Goal: Information Seeking & Learning: Compare options

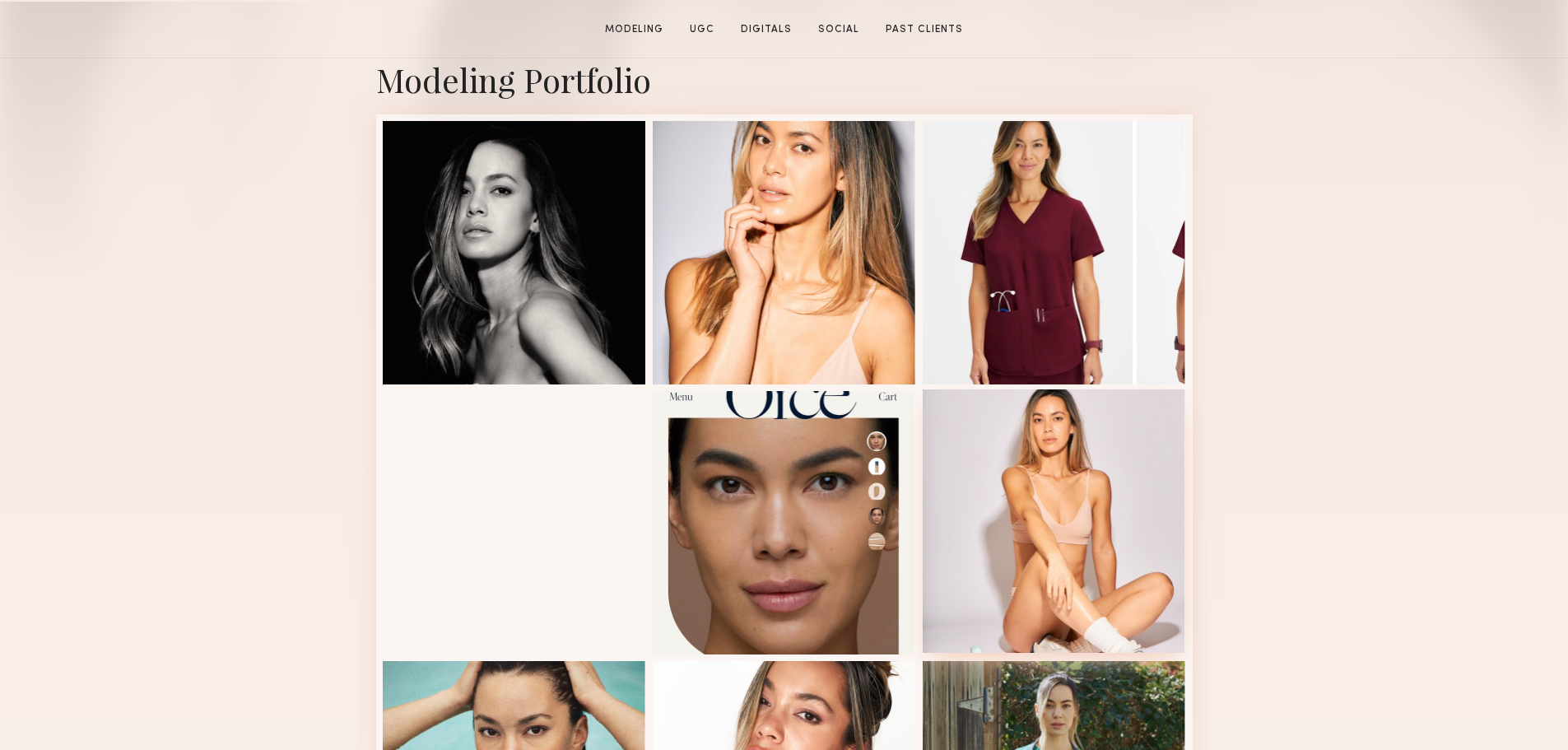
scroll to position [411, 0]
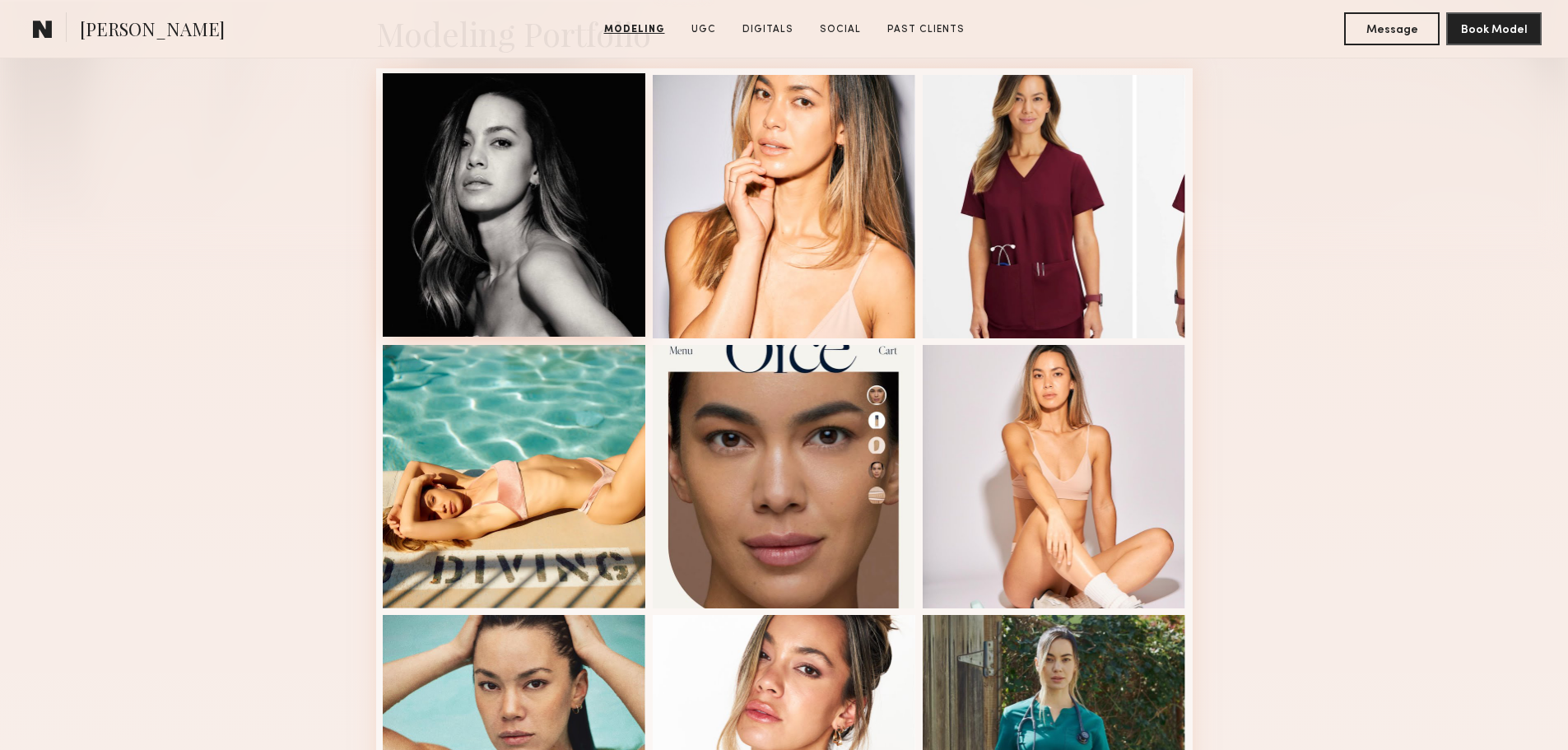
click at [586, 289] on div at bounding box center [514, 205] width 263 height 263
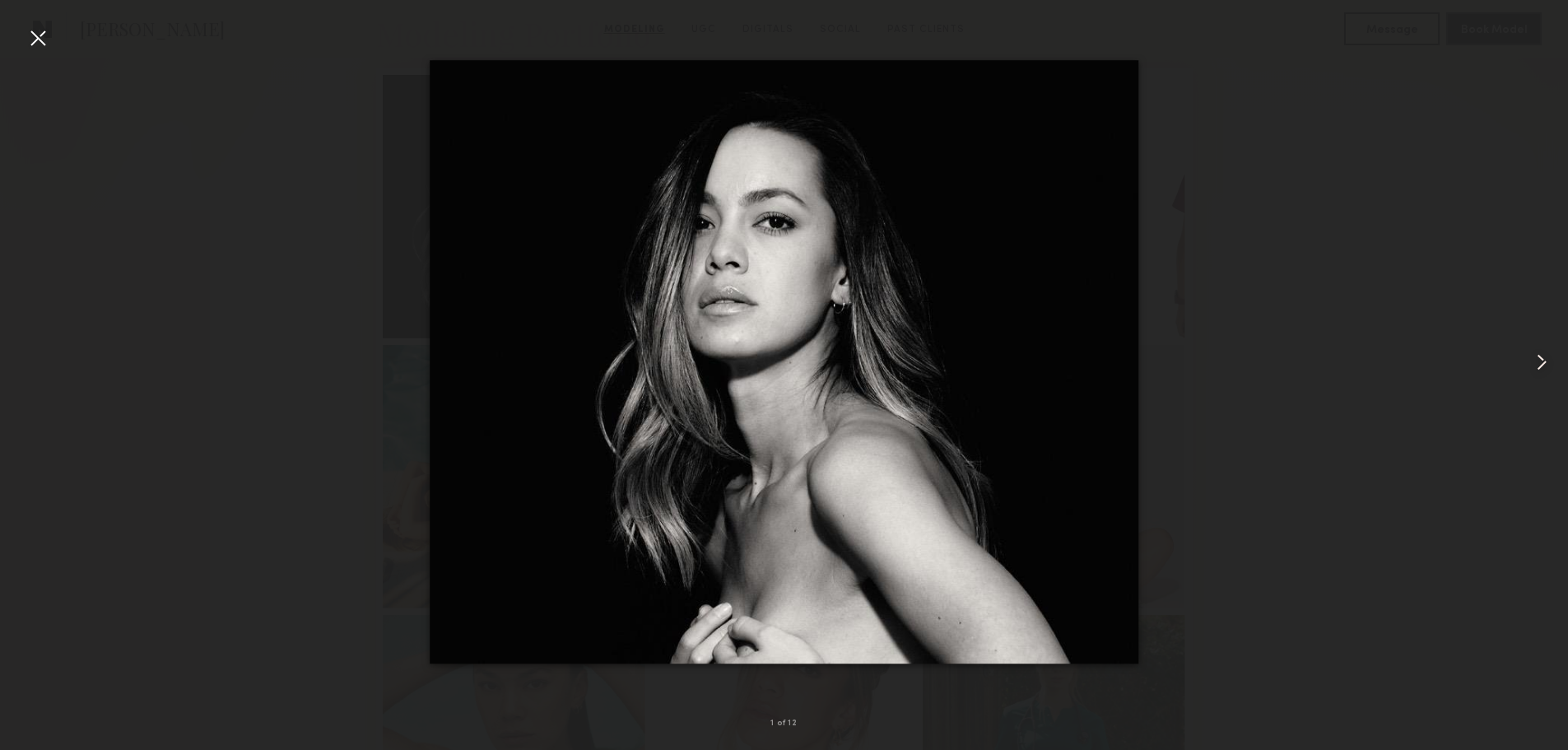
click at [1540, 364] on common-icon at bounding box center [1542, 363] width 26 height 26
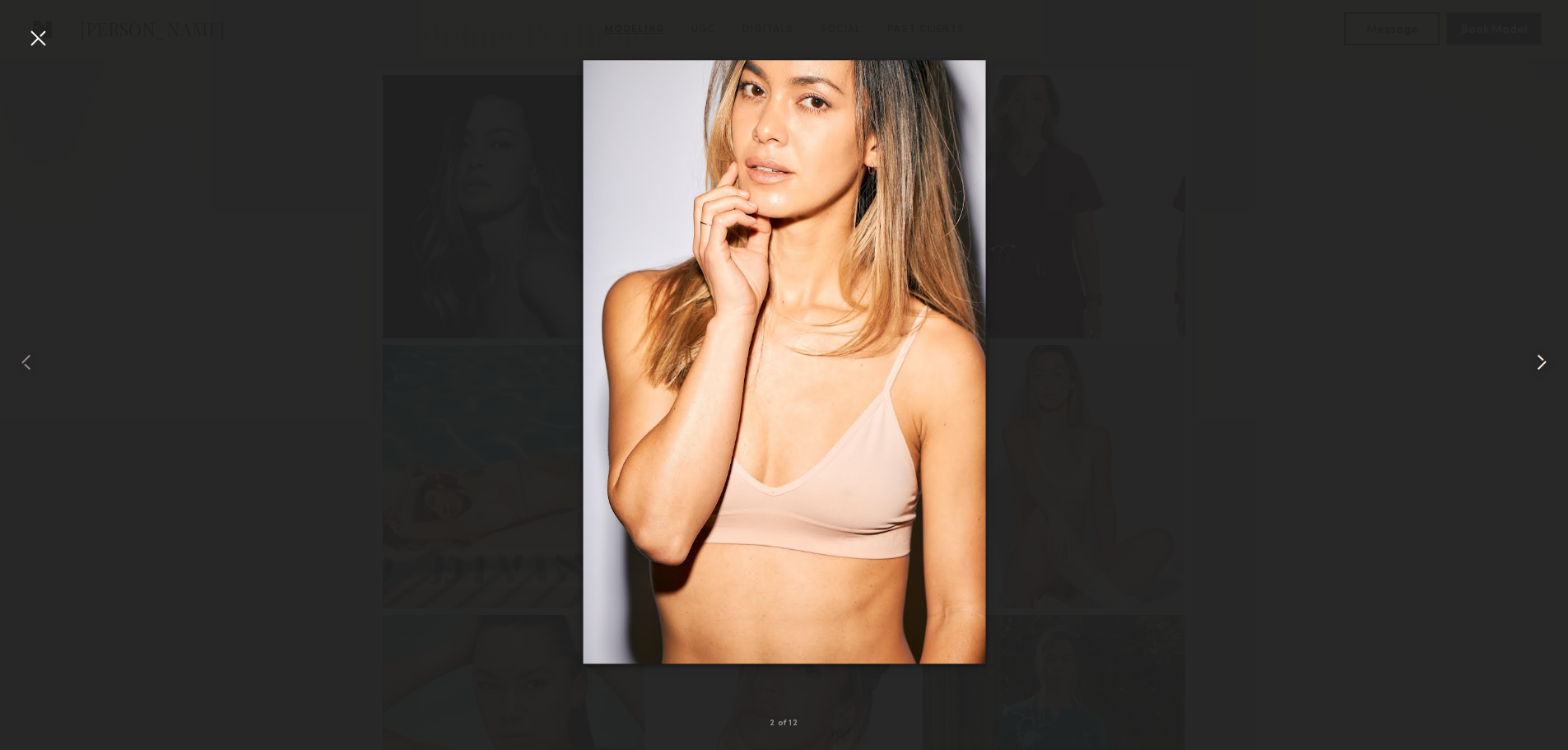
click at [1540, 363] on common-icon at bounding box center [1542, 363] width 26 height 26
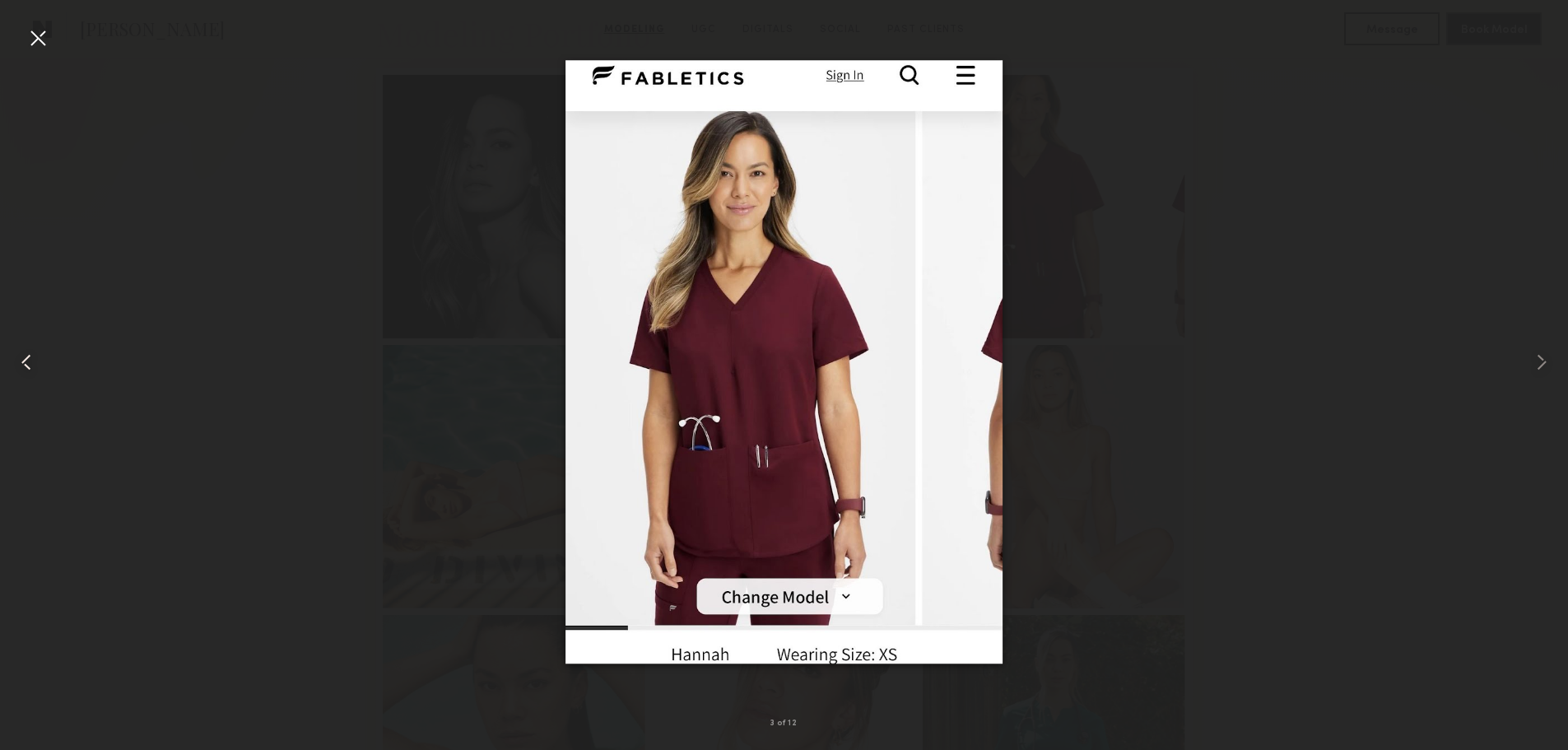
click at [11, 361] on div at bounding box center [31, 362] width 63 height 671
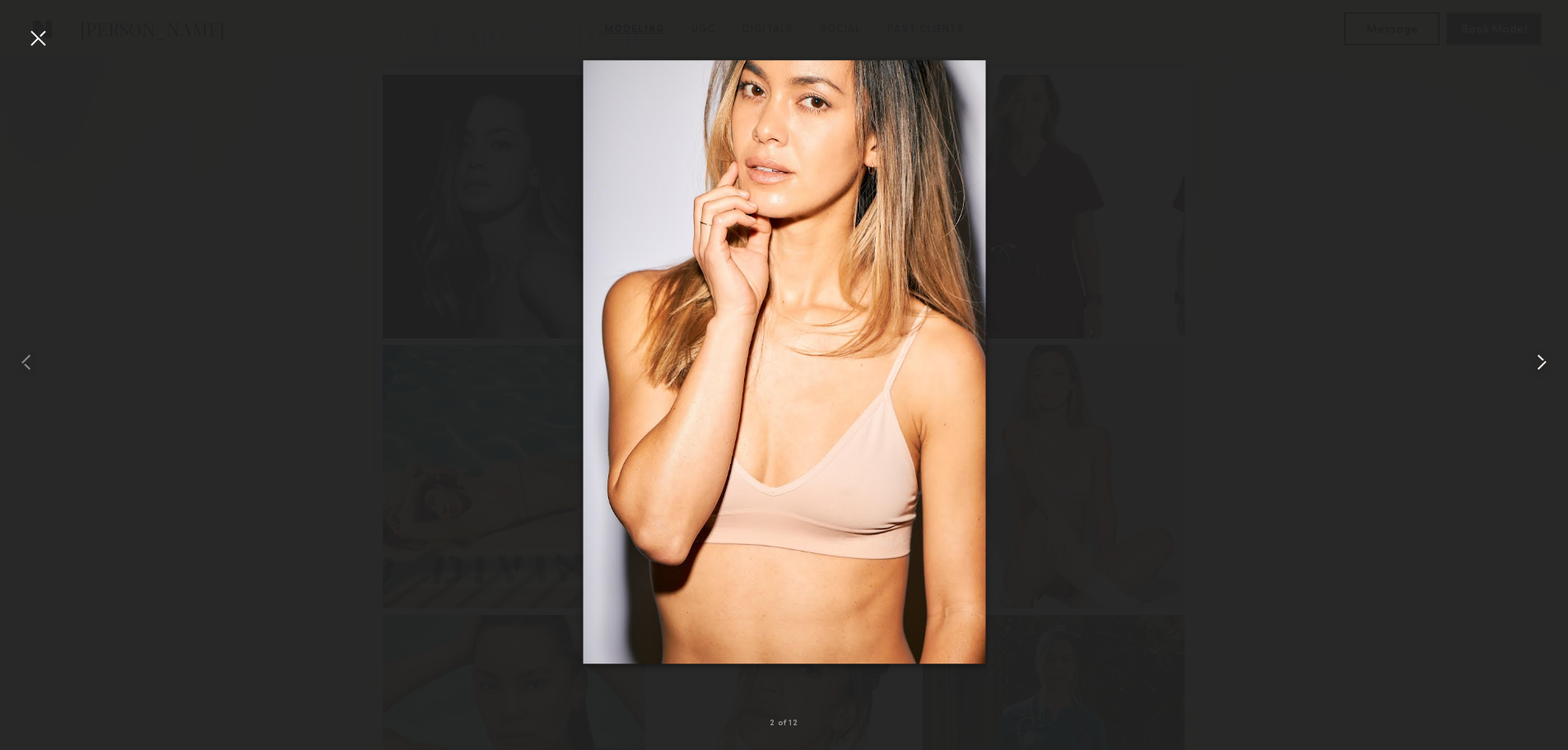
click at [1534, 356] on common-icon at bounding box center [1542, 363] width 26 height 26
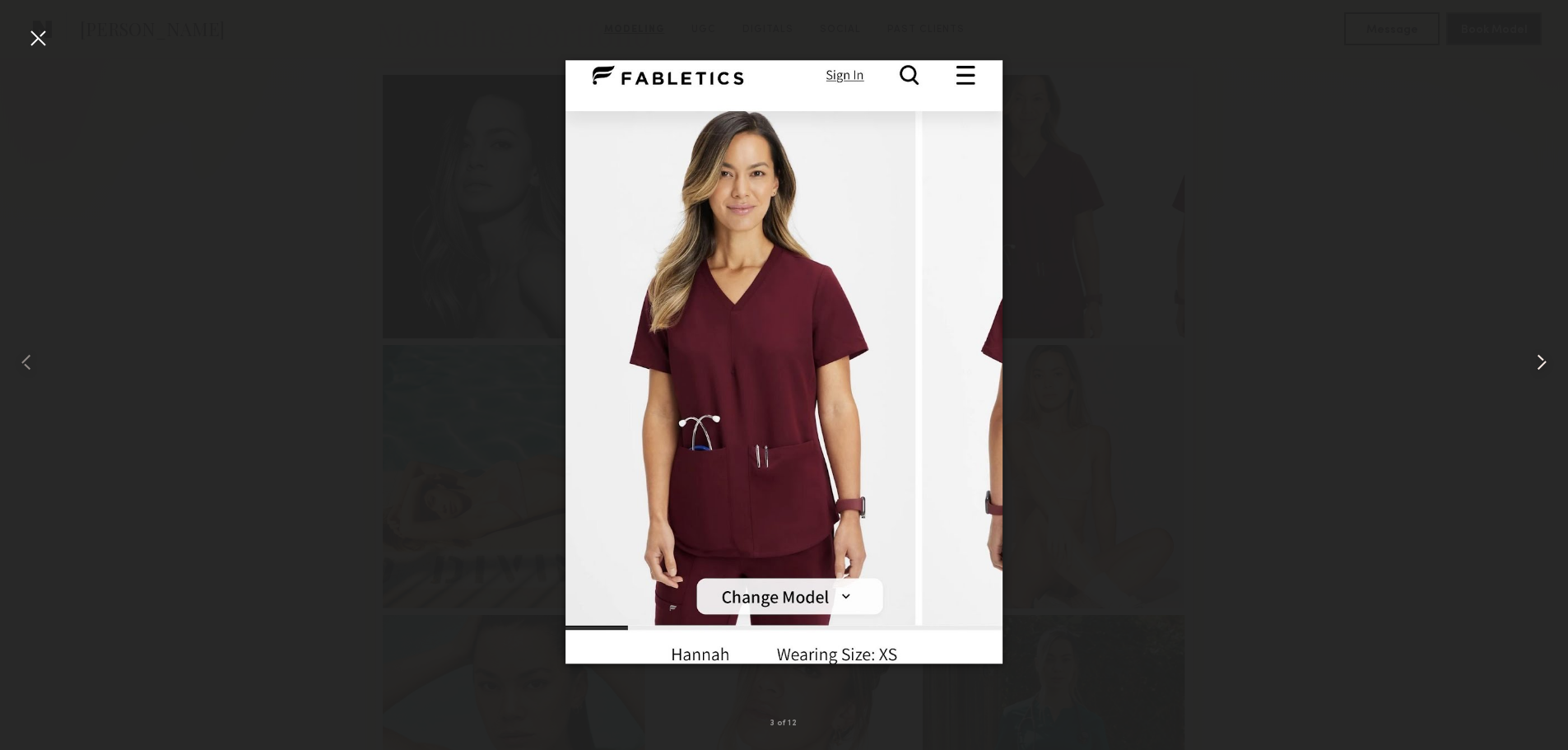
click at [1534, 356] on common-icon at bounding box center [1542, 363] width 26 height 26
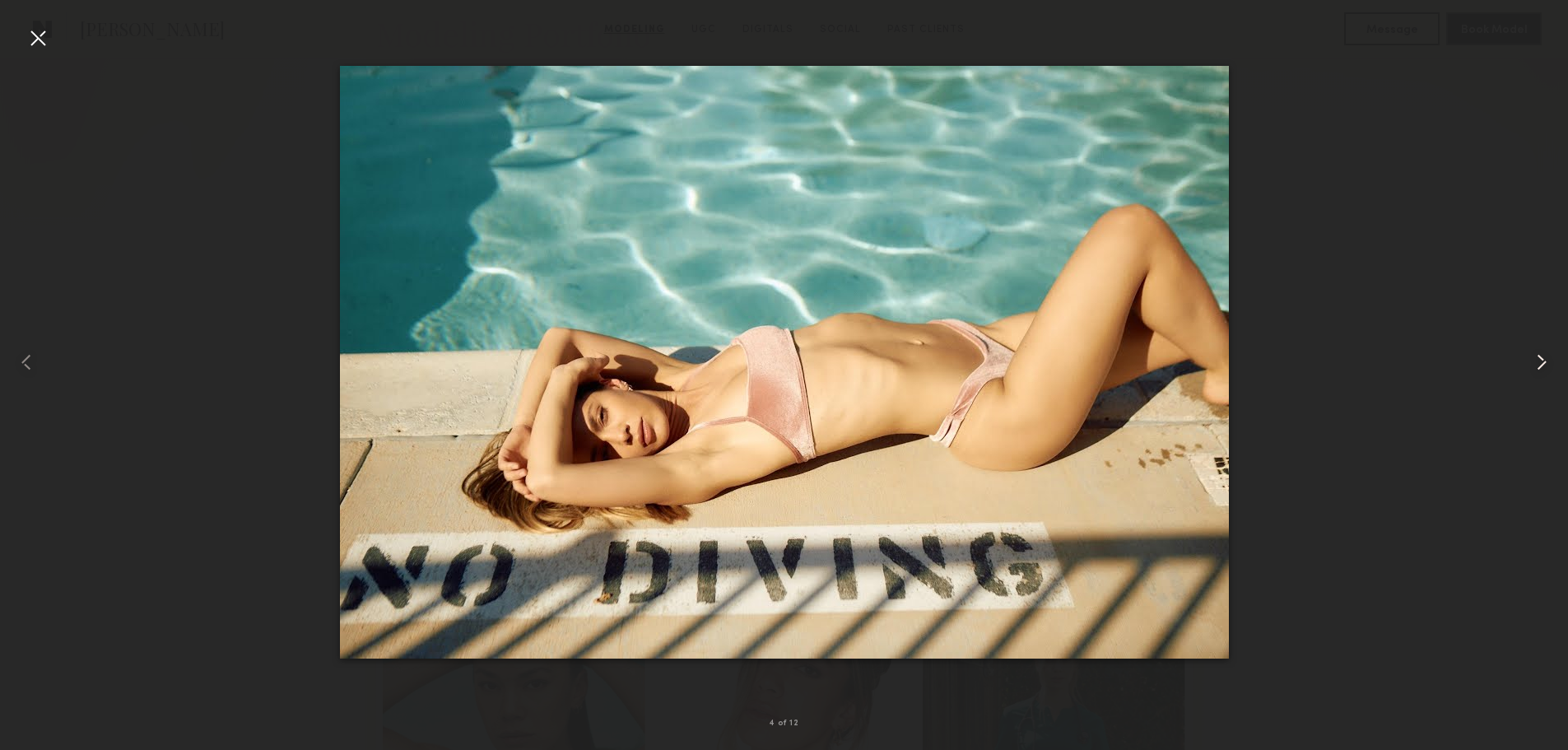
click at [1534, 356] on common-icon at bounding box center [1542, 363] width 26 height 26
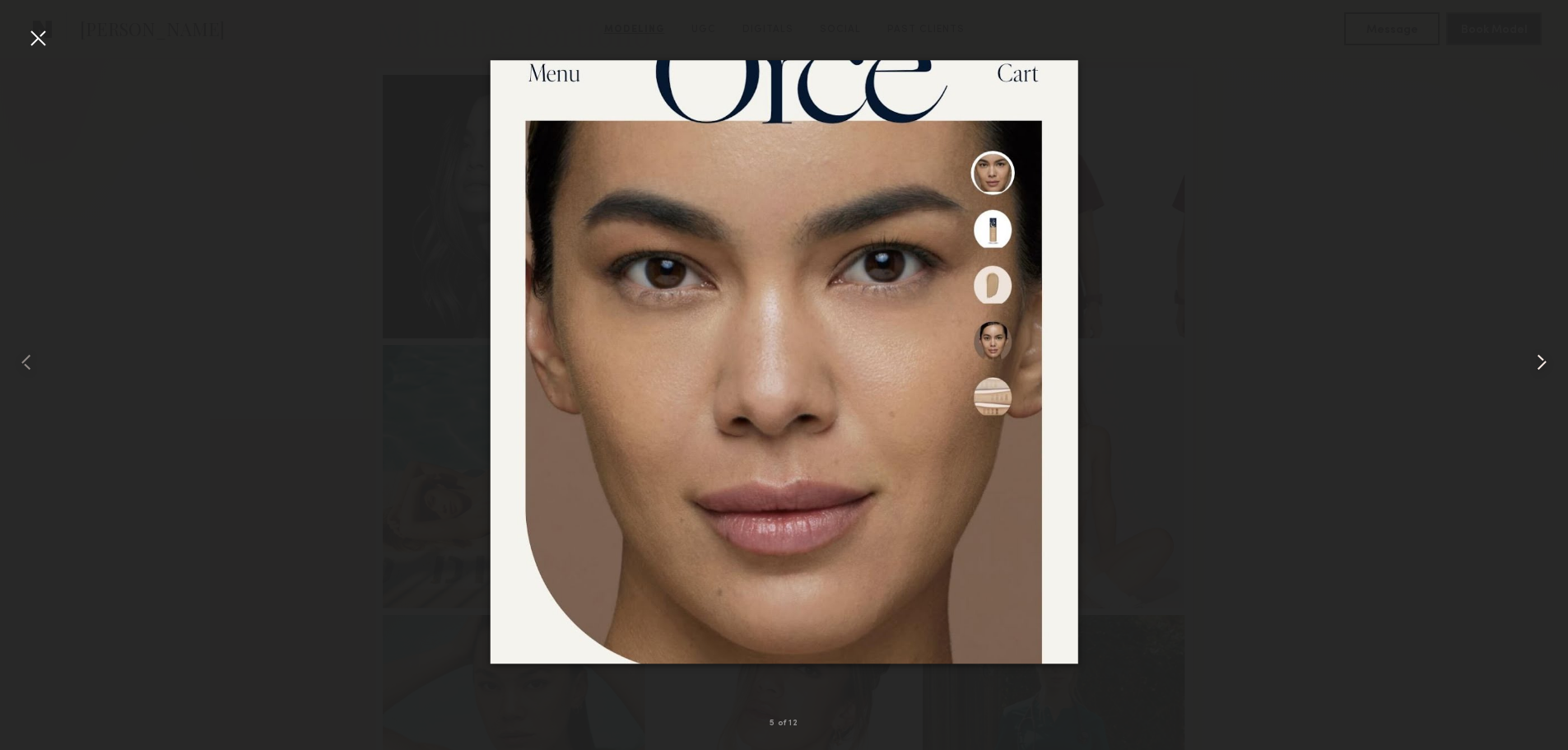
click at [1533, 356] on common-icon at bounding box center [1542, 363] width 26 height 26
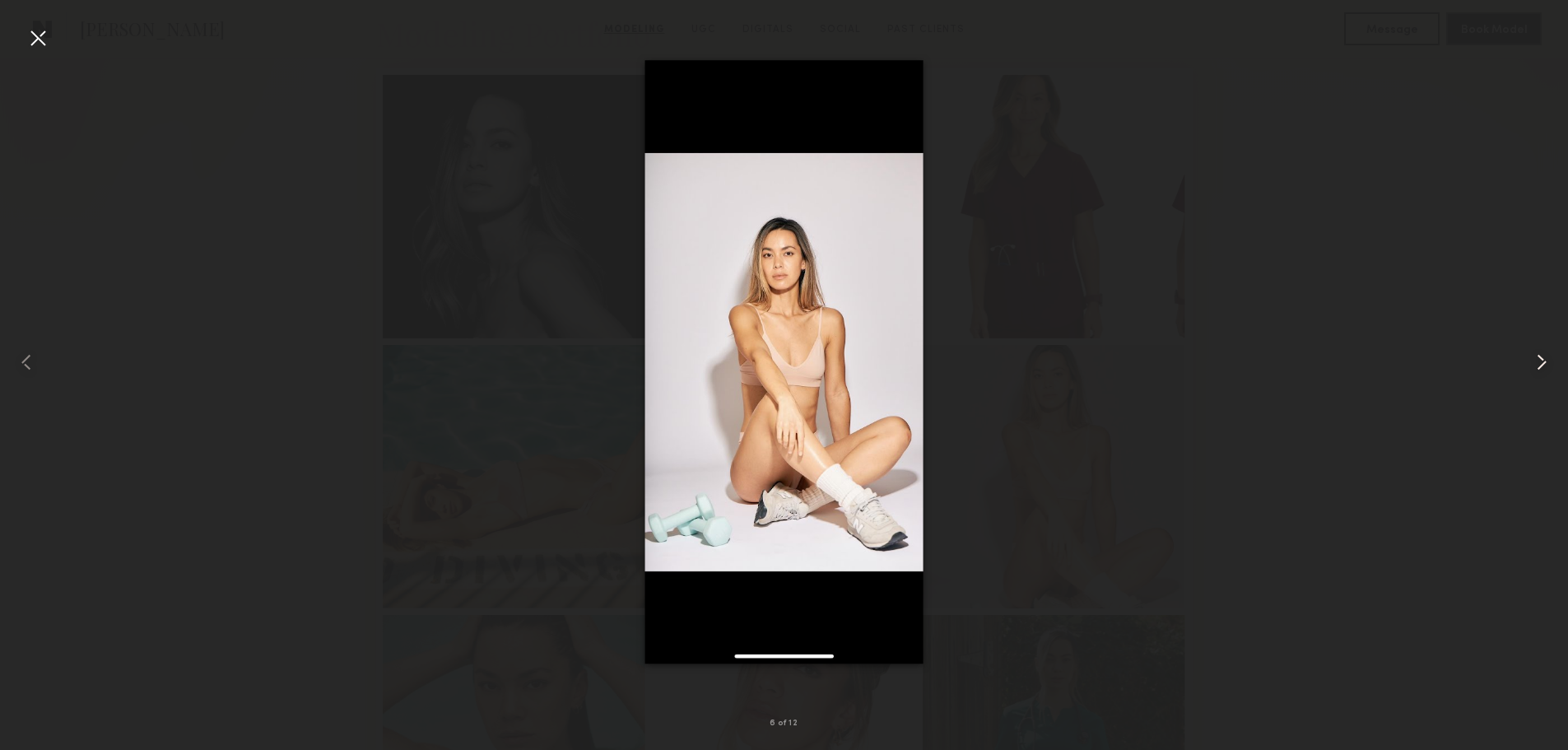
click at [1534, 356] on common-icon at bounding box center [1542, 363] width 26 height 26
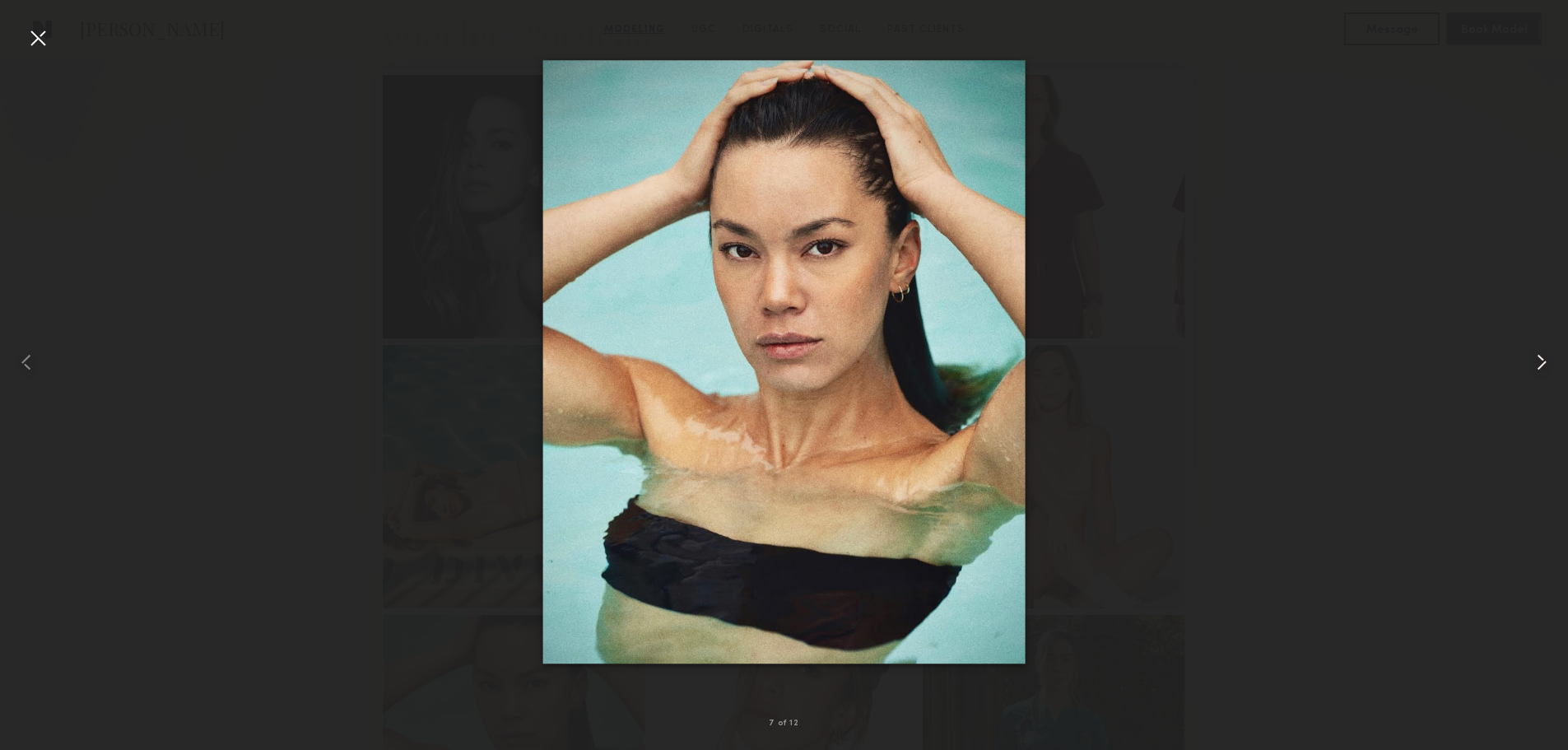
click at [1534, 356] on common-icon at bounding box center [1542, 363] width 26 height 26
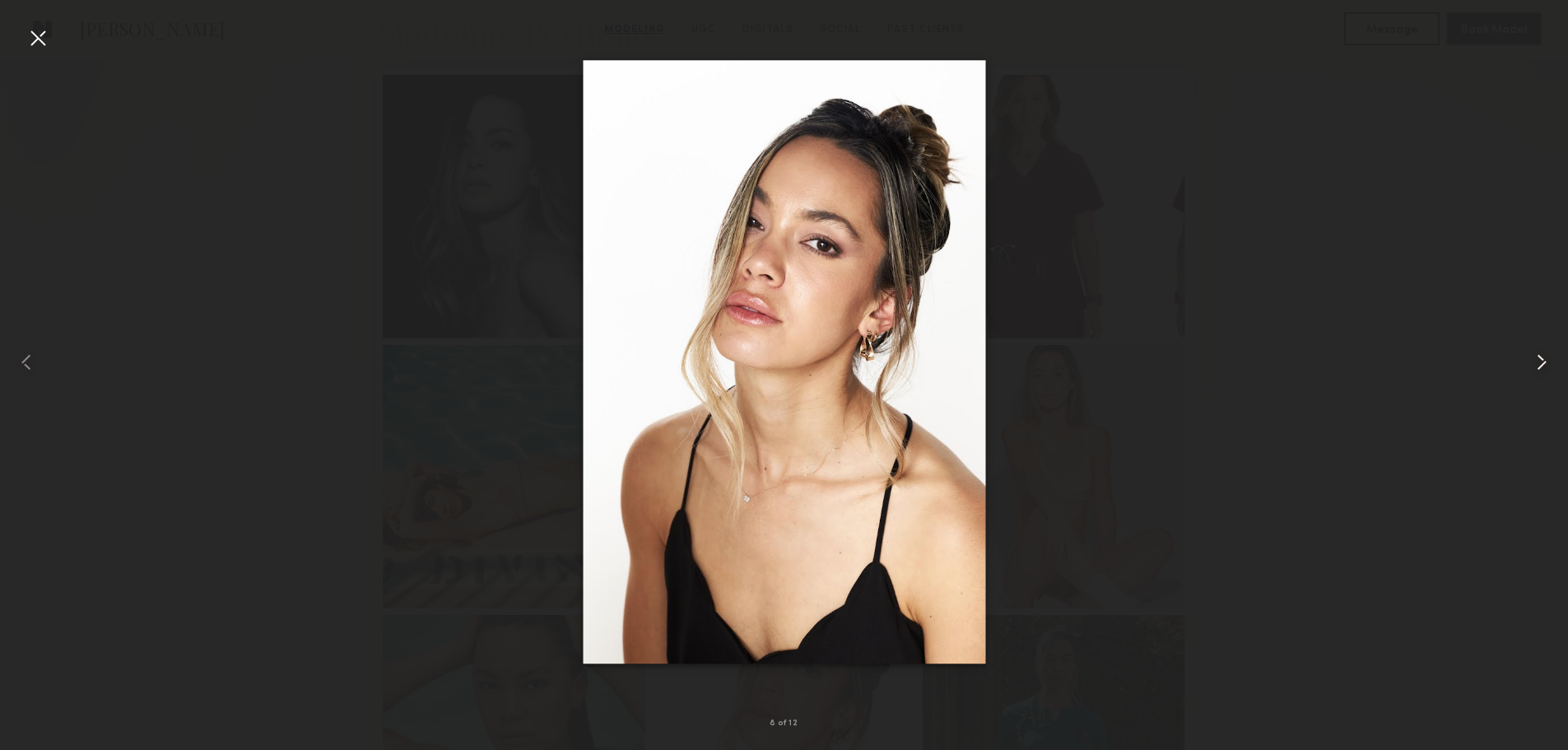
click at [1534, 356] on common-icon at bounding box center [1542, 363] width 26 height 26
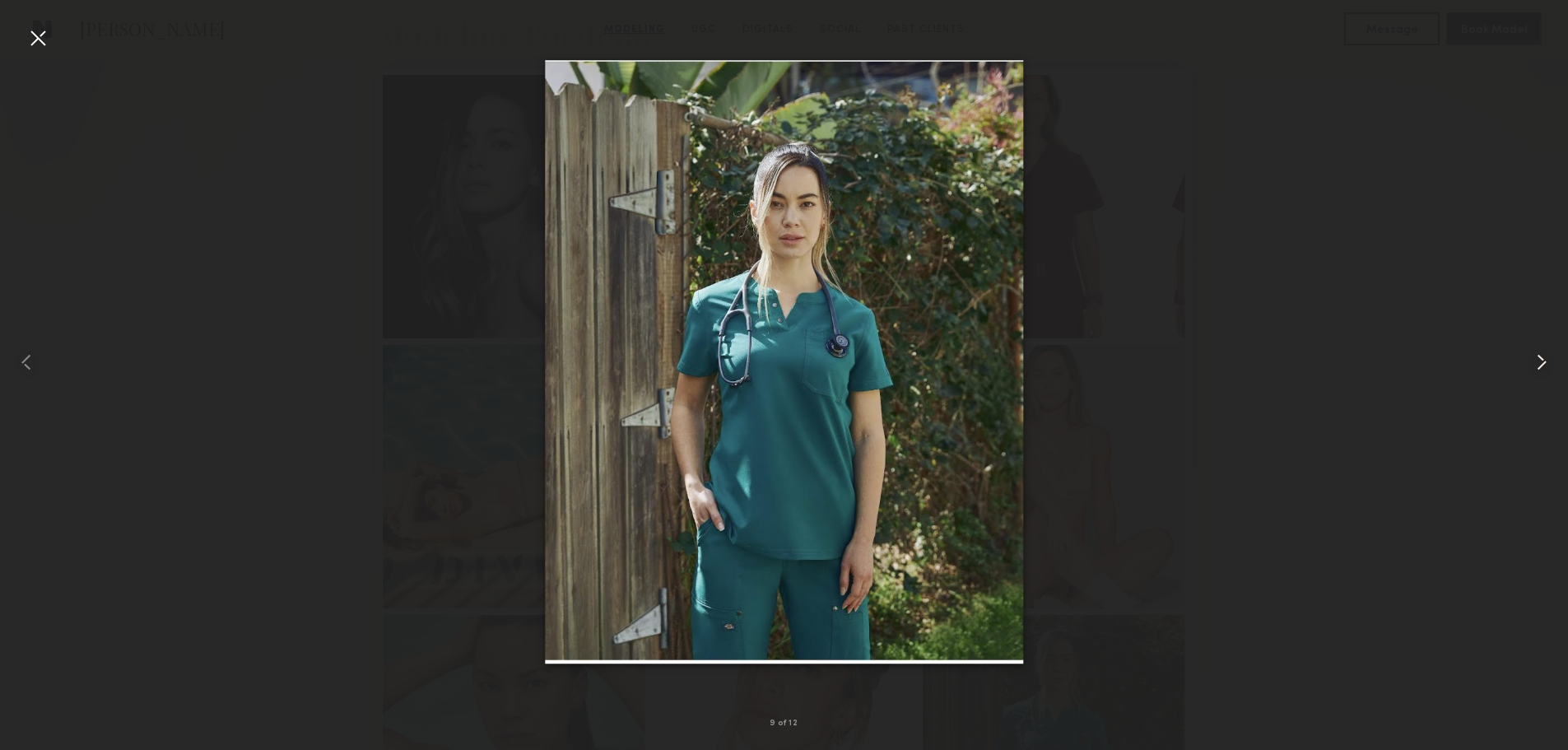
click at [1534, 356] on common-icon at bounding box center [1542, 363] width 26 height 26
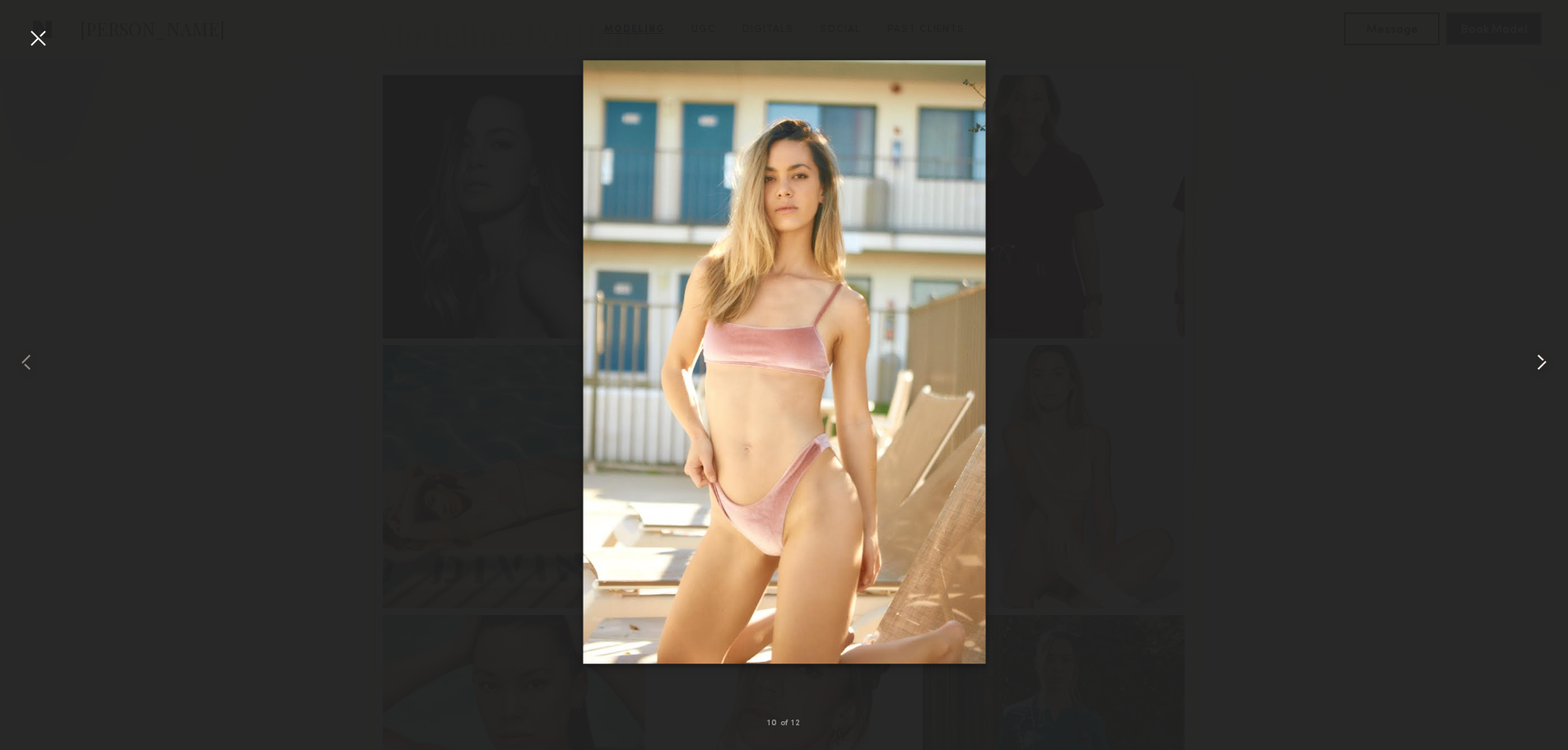
click at [1534, 356] on common-icon at bounding box center [1542, 363] width 26 height 26
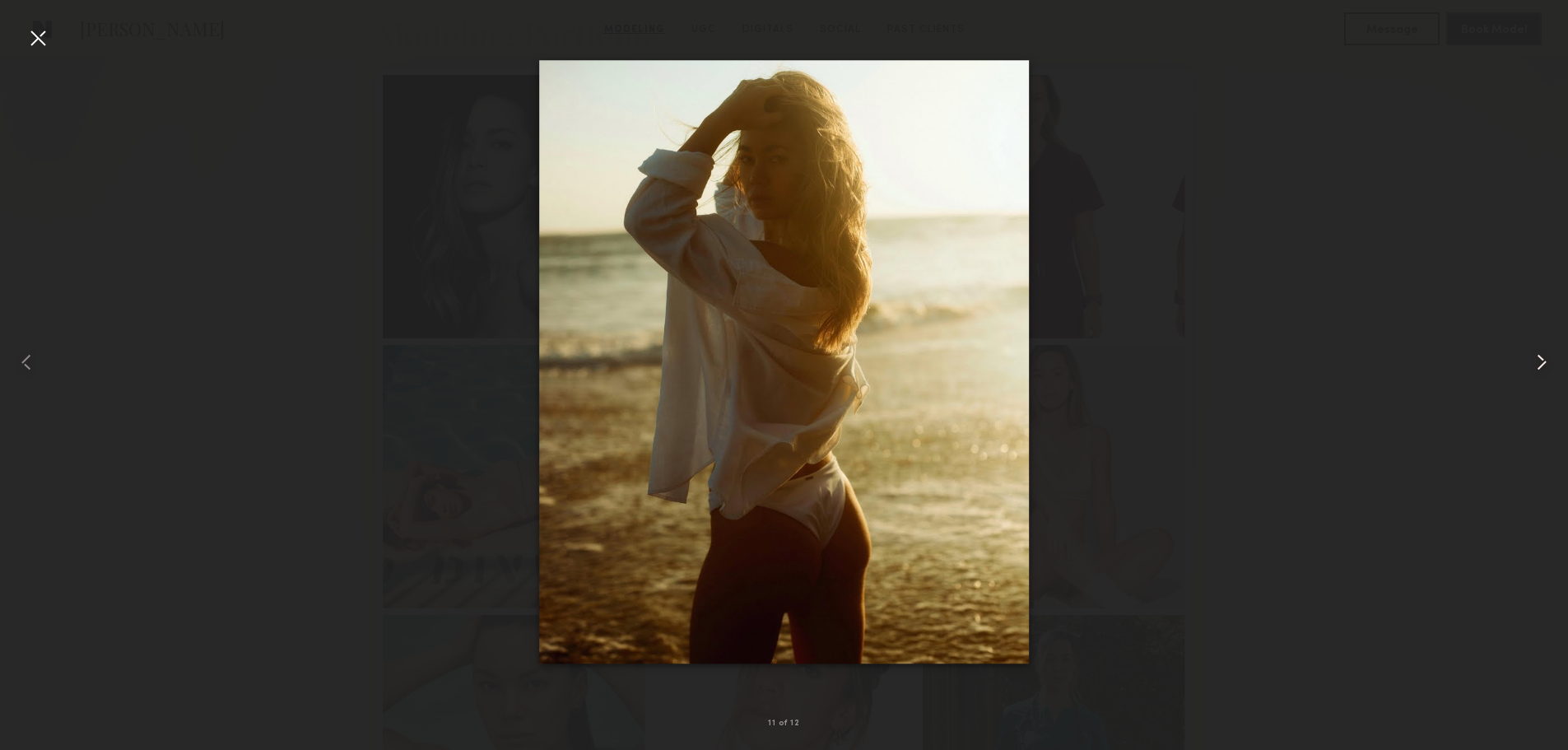
click at [1534, 356] on common-icon at bounding box center [1542, 363] width 26 height 26
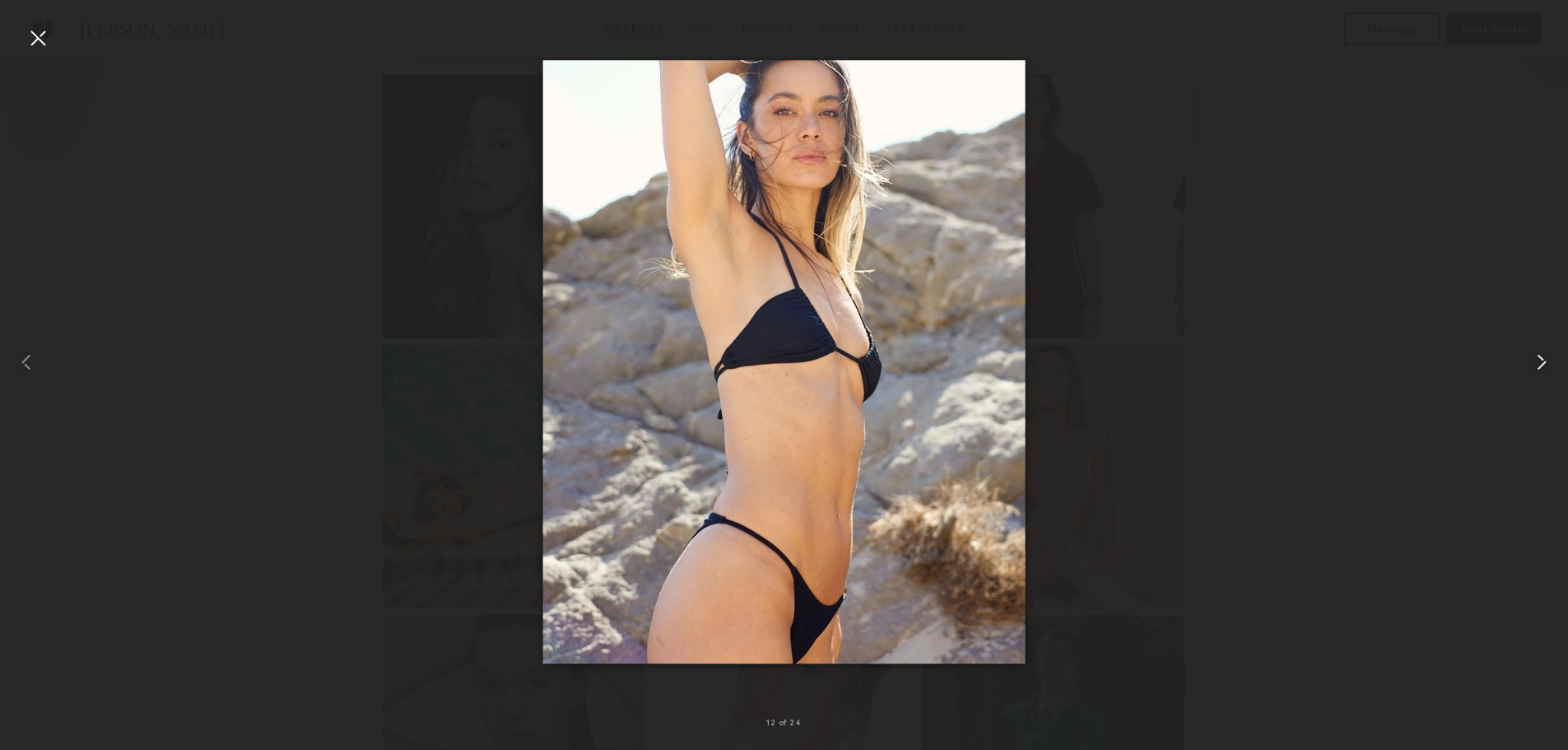
click at [1534, 356] on common-icon at bounding box center [1542, 363] width 26 height 26
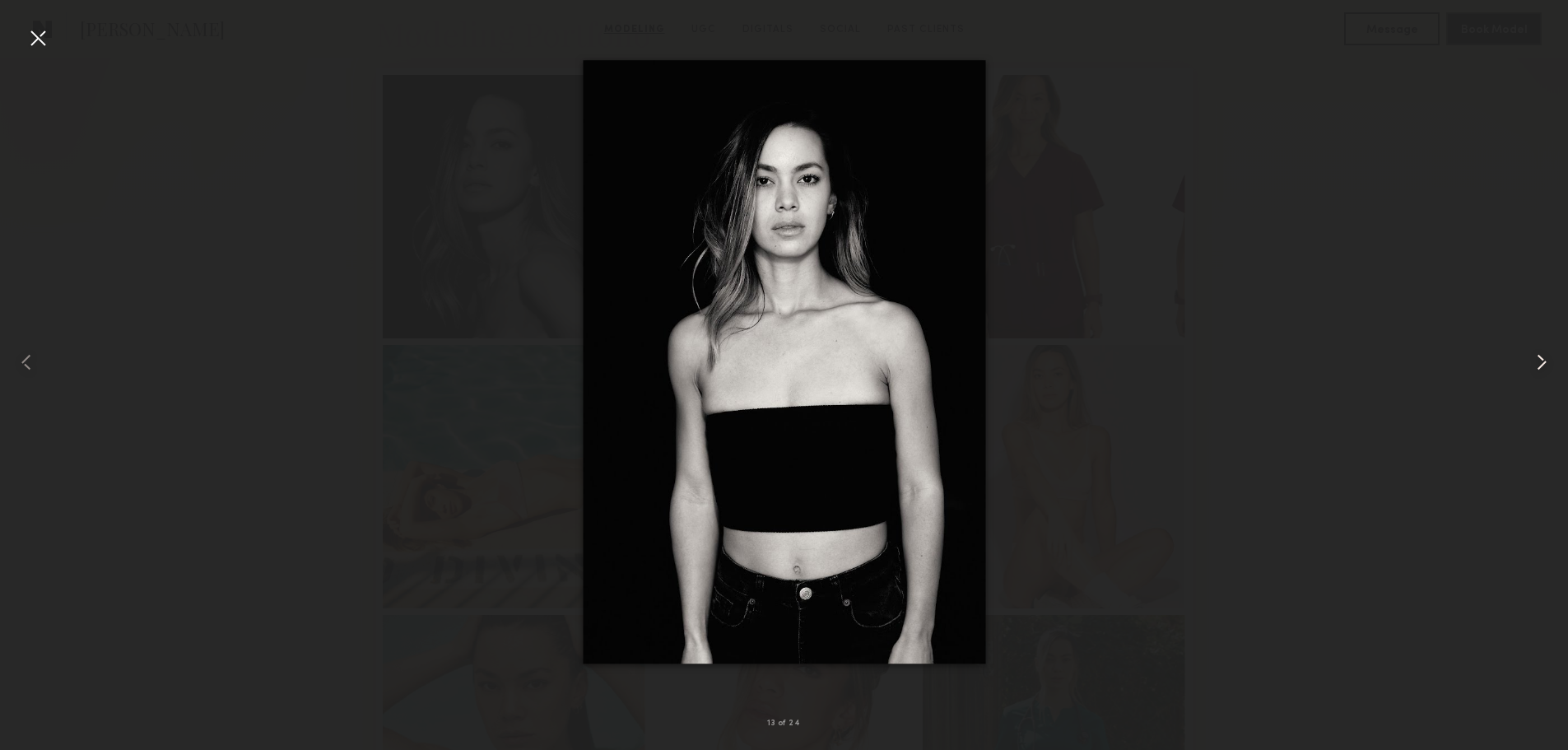
click at [1534, 356] on common-icon at bounding box center [1542, 363] width 26 height 26
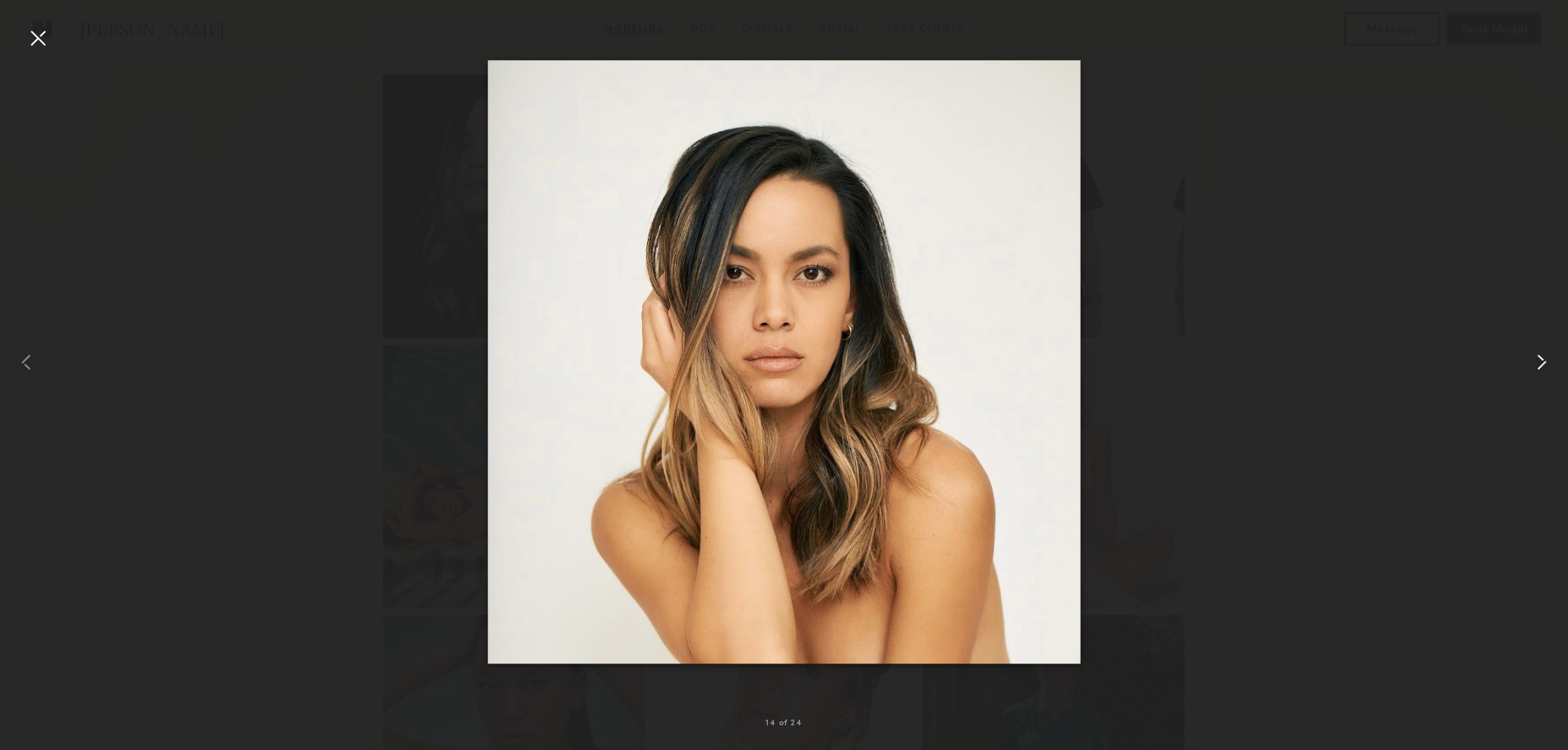
click at [1534, 356] on common-icon at bounding box center [1542, 363] width 26 height 26
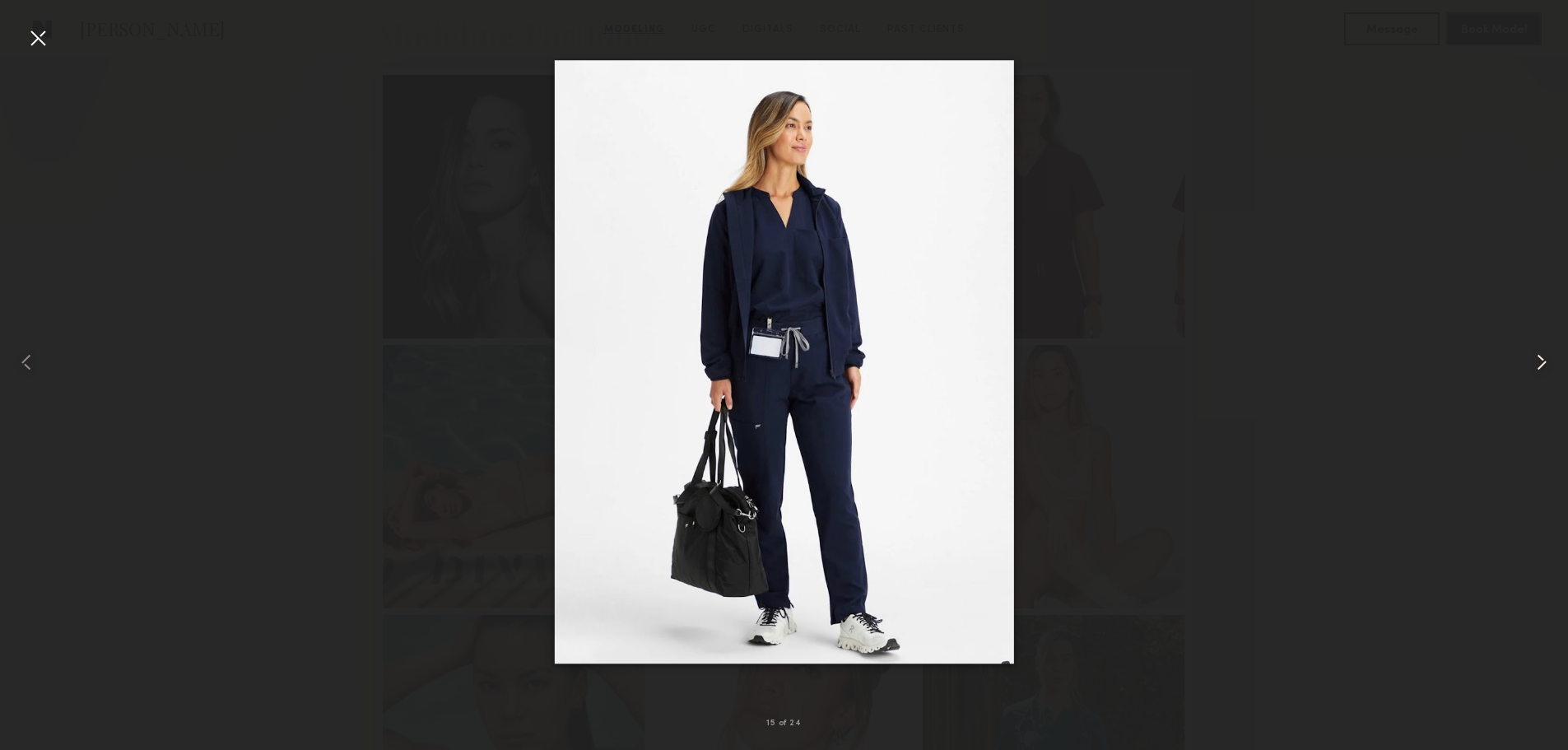
click at [1534, 355] on common-icon at bounding box center [1542, 363] width 26 height 26
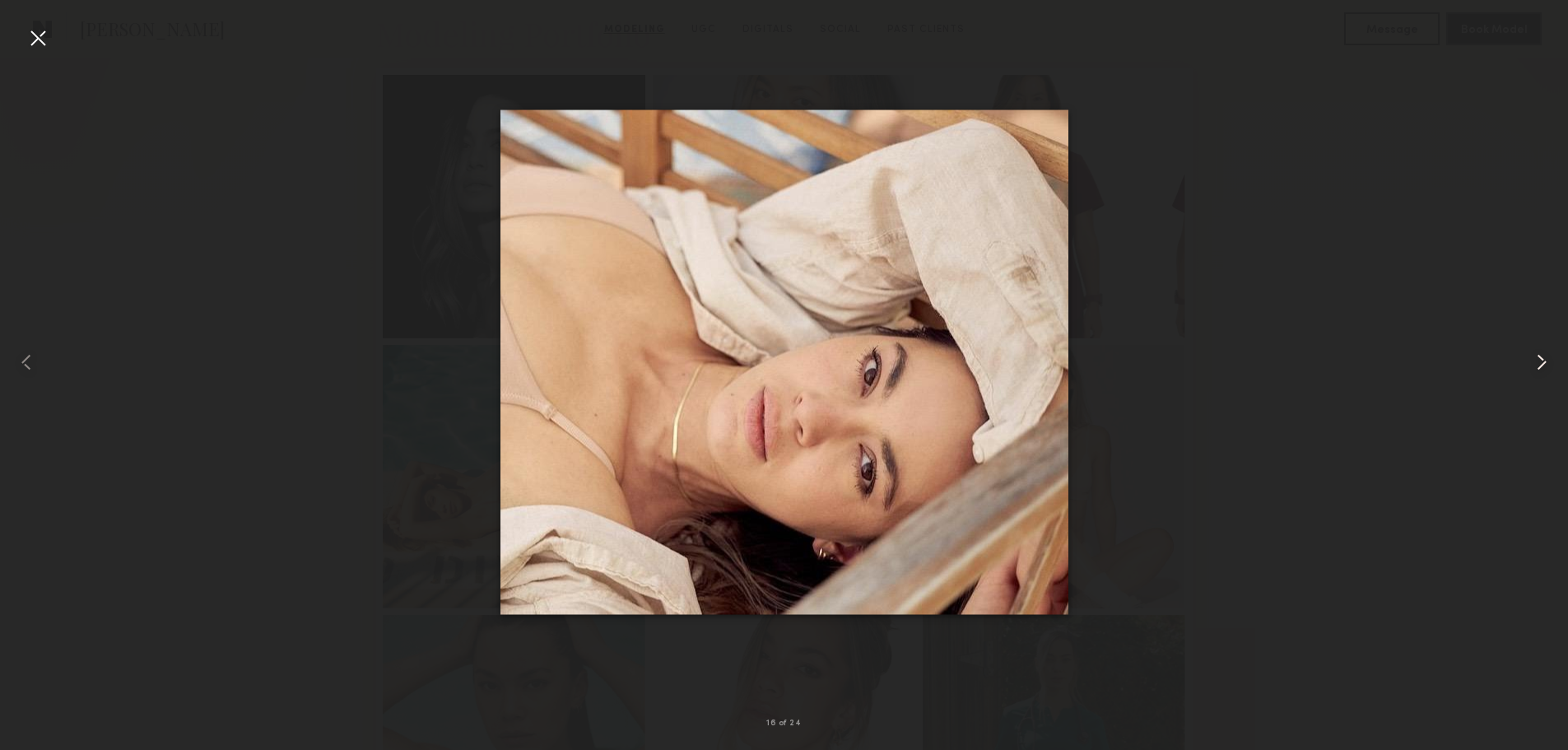
click at [1534, 355] on common-icon at bounding box center [1542, 363] width 26 height 26
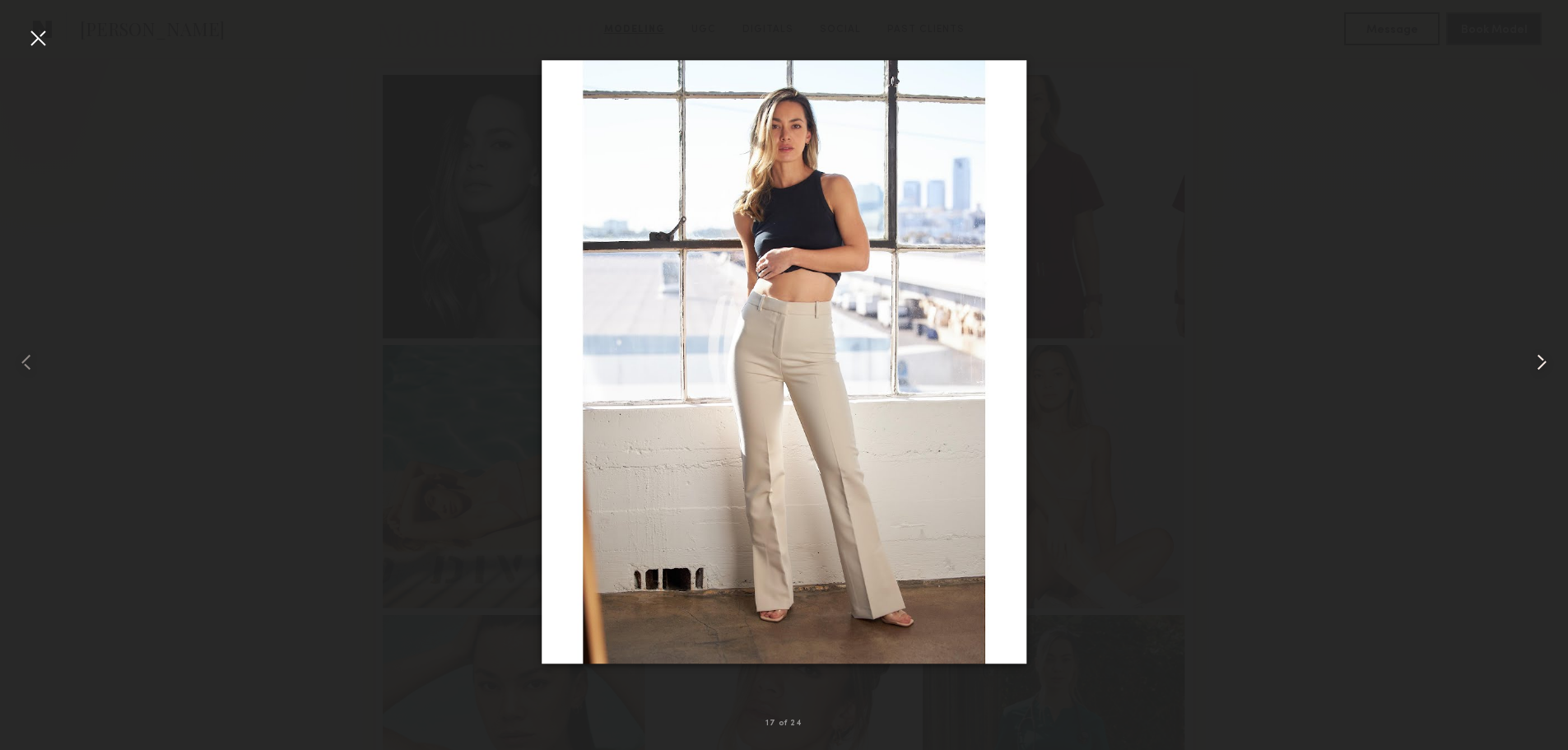
click at [1534, 355] on common-icon at bounding box center [1542, 363] width 26 height 26
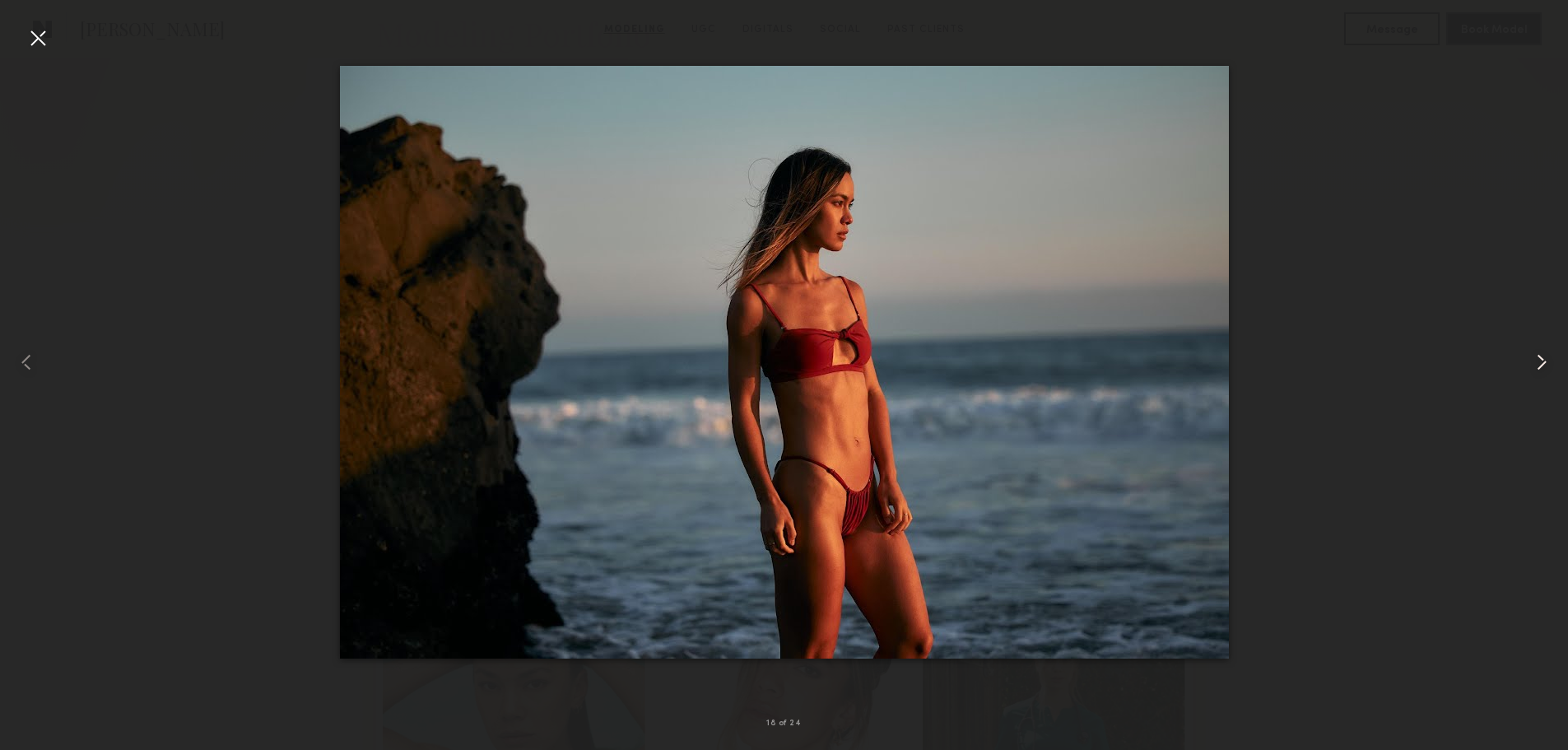
click at [1534, 355] on common-icon at bounding box center [1542, 363] width 26 height 26
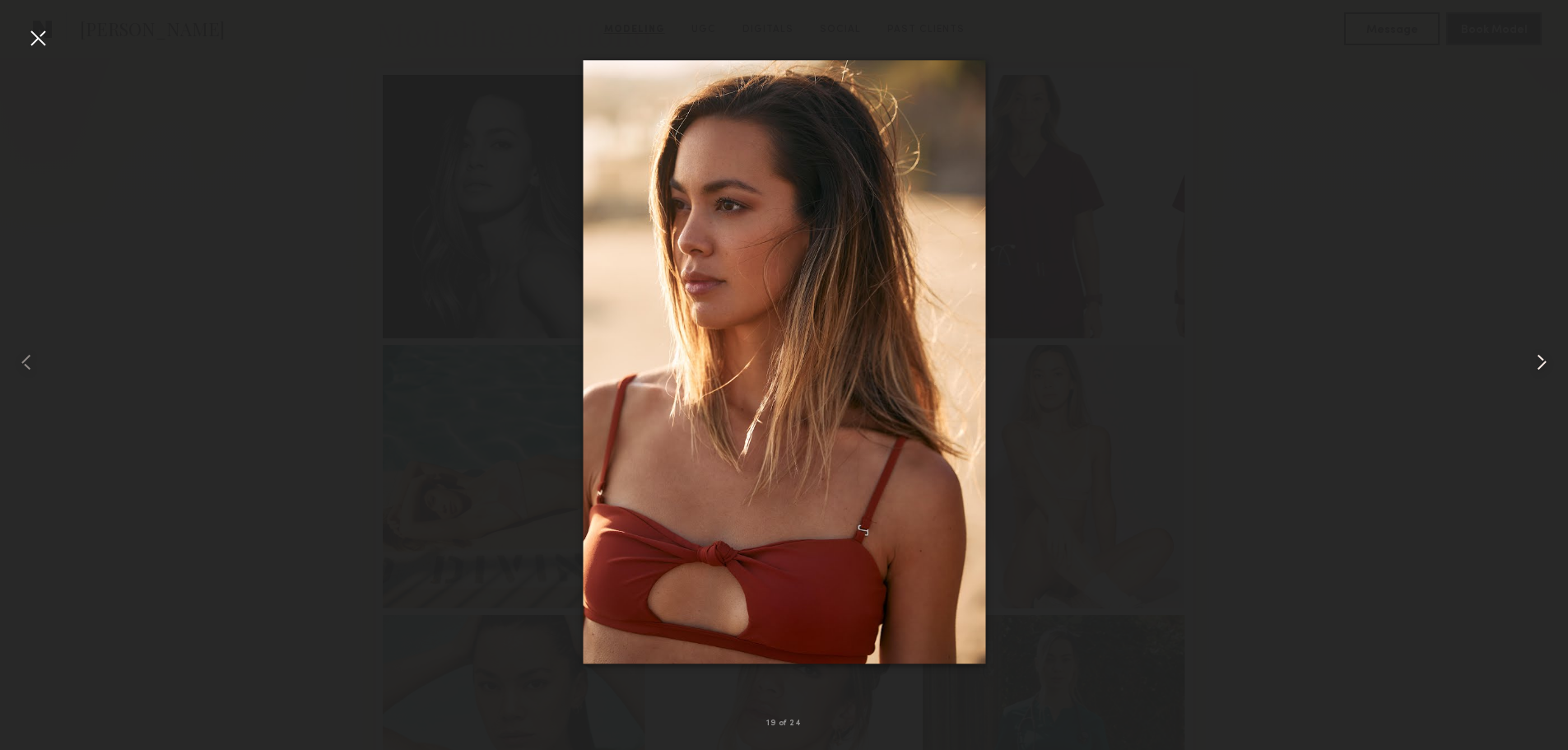
click at [1534, 355] on common-icon at bounding box center [1542, 363] width 26 height 26
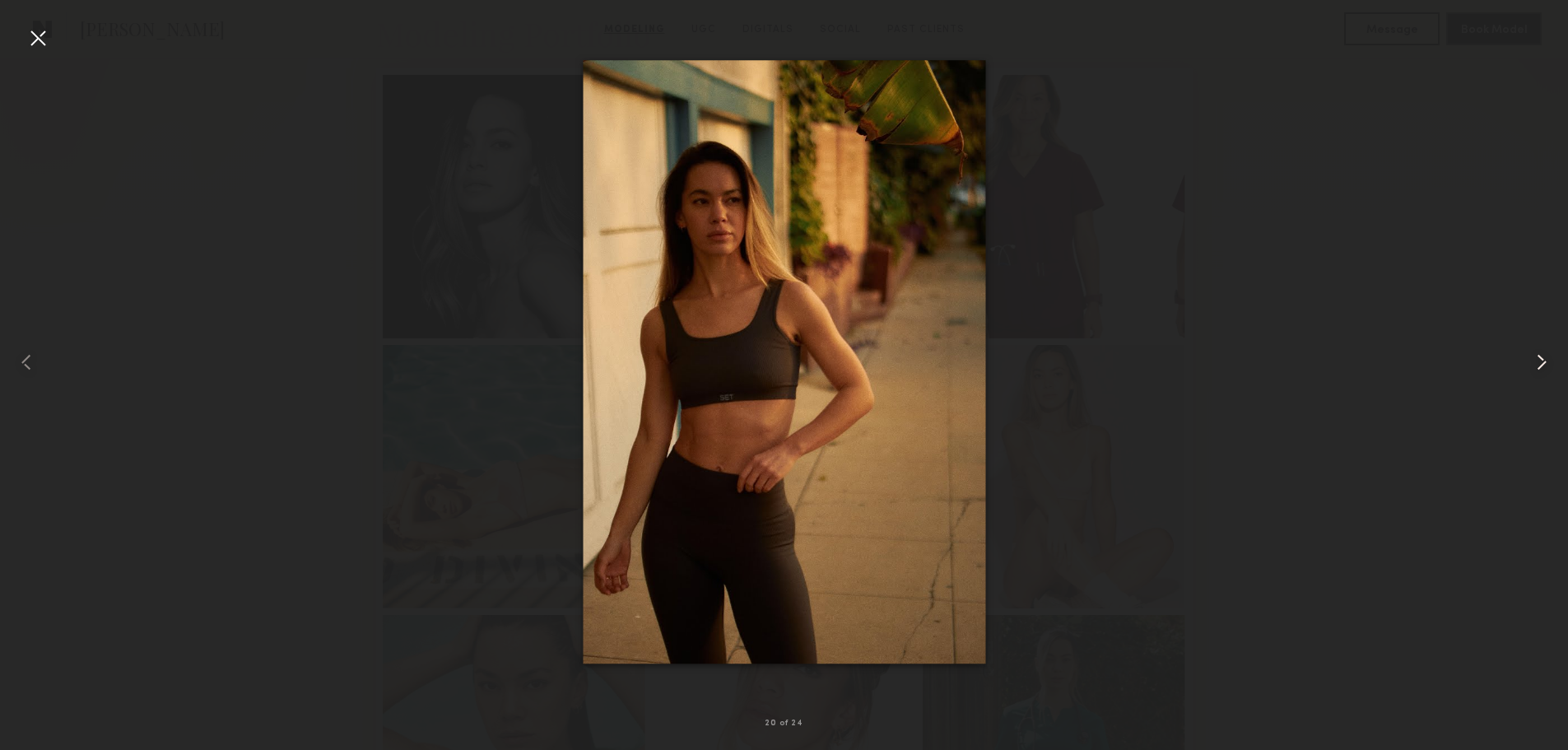
click at [1534, 355] on common-icon at bounding box center [1542, 363] width 26 height 26
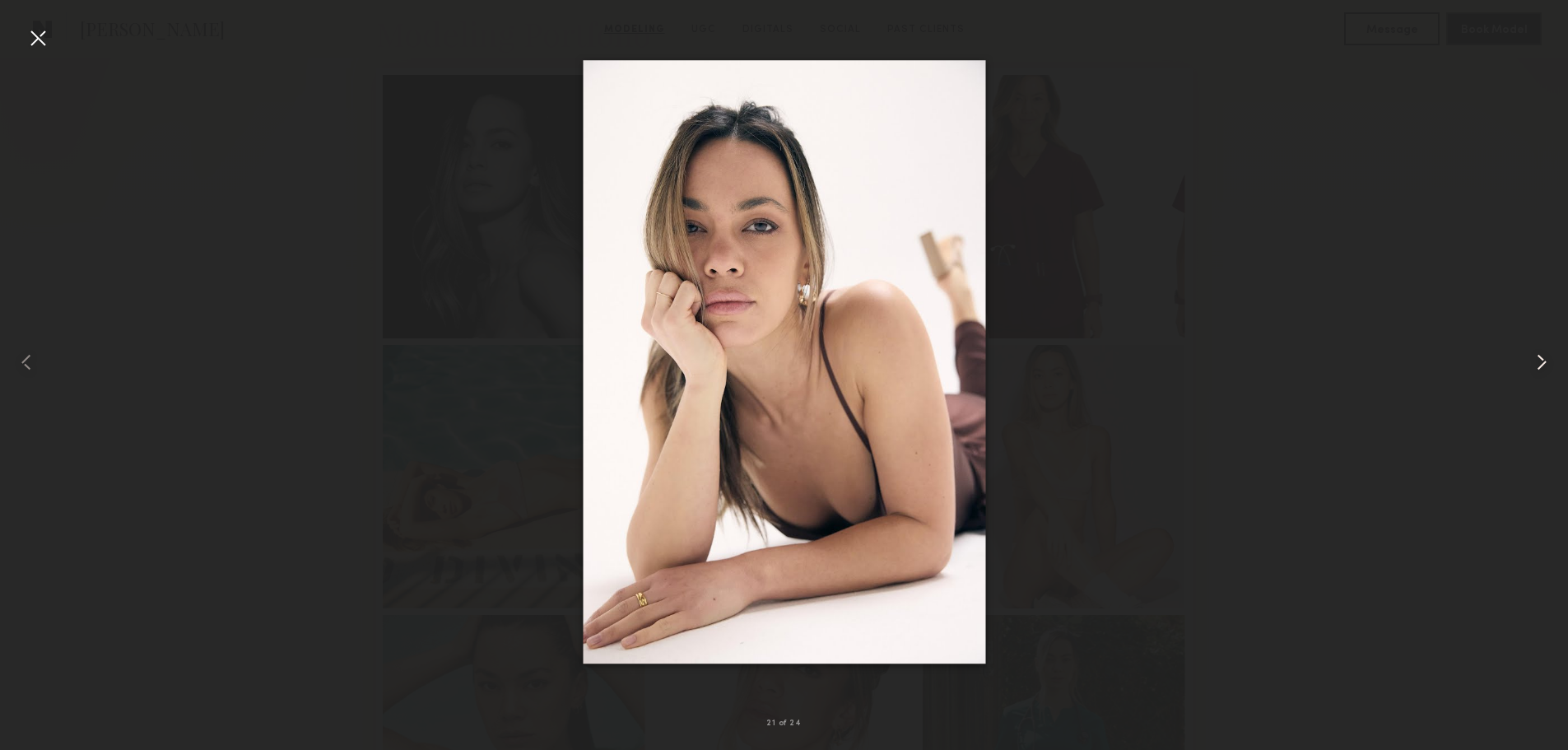
click at [1534, 355] on common-icon at bounding box center [1542, 363] width 26 height 26
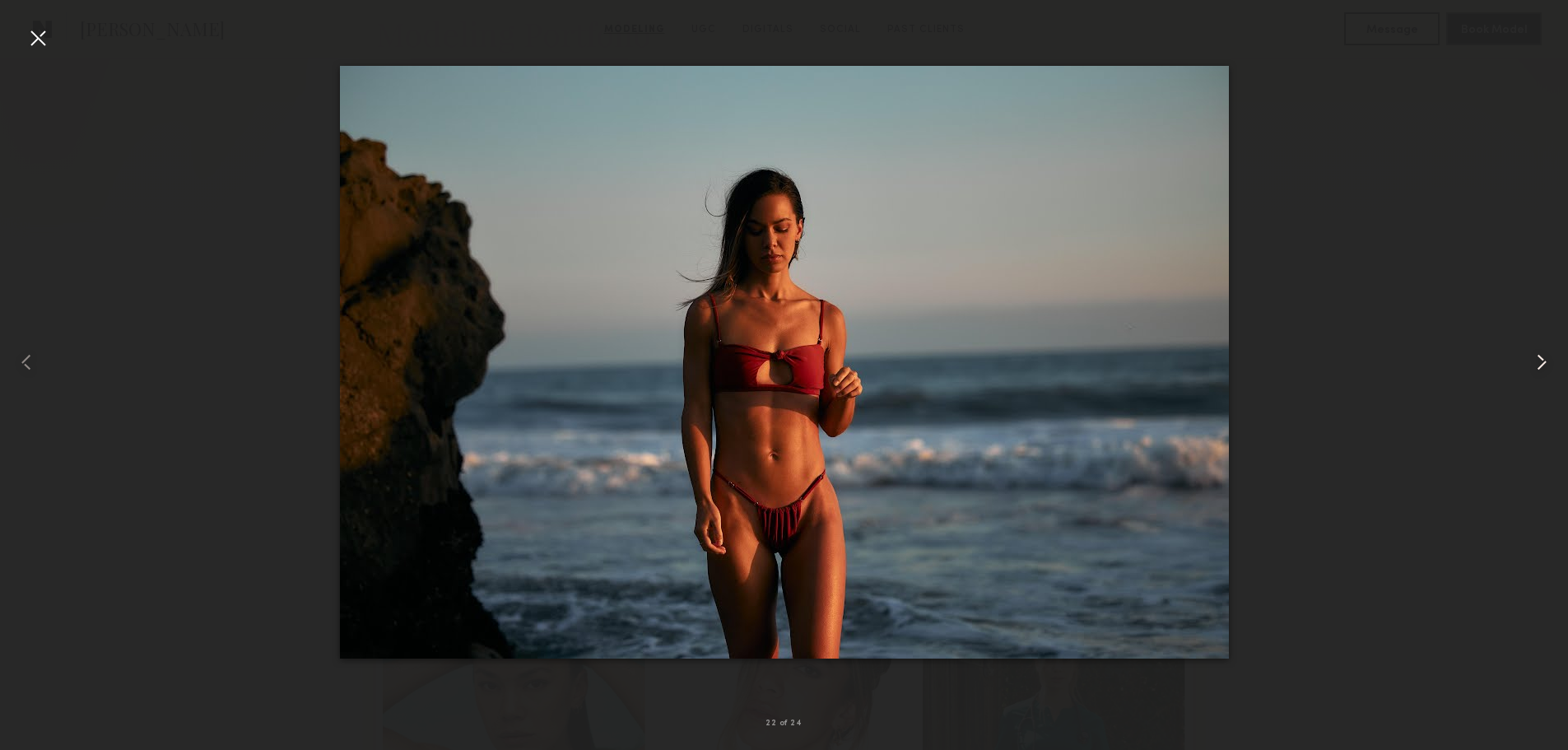
click at [1533, 358] on common-icon at bounding box center [1542, 363] width 26 height 26
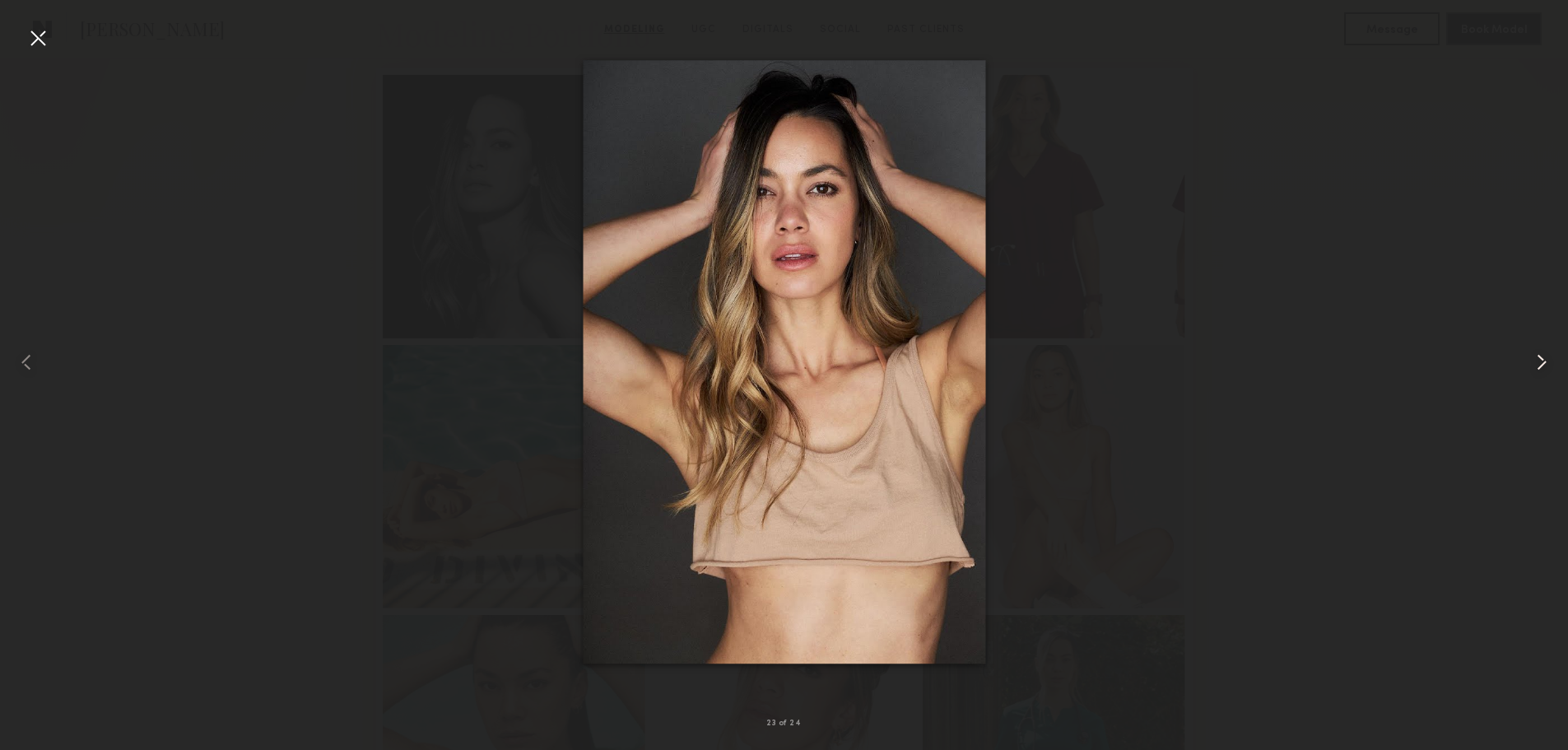
click at [1543, 361] on common-icon at bounding box center [1542, 363] width 26 height 26
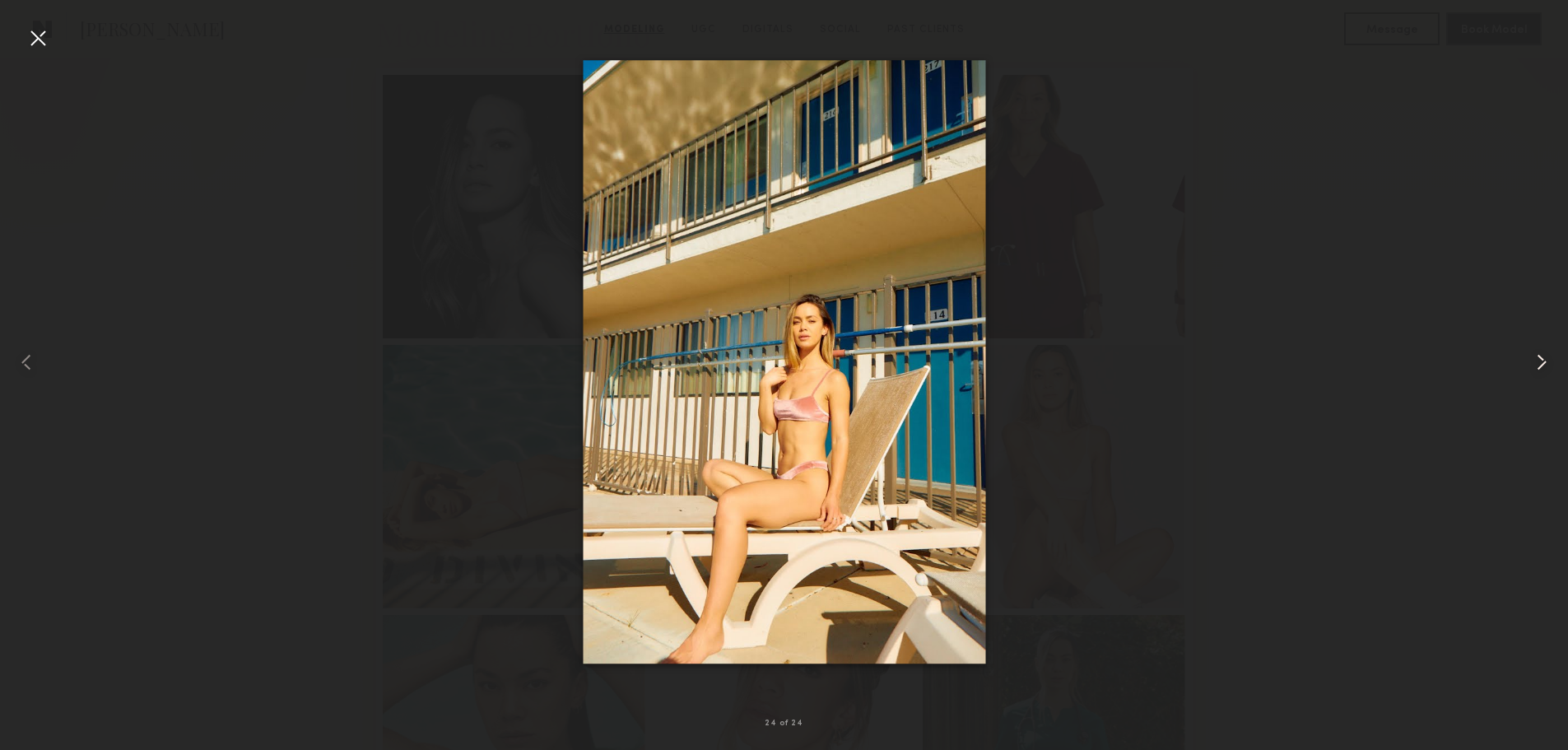
click at [1542, 361] on common-icon at bounding box center [1542, 363] width 26 height 26
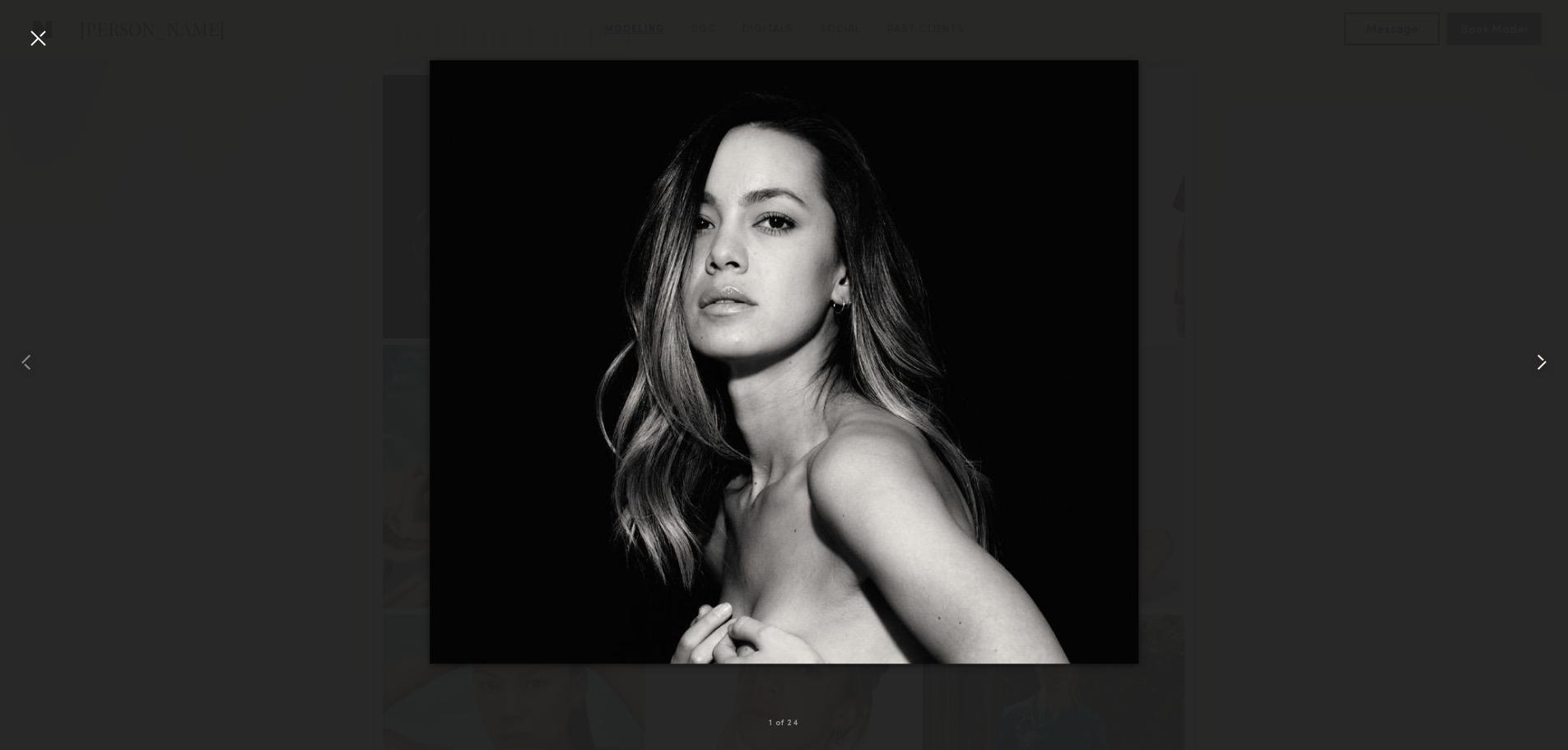
click at [1535, 364] on common-icon at bounding box center [1542, 363] width 26 height 26
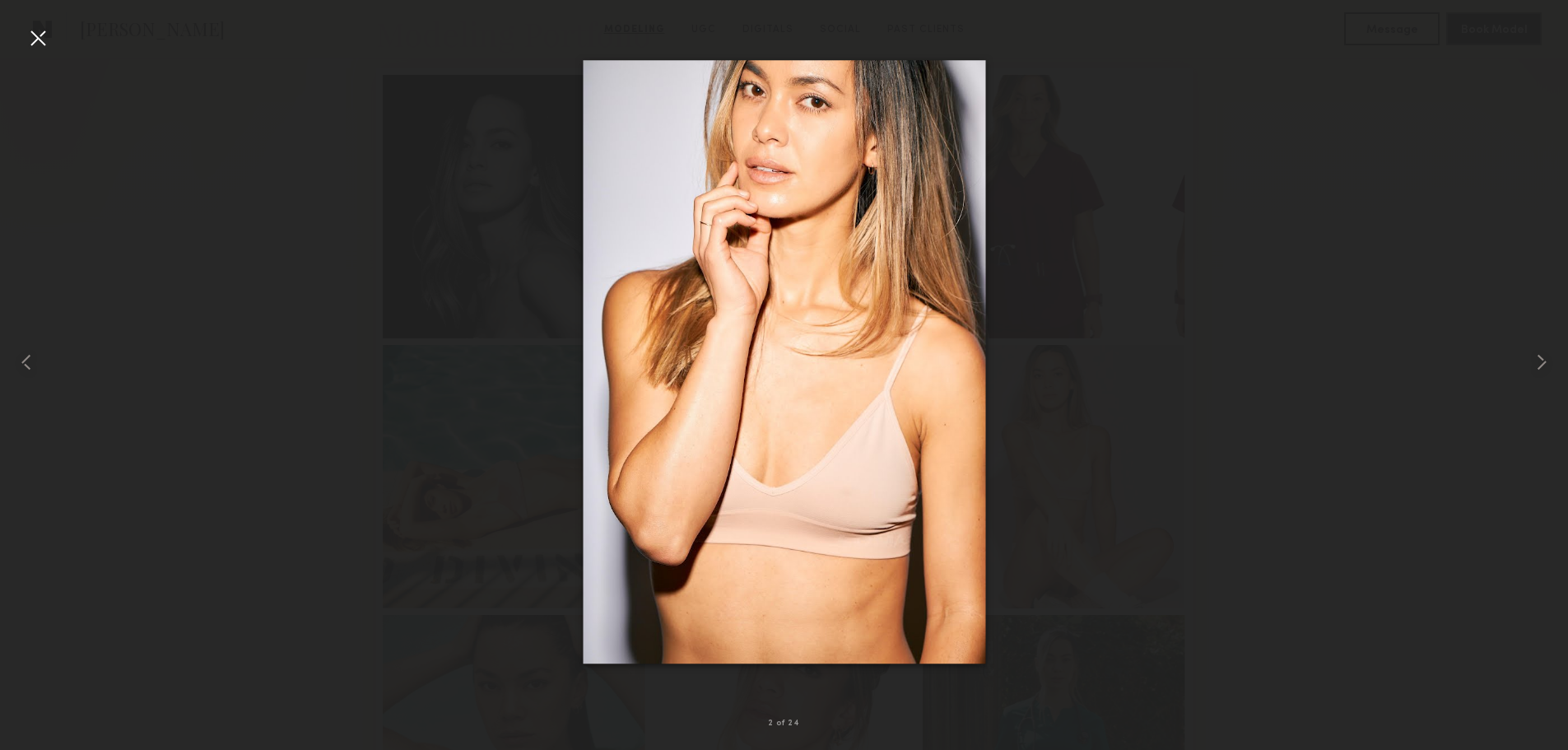
click at [1424, 336] on div at bounding box center [784, 362] width 1568 height 671
click at [32, 32] on div at bounding box center [38, 38] width 26 height 26
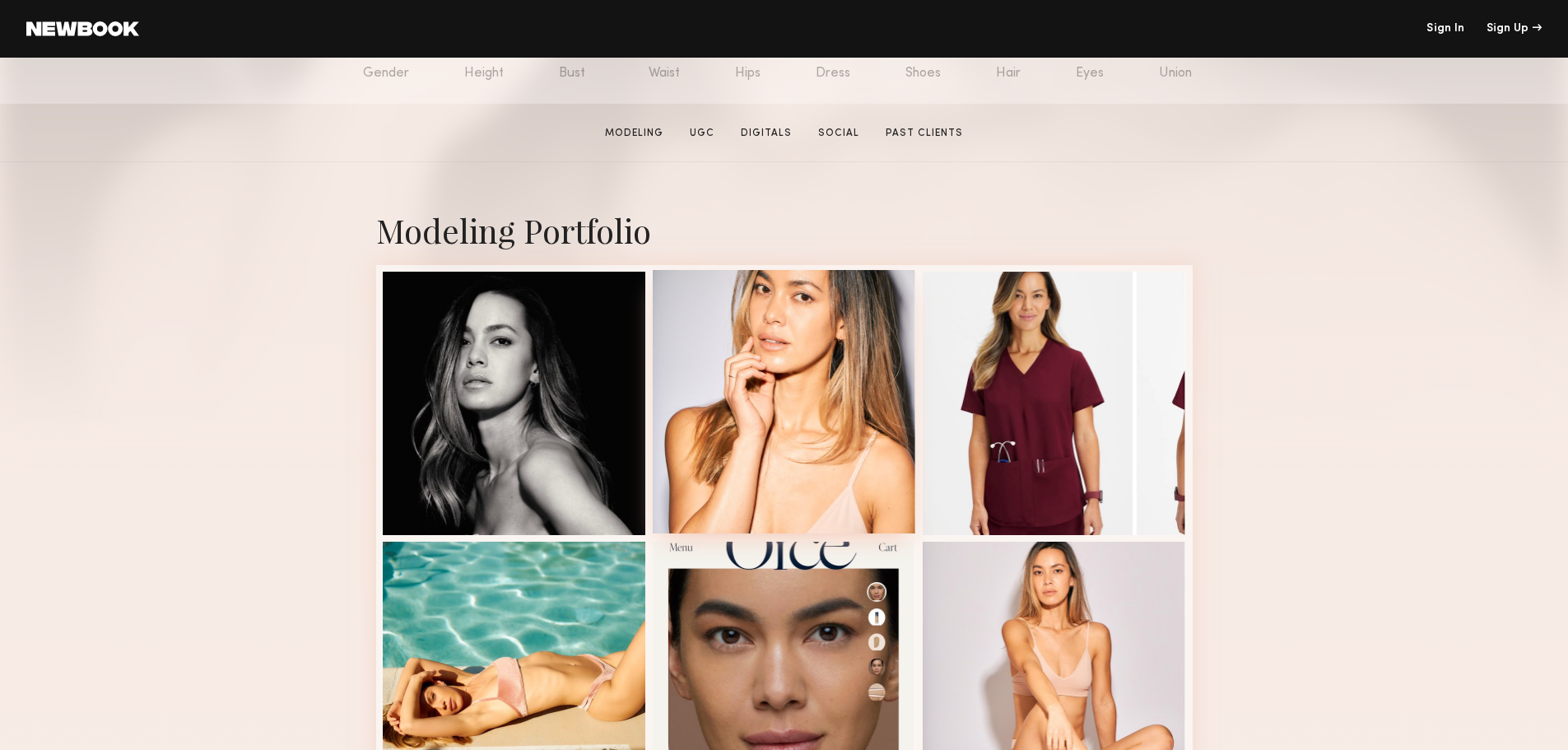
scroll to position [247, 0]
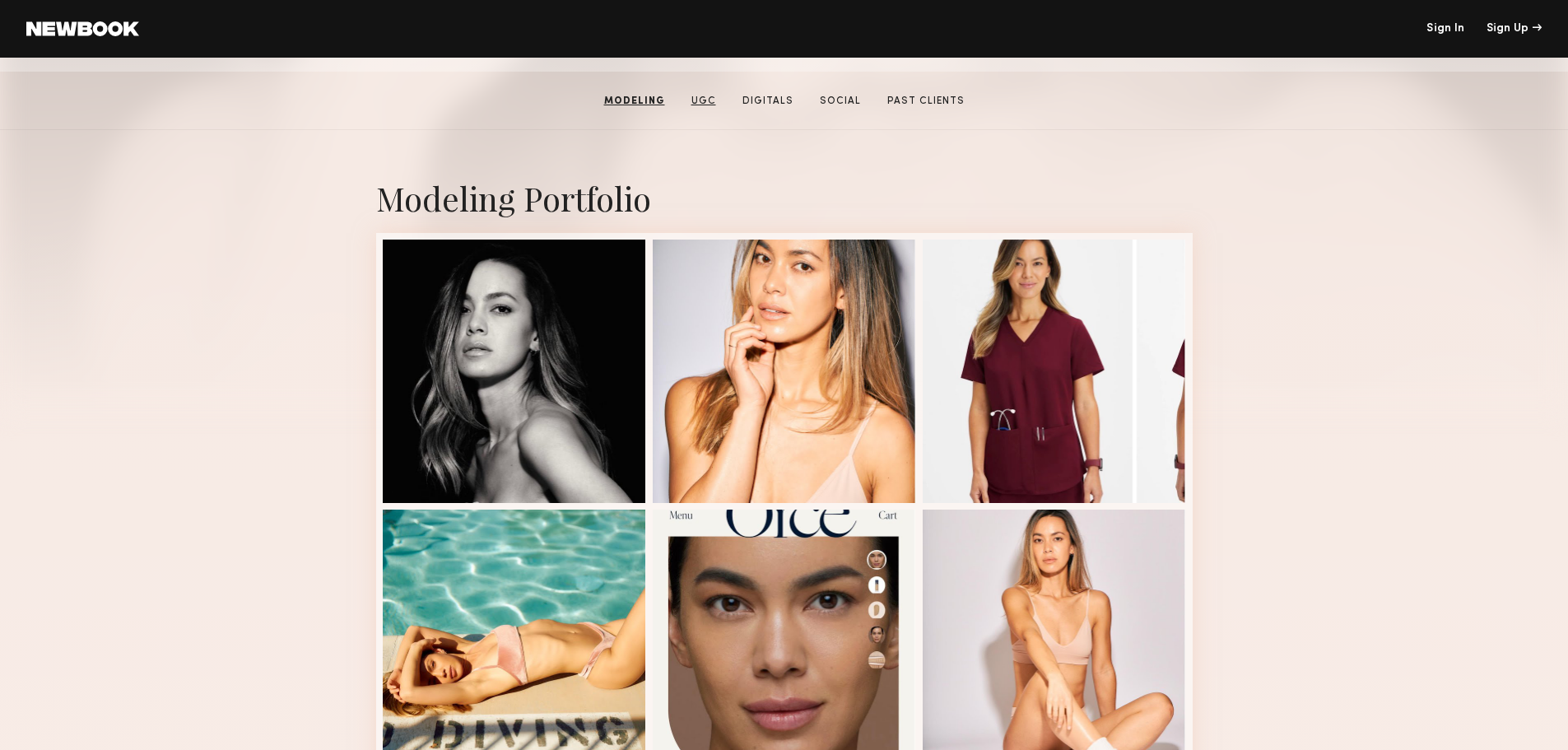
click at [705, 109] on link "UGC" at bounding box center [703, 101] width 38 height 15
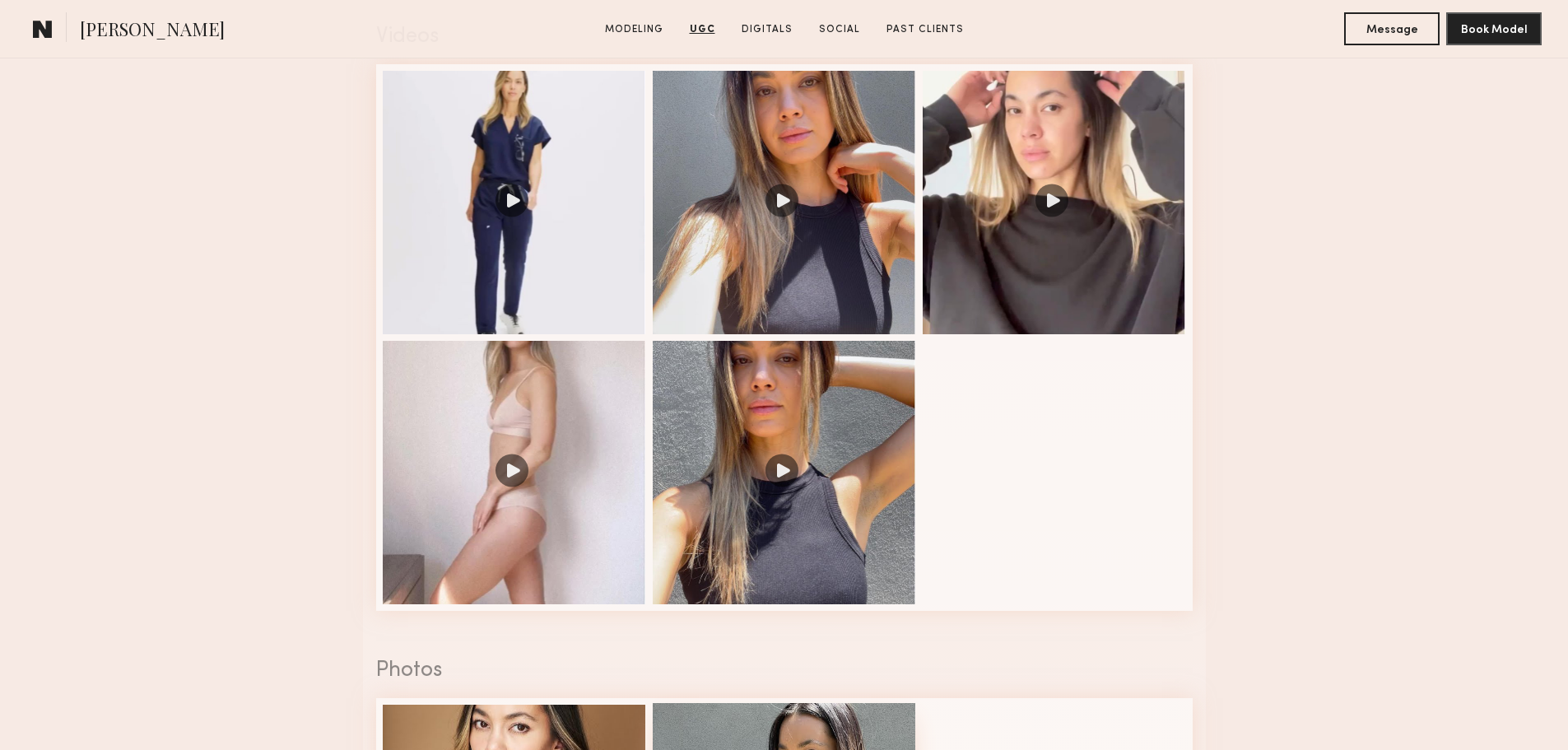
scroll to position [2763, 0]
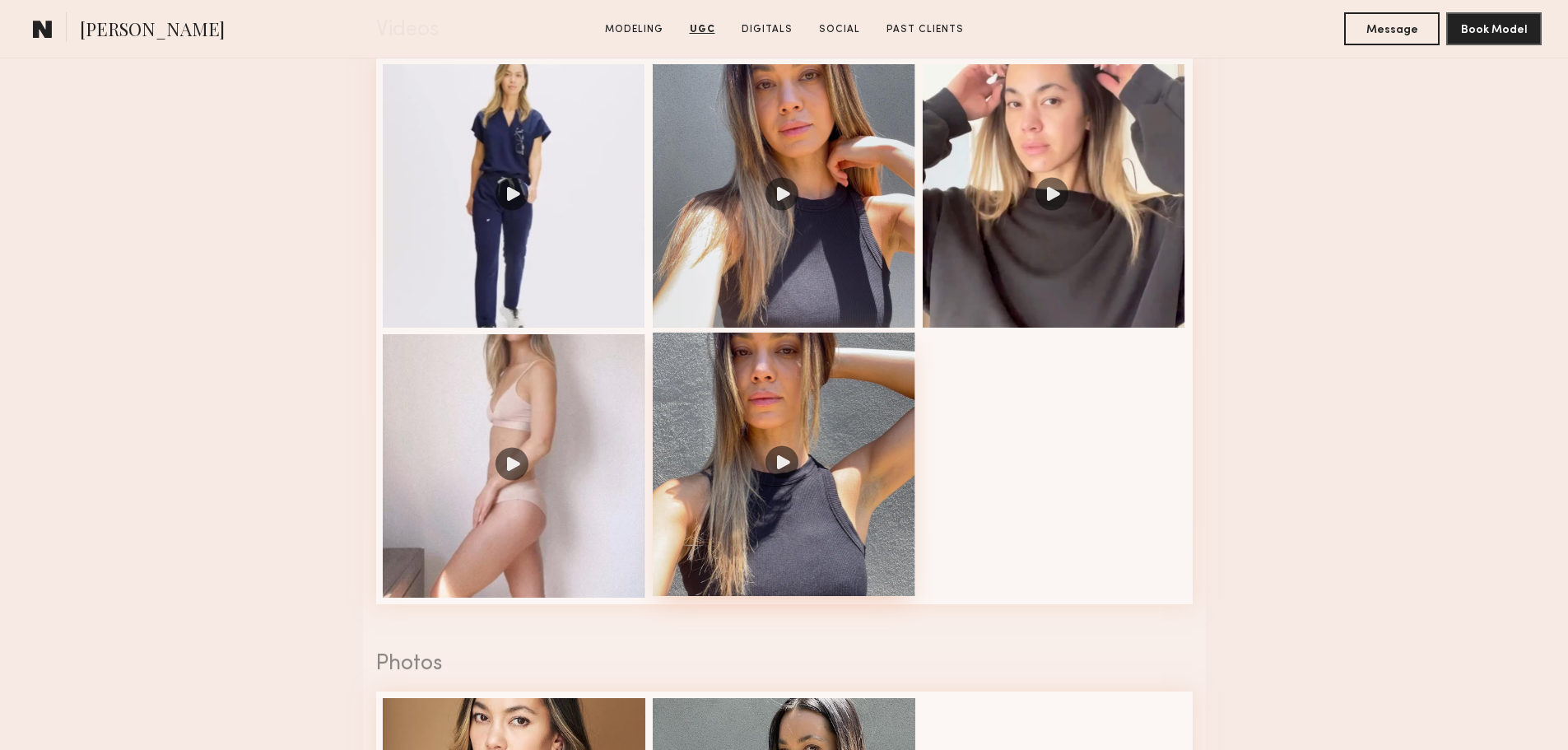
click at [790, 461] on div at bounding box center [784, 464] width 263 height 263
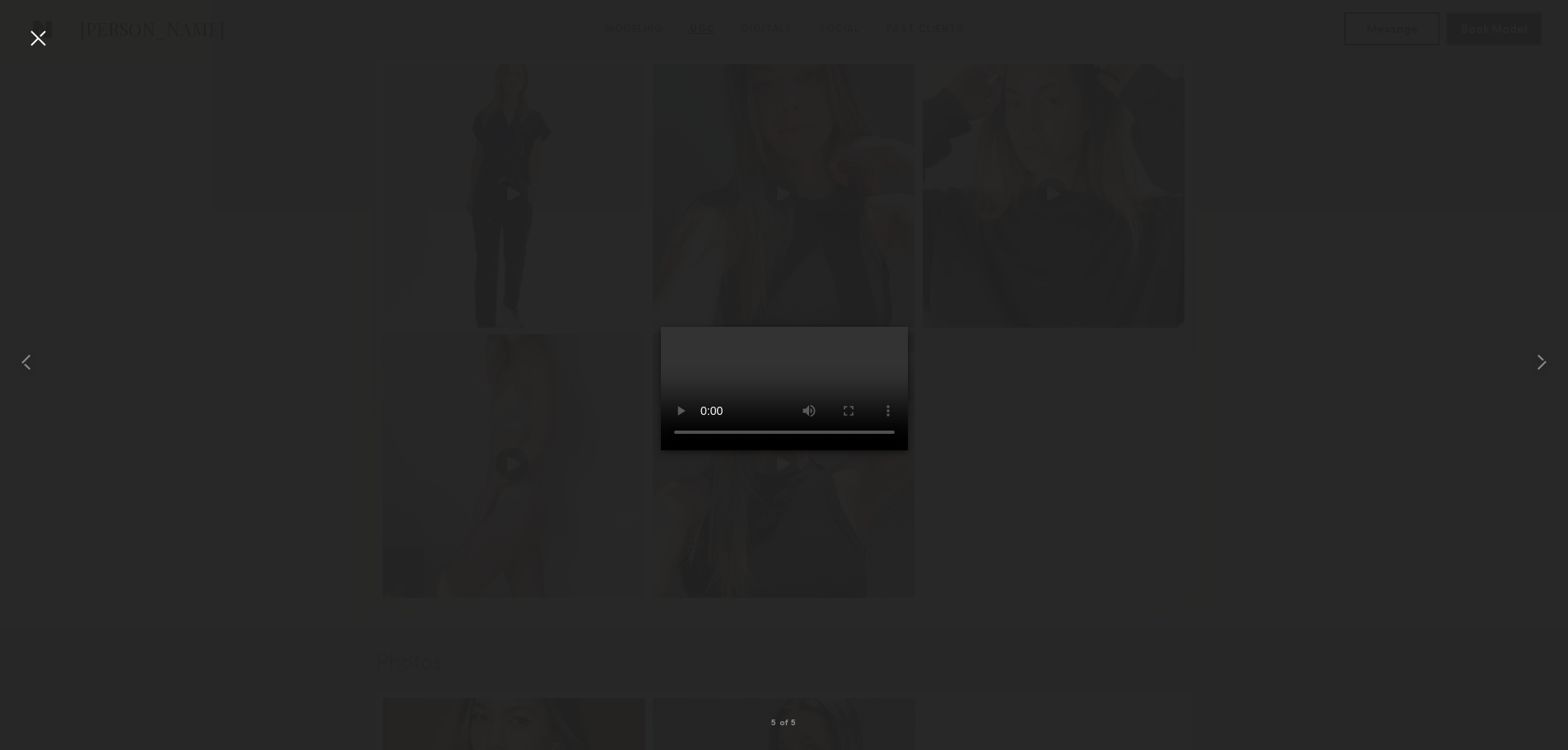
click at [1125, 436] on div at bounding box center [784, 362] width 1568 height 671
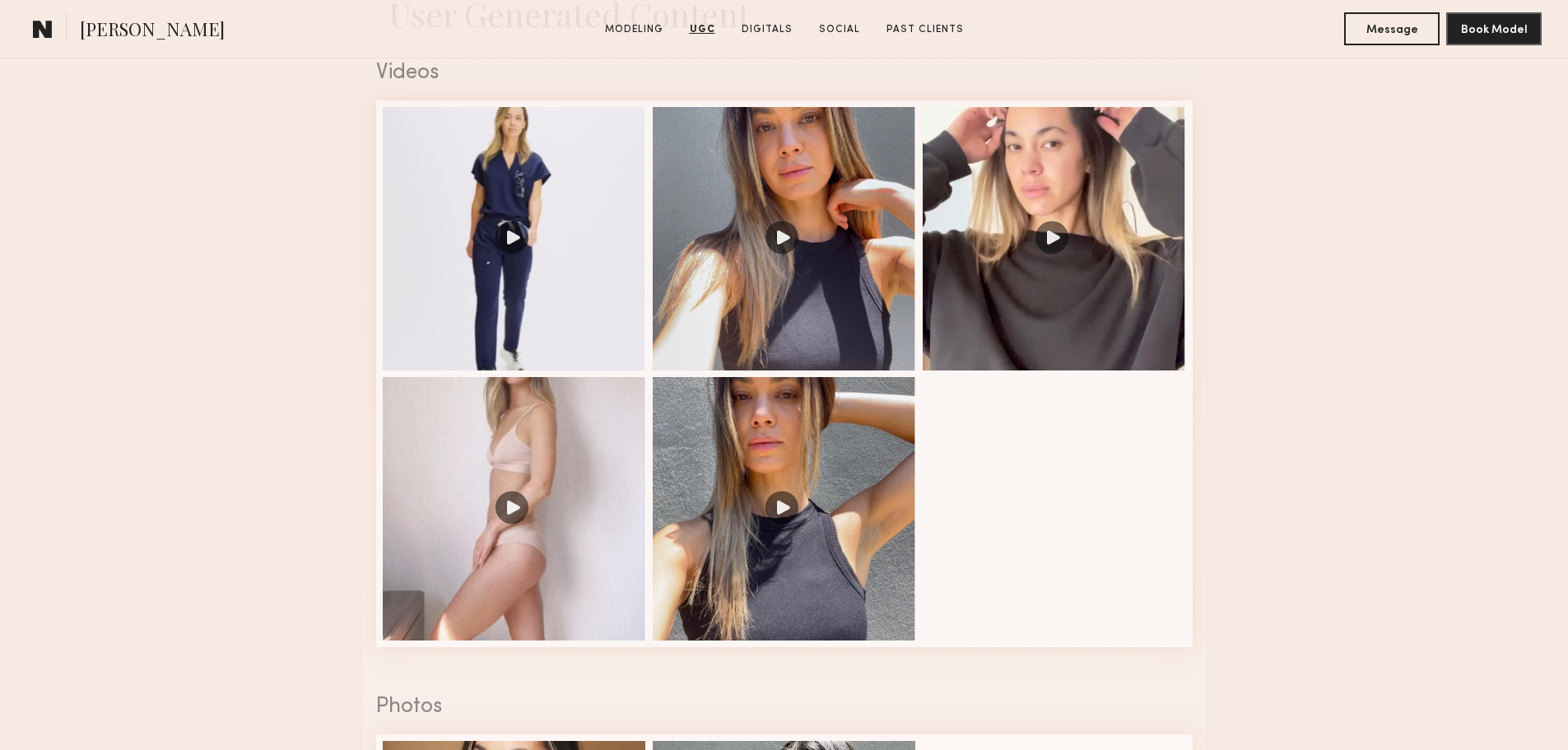
scroll to position [1646, 0]
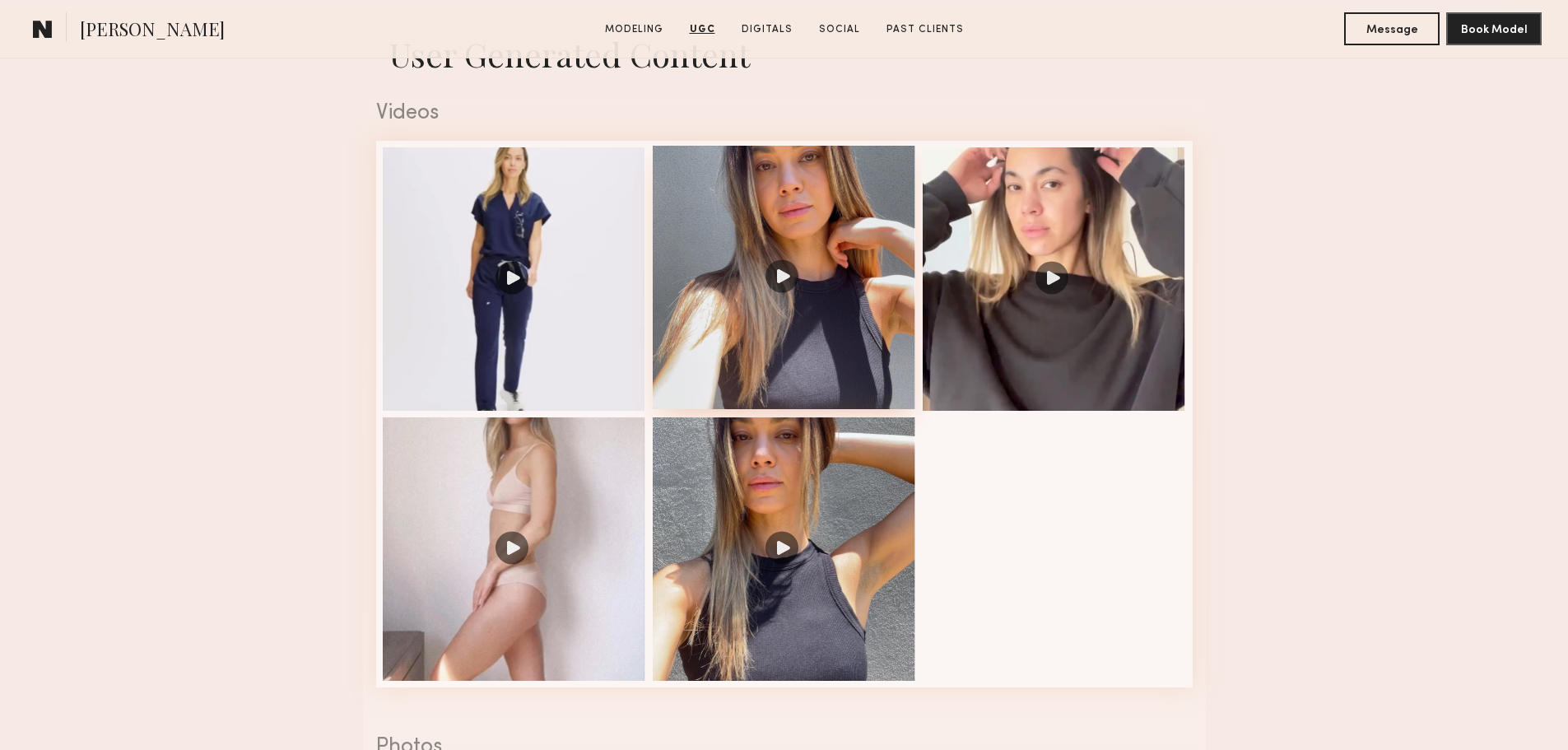
click at [783, 290] on div at bounding box center [784, 277] width 263 height 263
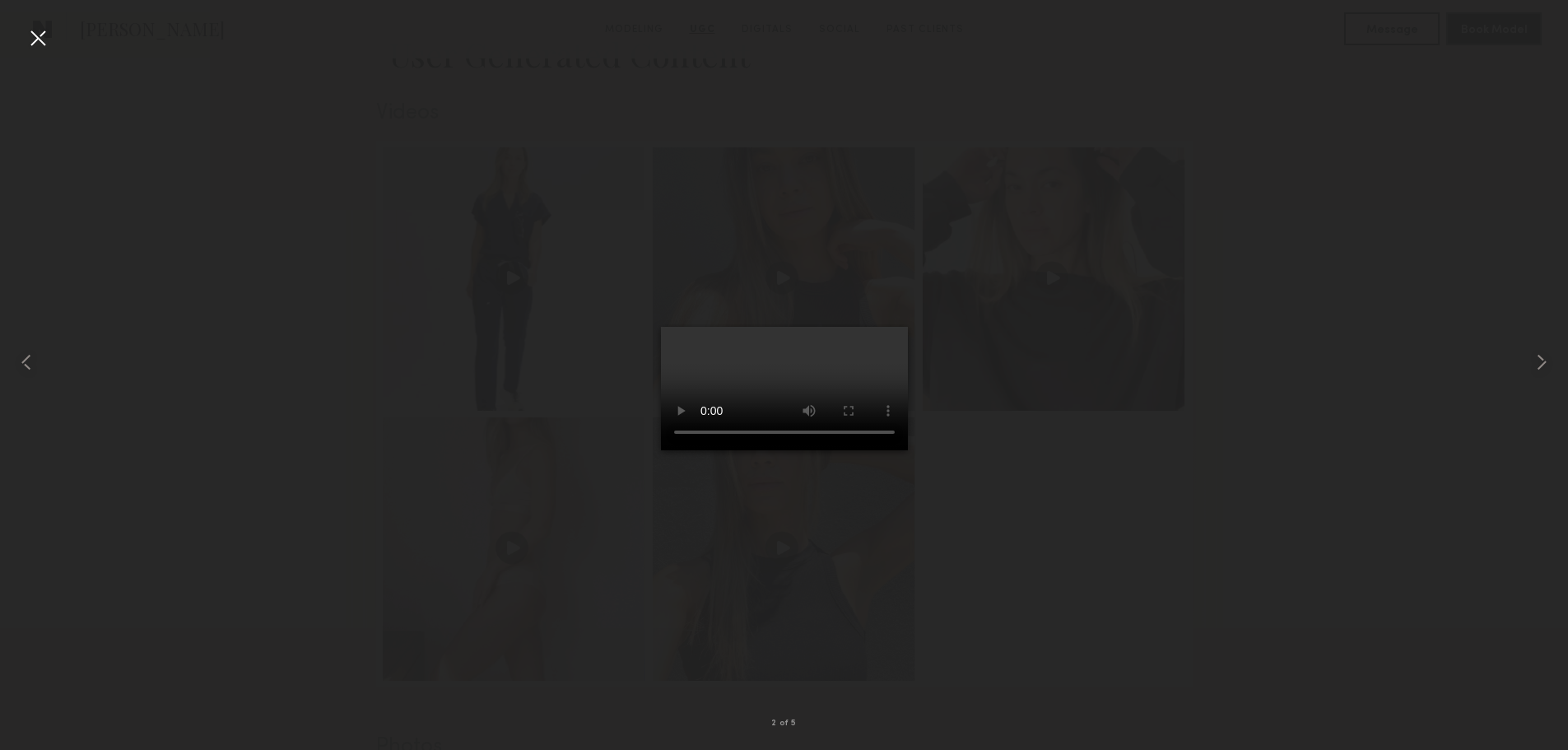
click at [40, 37] on div at bounding box center [38, 38] width 26 height 26
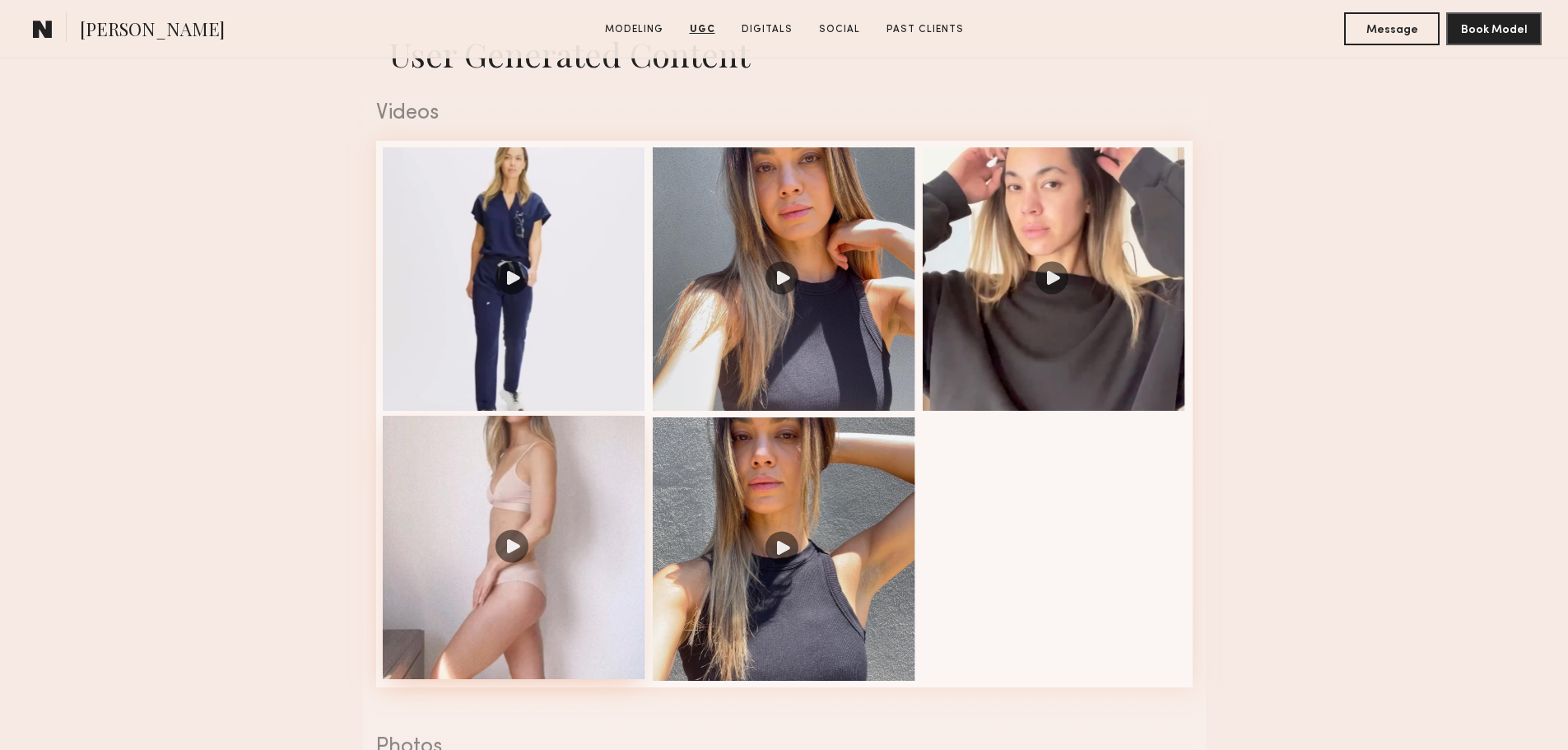
click at [490, 583] on div at bounding box center [514, 547] width 263 height 263
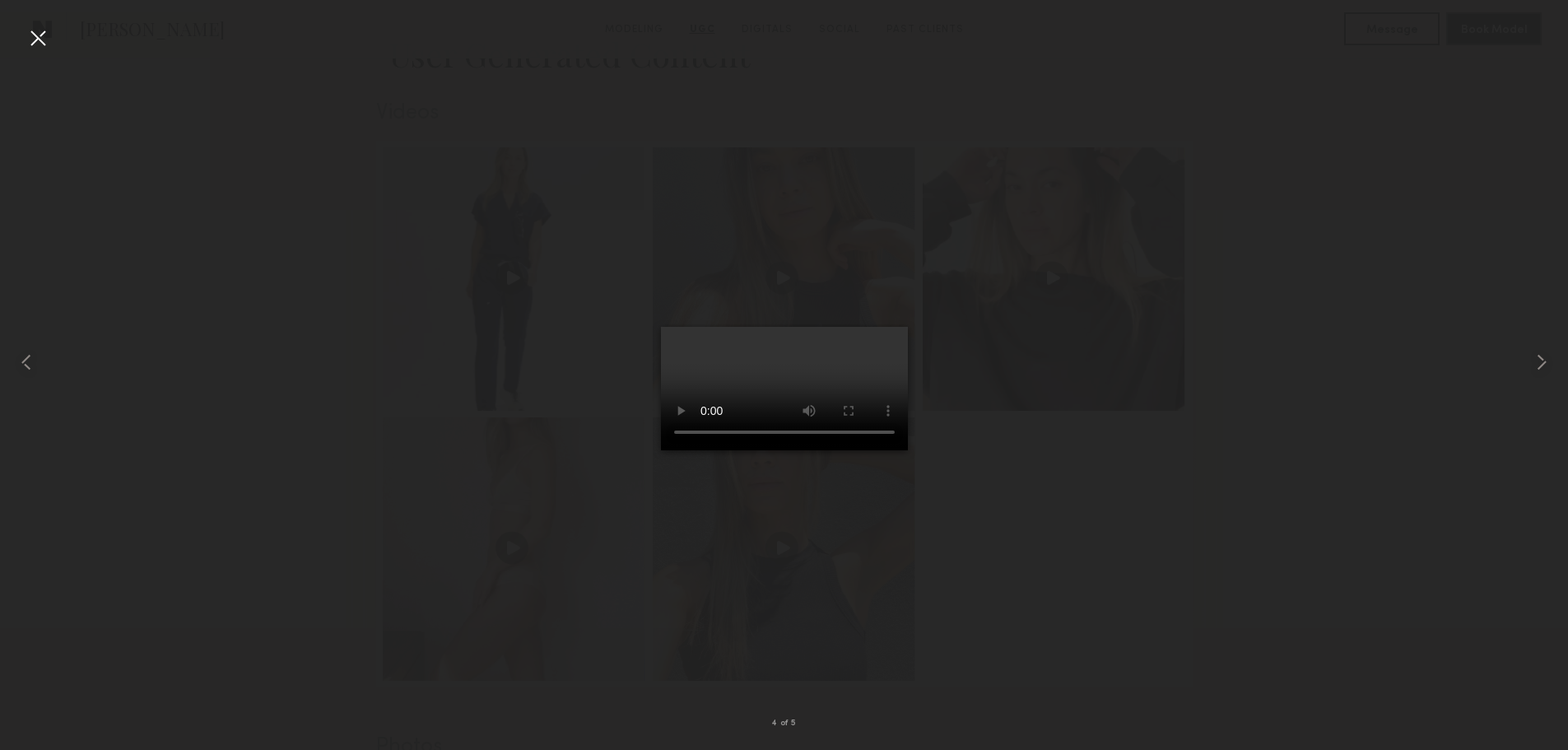
click at [35, 40] on div at bounding box center [38, 38] width 26 height 26
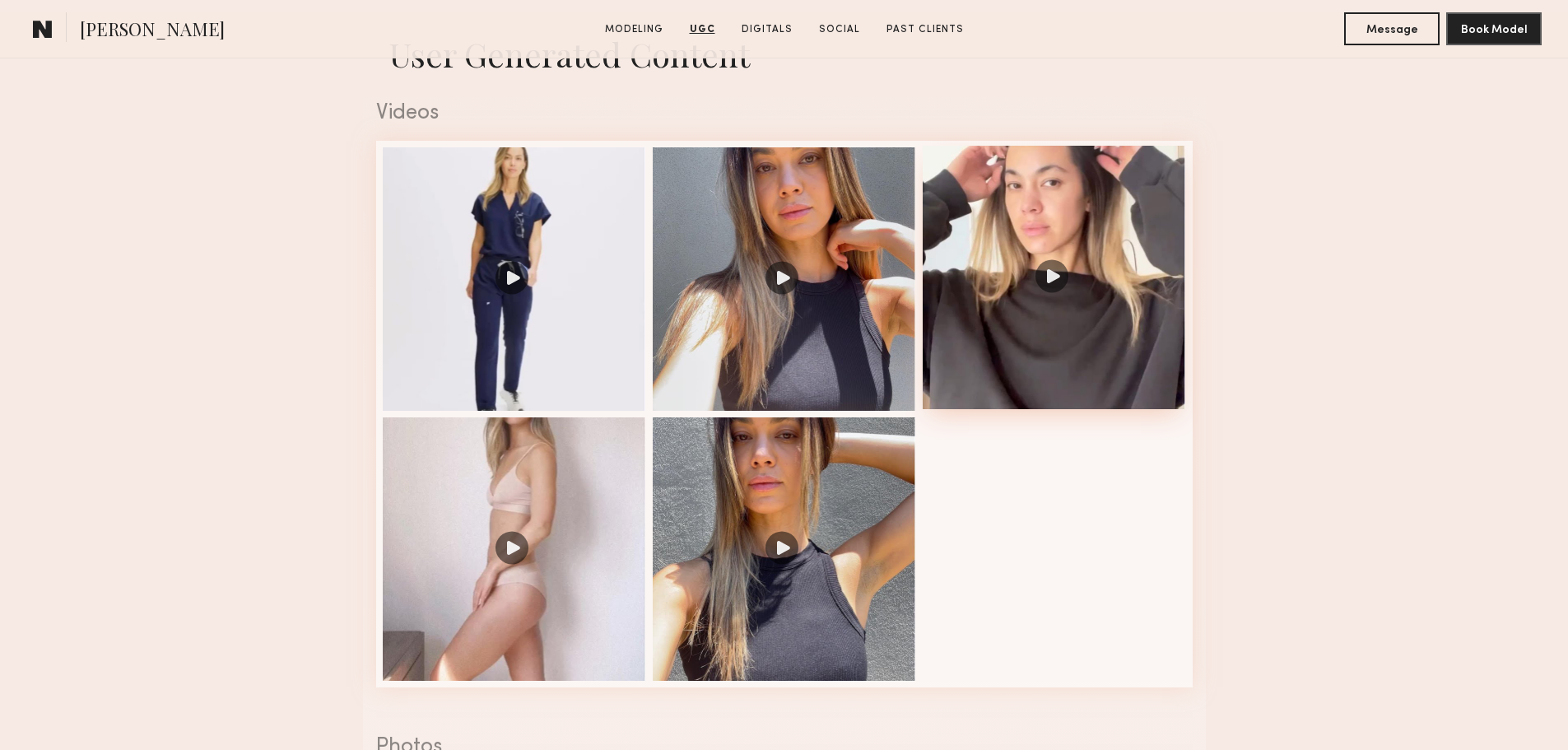
click at [1080, 272] on div at bounding box center [1054, 277] width 263 height 263
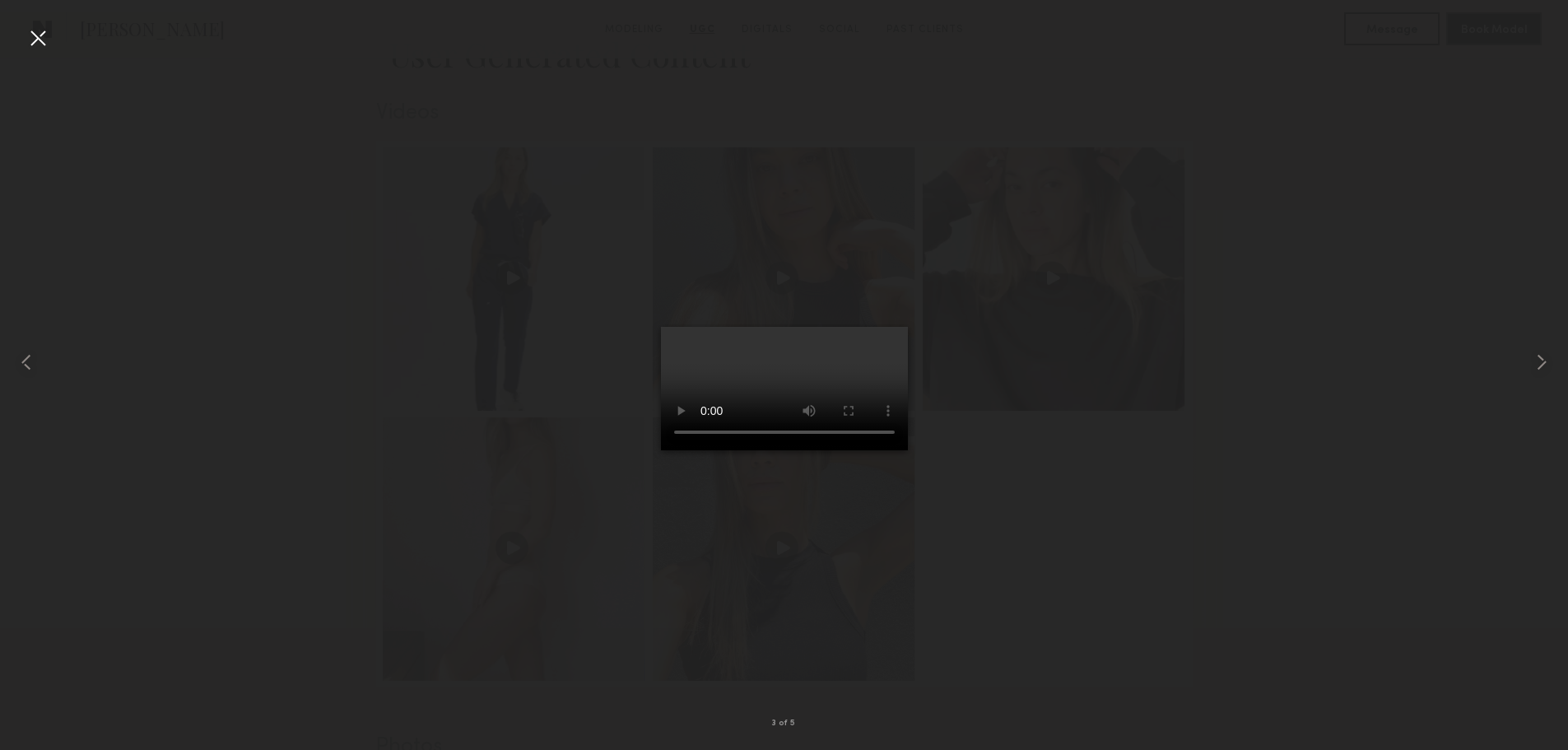
click at [45, 33] on div at bounding box center [38, 38] width 26 height 26
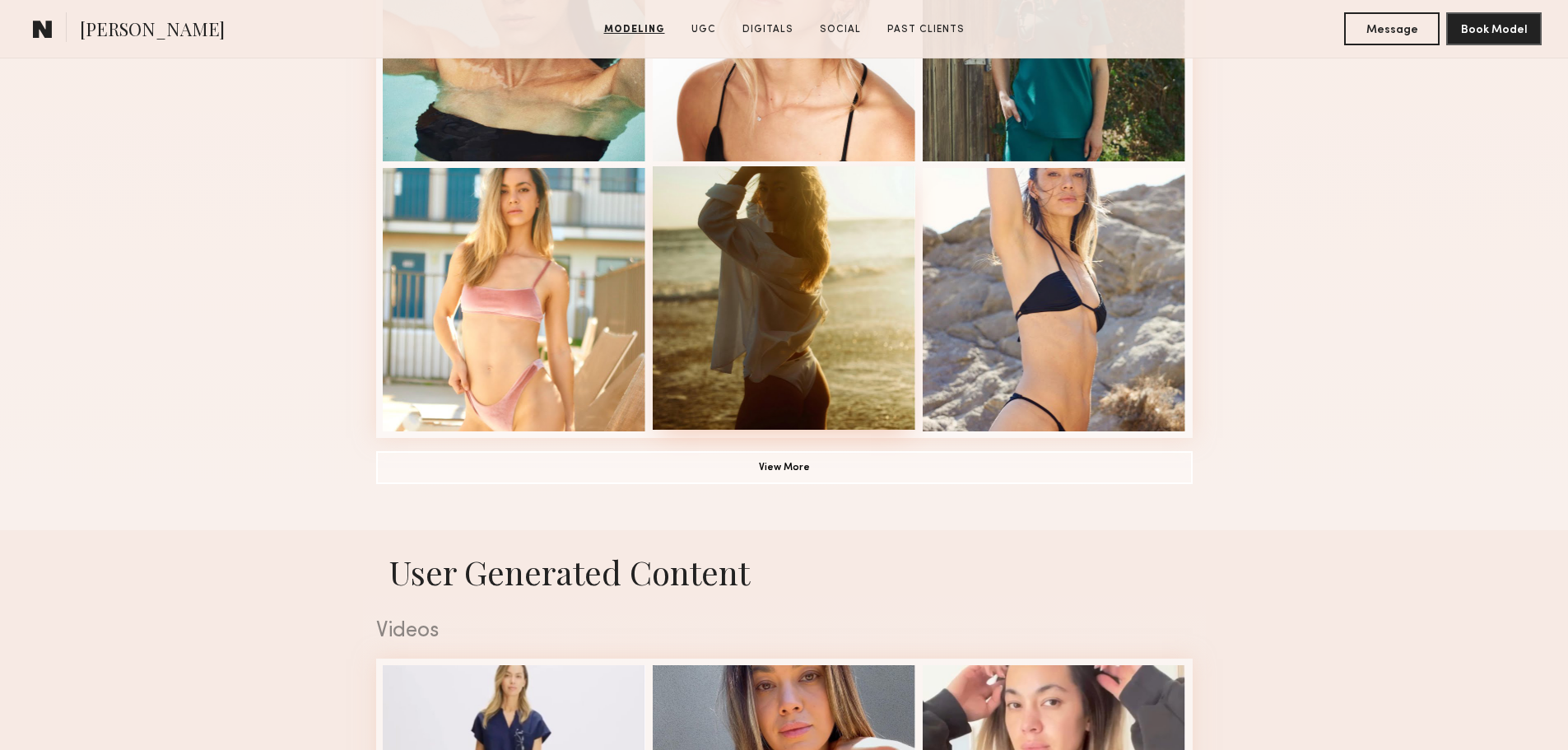
scroll to position [1070, 0]
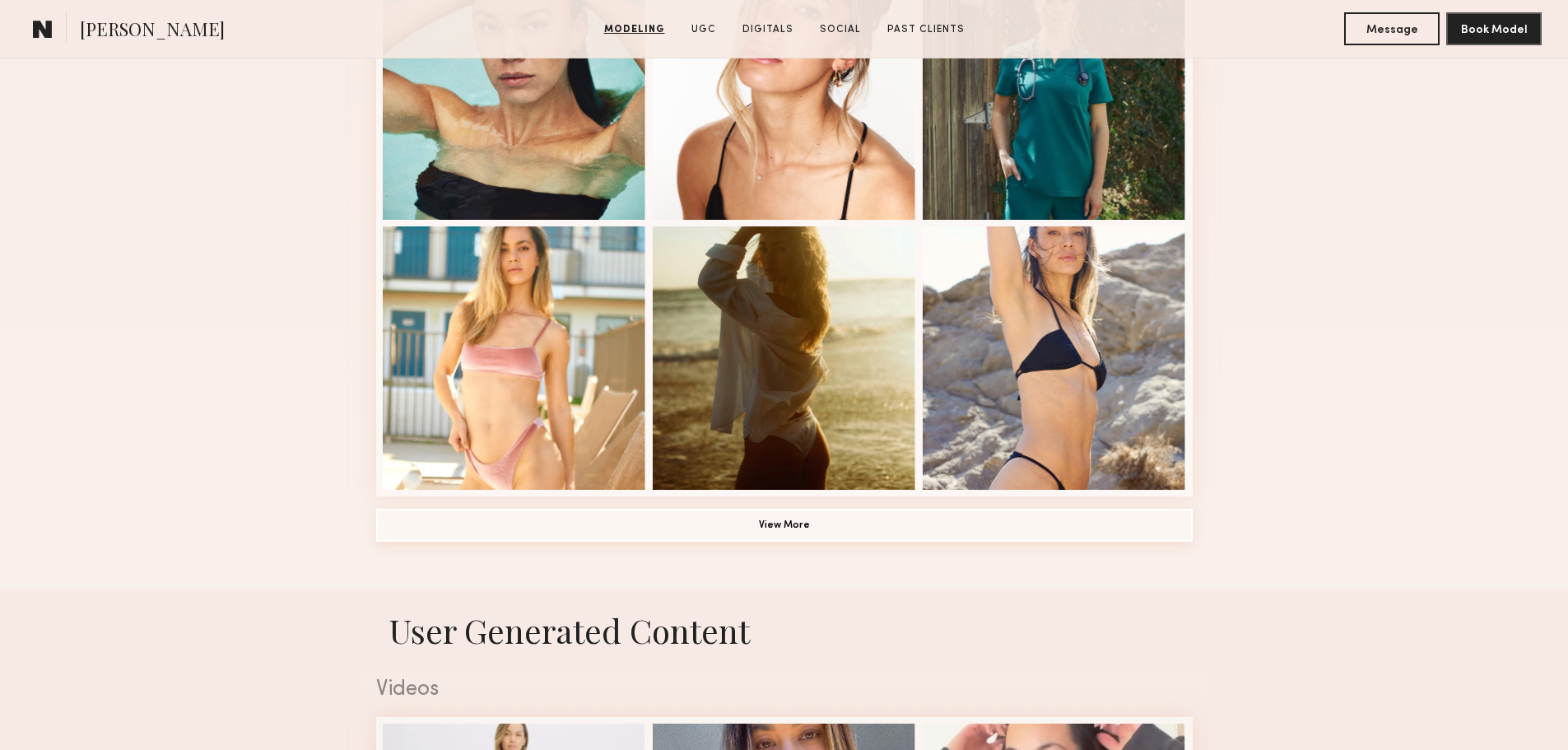
click at [796, 533] on button "View More" at bounding box center [784, 524] width 816 height 33
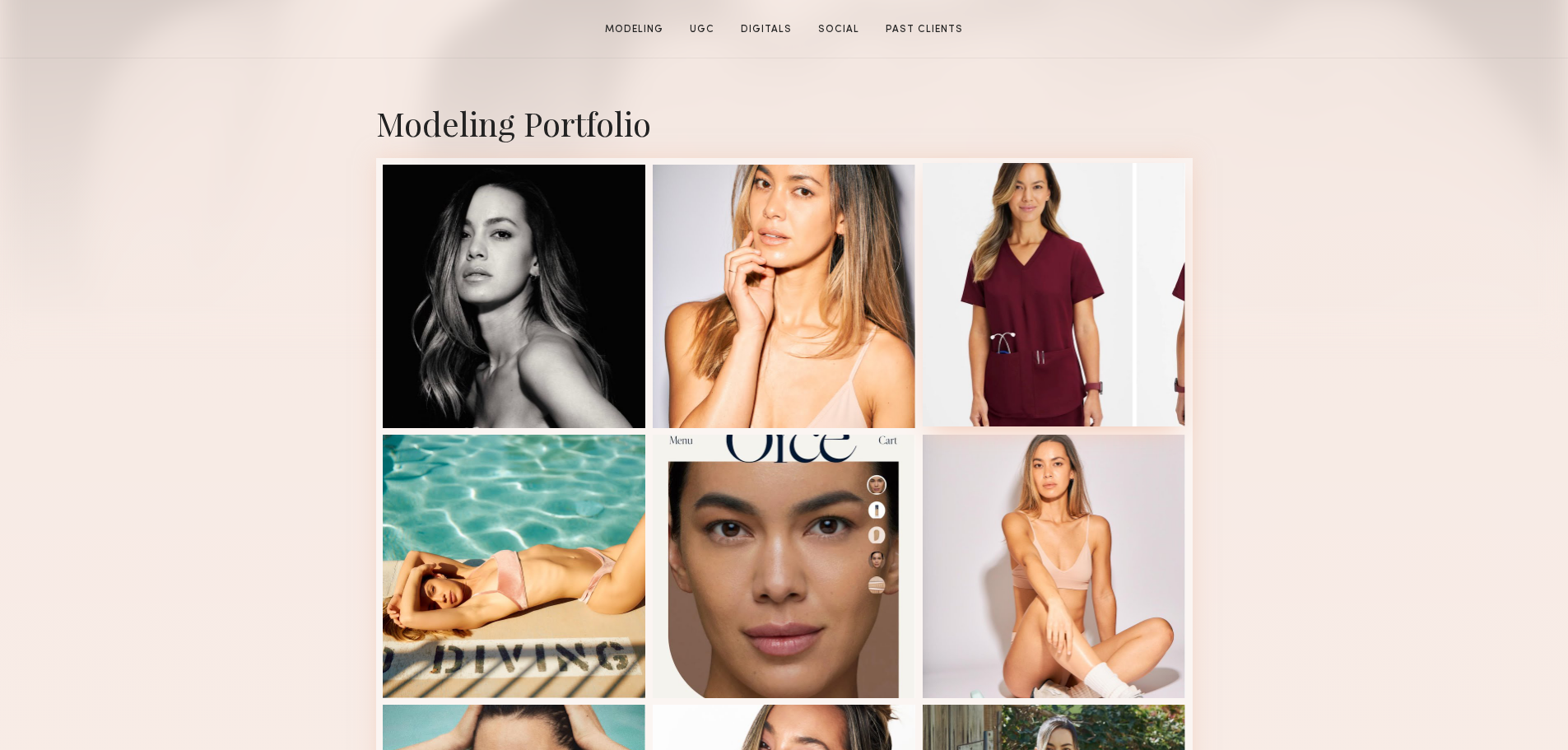
scroll to position [329, 0]
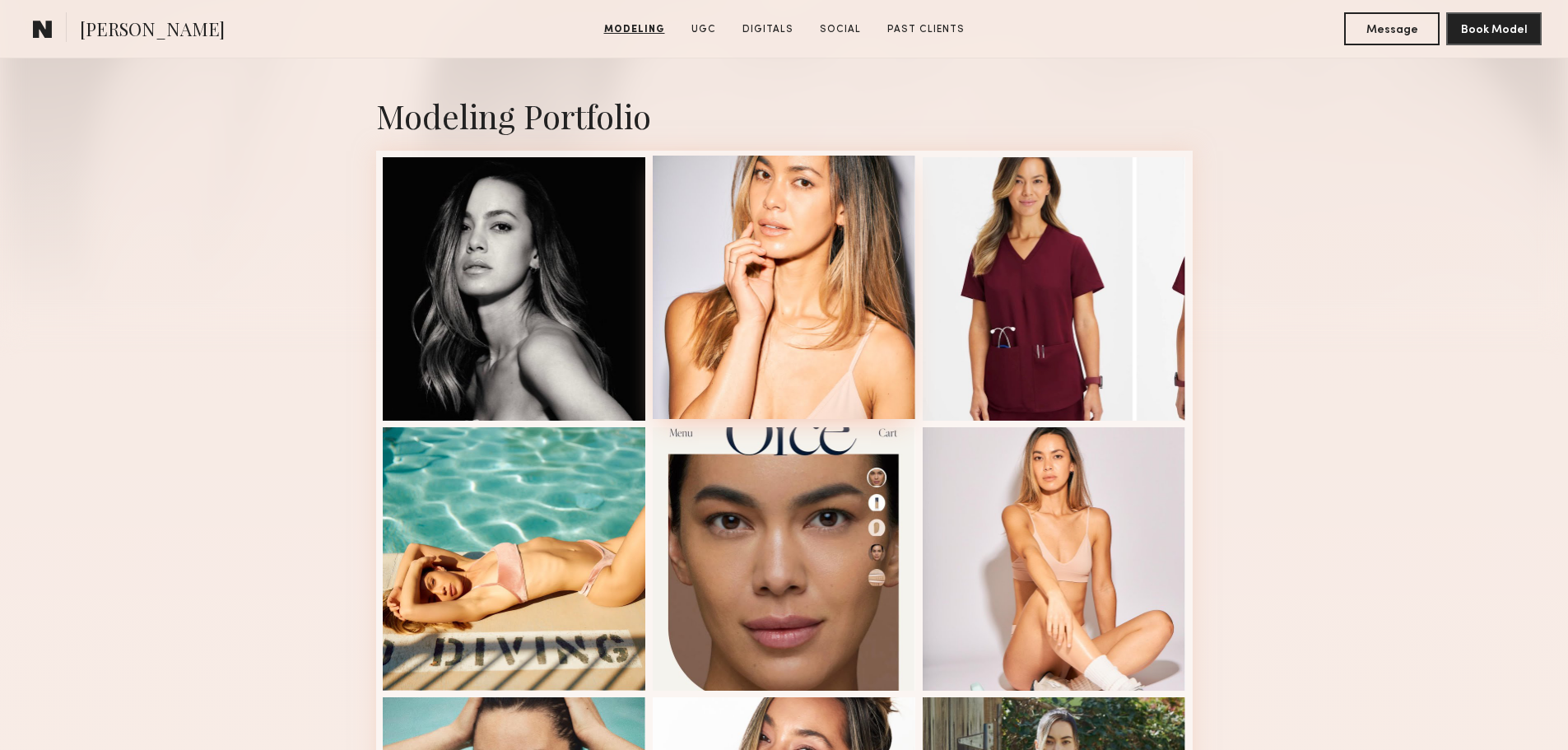
click at [833, 312] on div at bounding box center [784, 287] width 263 height 263
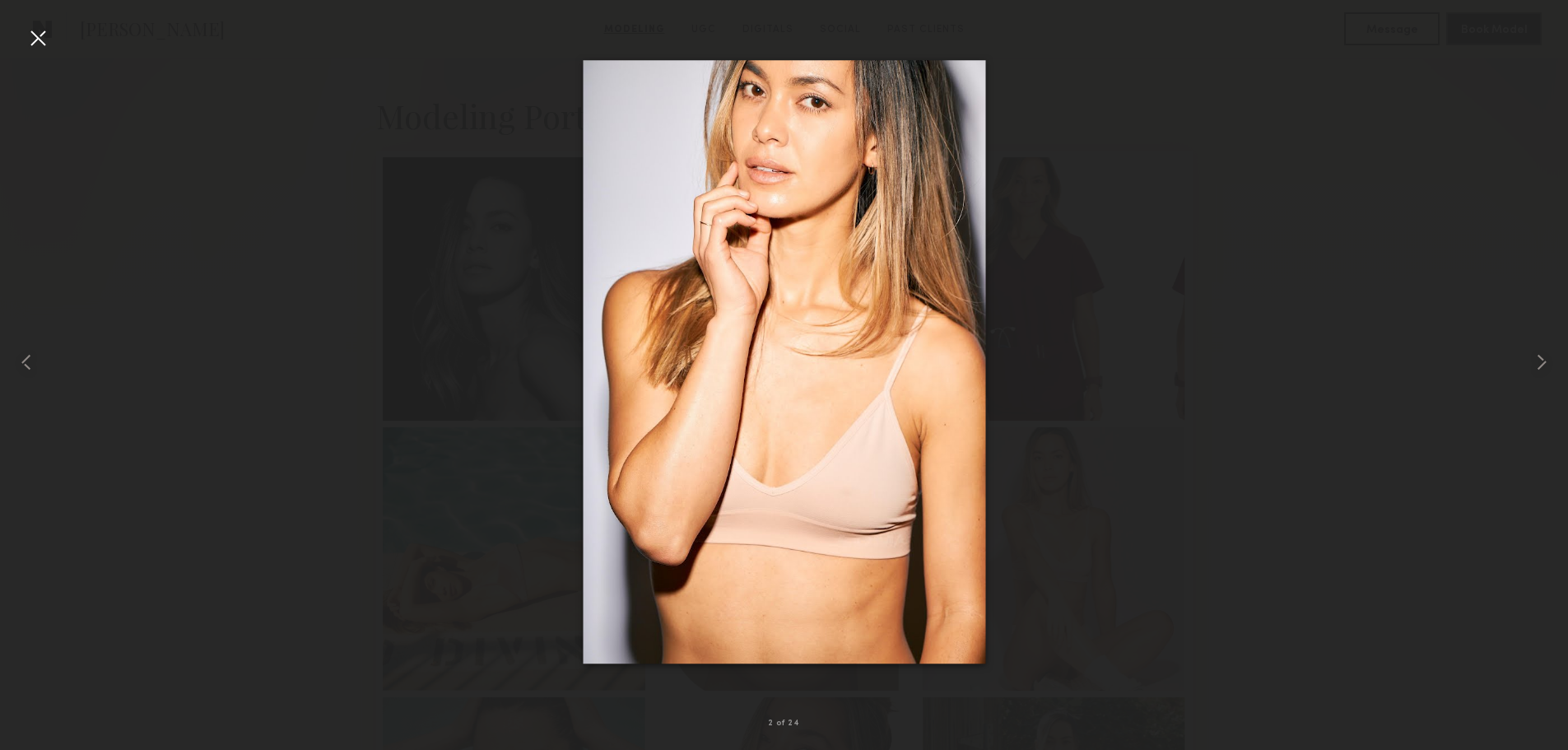
click at [38, 44] on div at bounding box center [38, 38] width 26 height 26
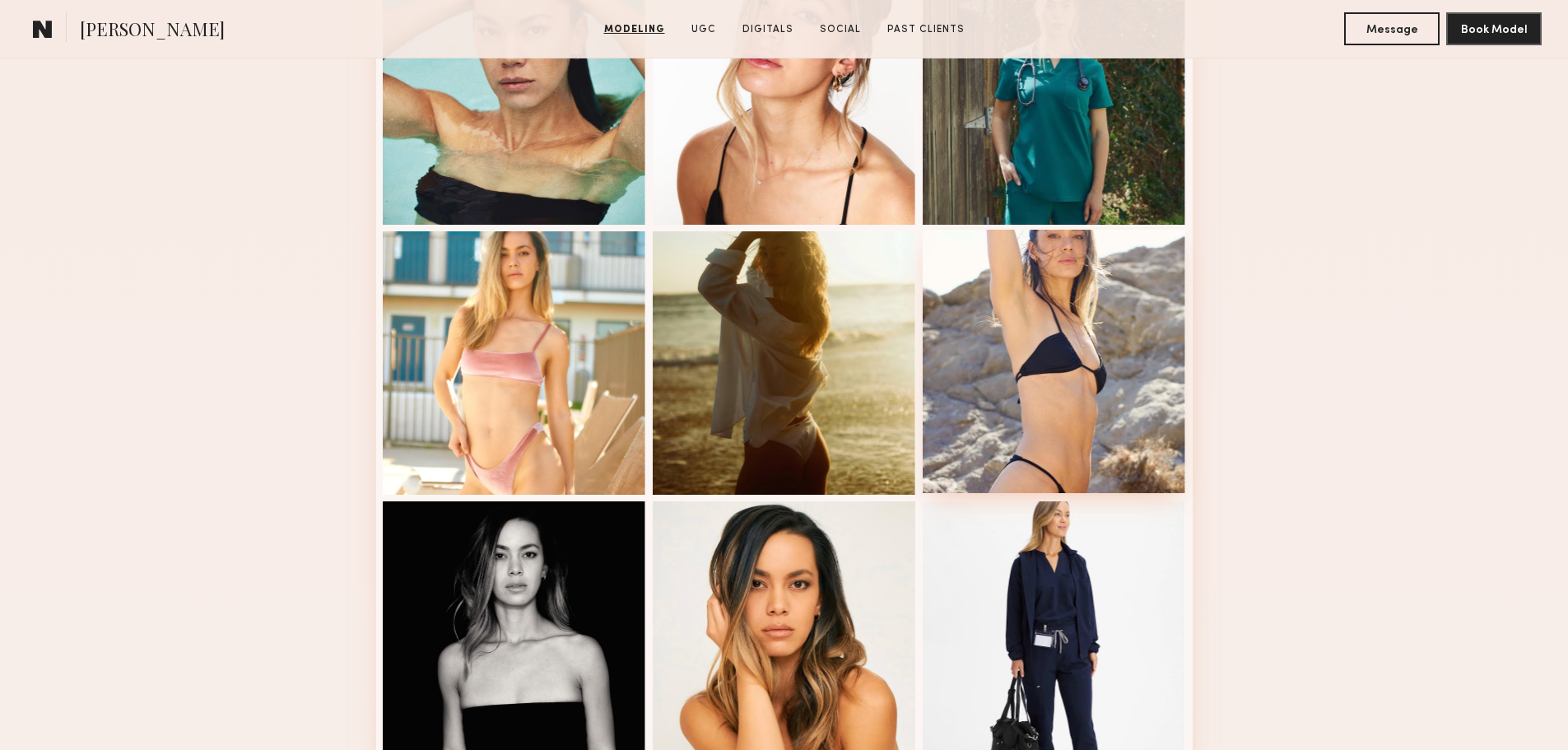
scroll to position [1070, 0]
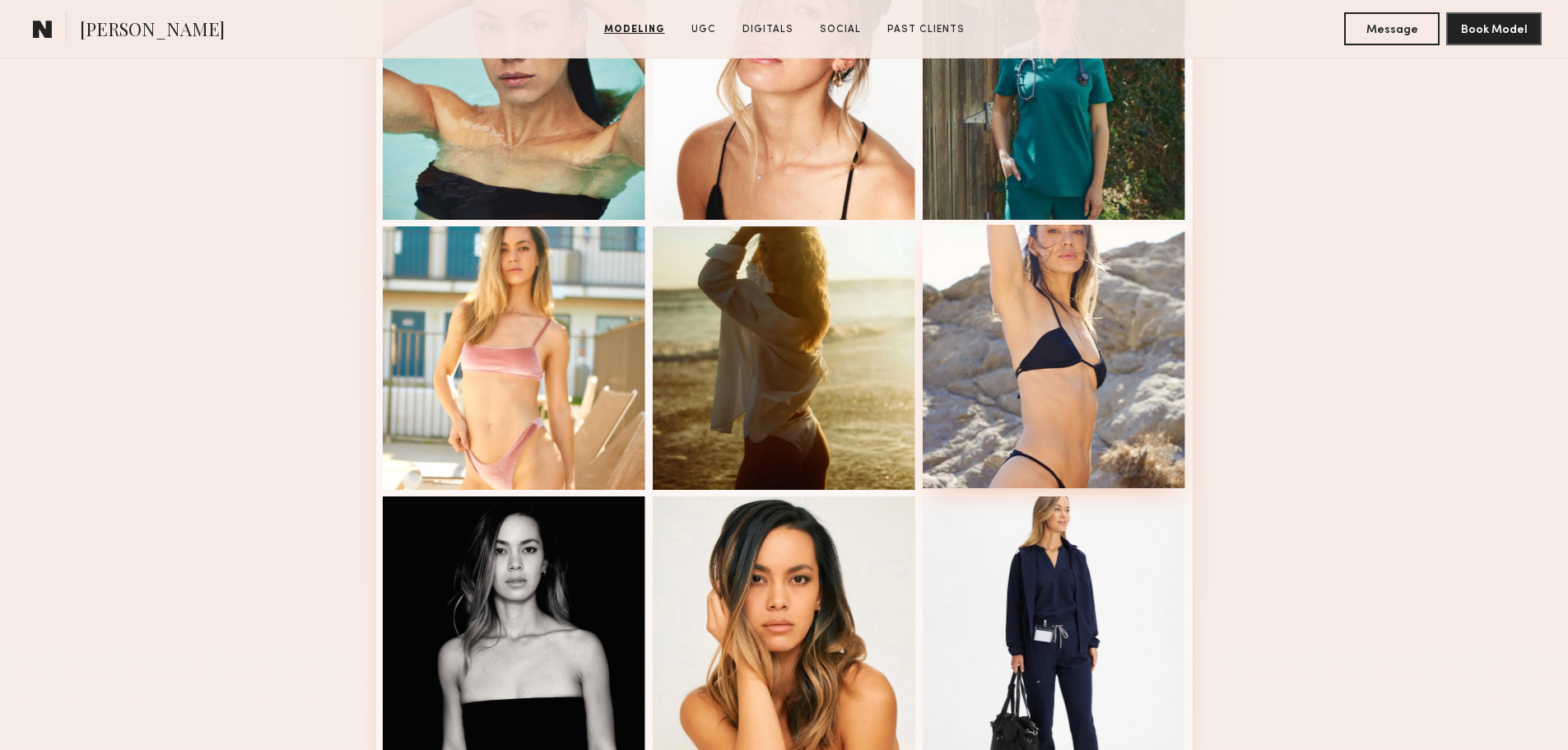
click at [1060, 383] on div at bounding box center [1054, 356] width 263 height 263
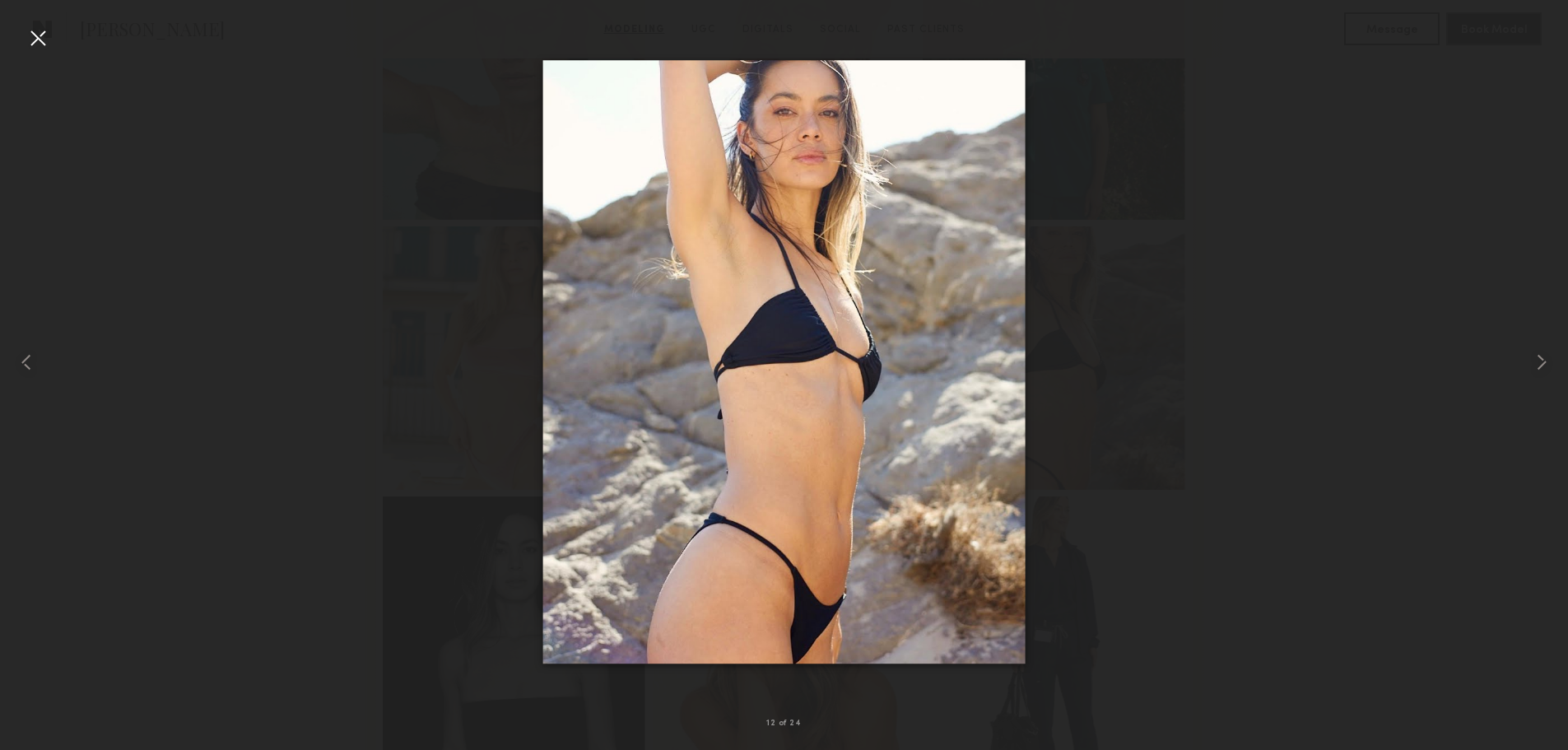
click at [305, 266] on div at bounding box center [784, 362] width 1568 height 671
click at [34, 29] on div at bounding box center [38, 38] width 26 height 26
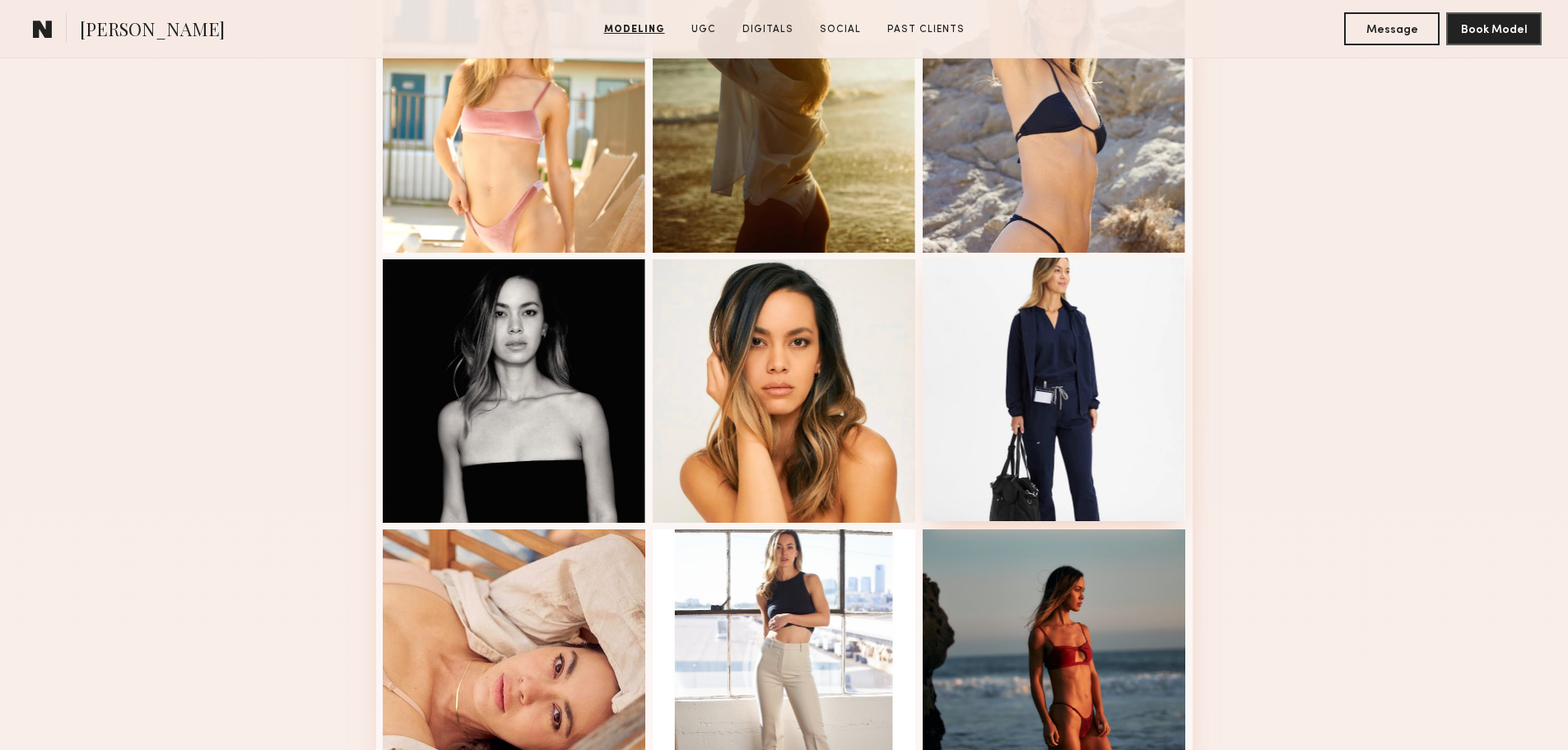
scroll to position [1316, 0]
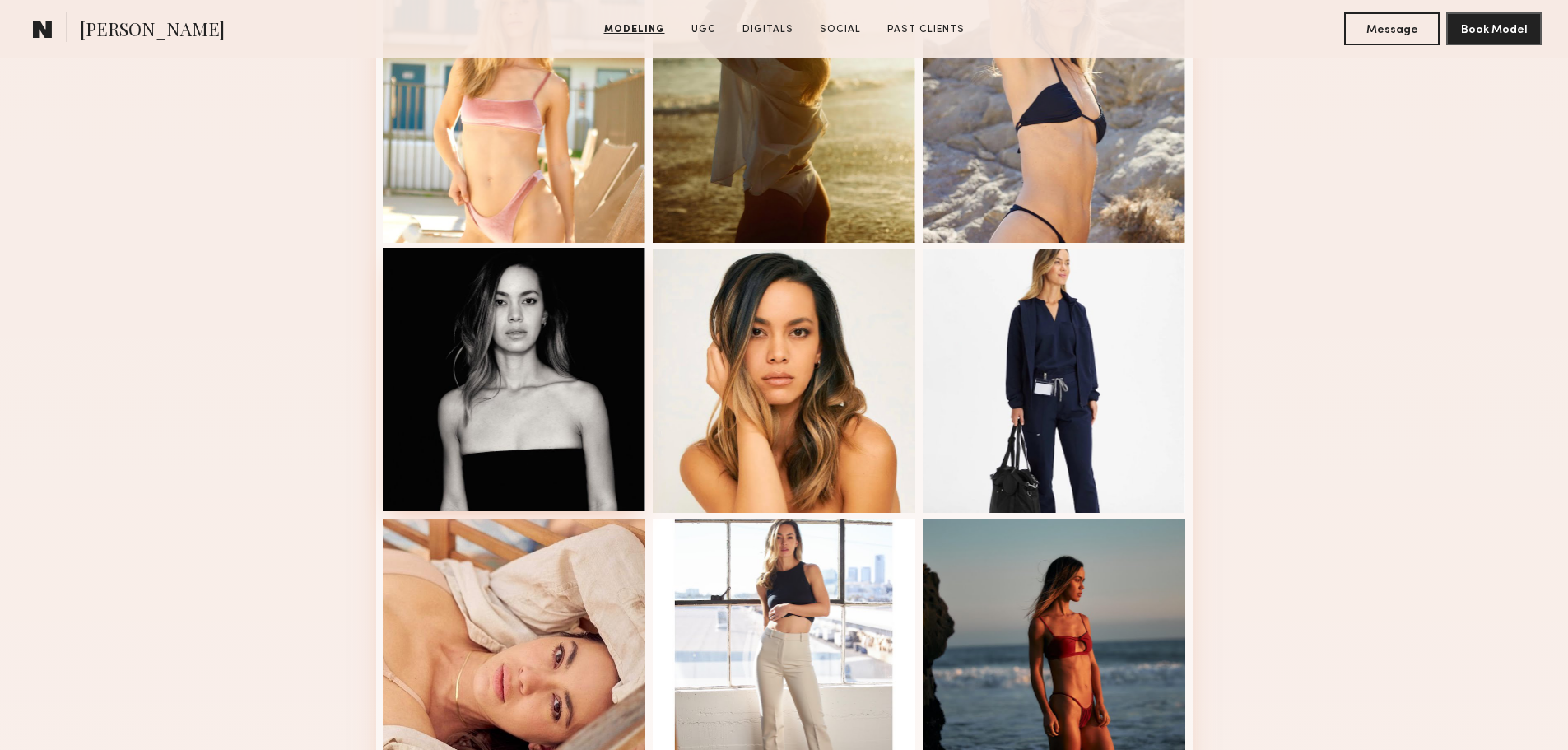
click at [537, 401] on div at bounding box center [514, 379] width 263 height 263
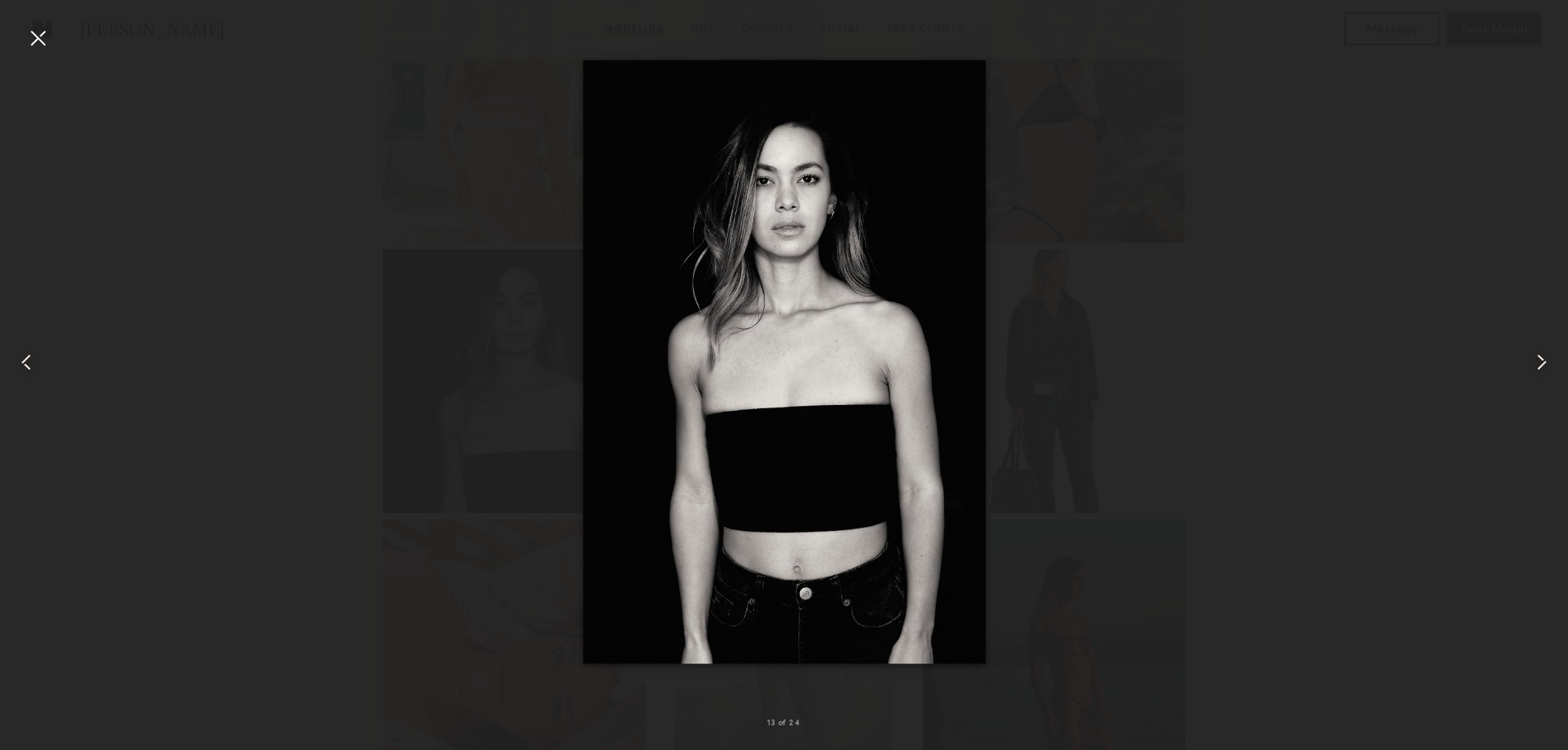
click at [34, 38] on div at bounding box center [38, 38] width 26 height 26
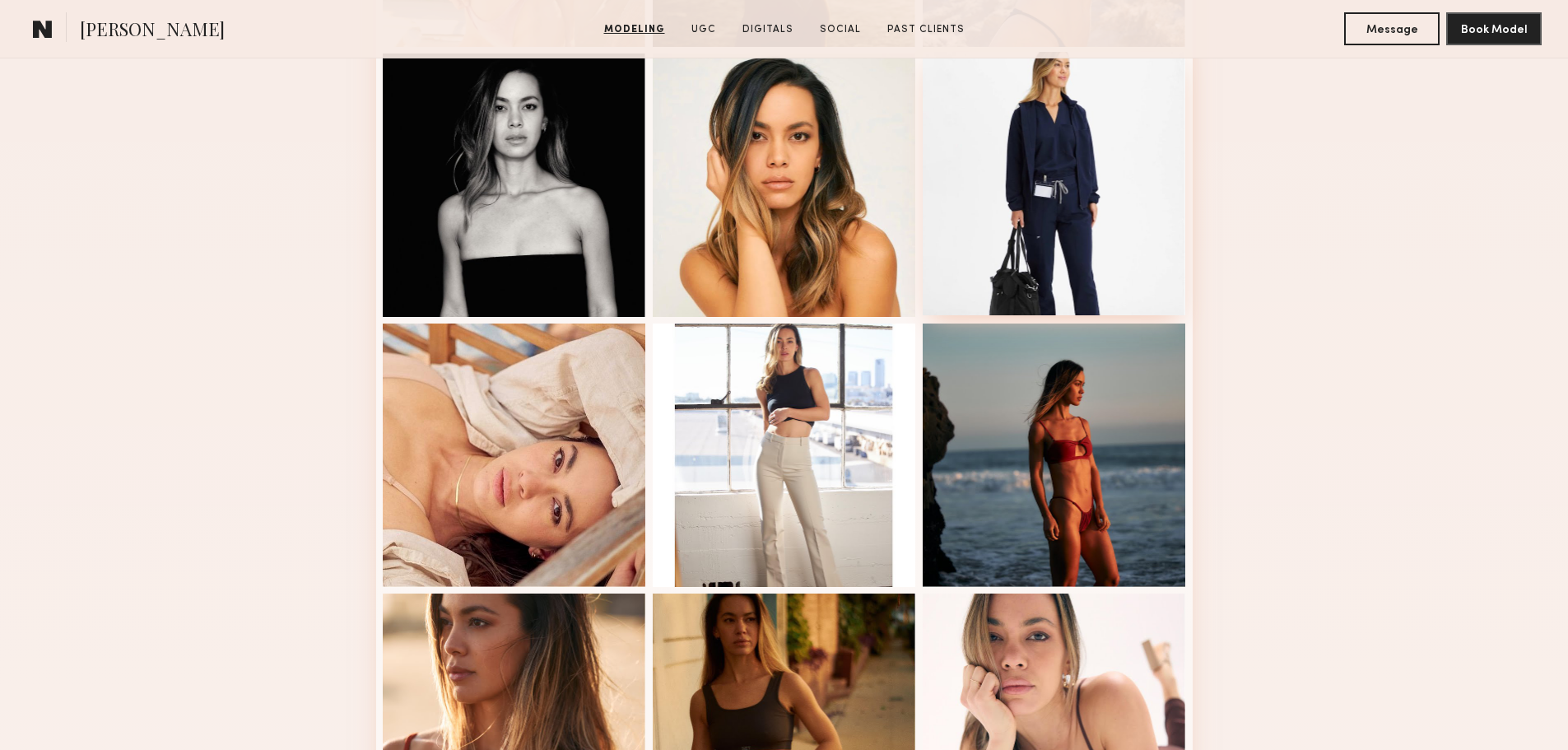
scroll to position [1564, 0]
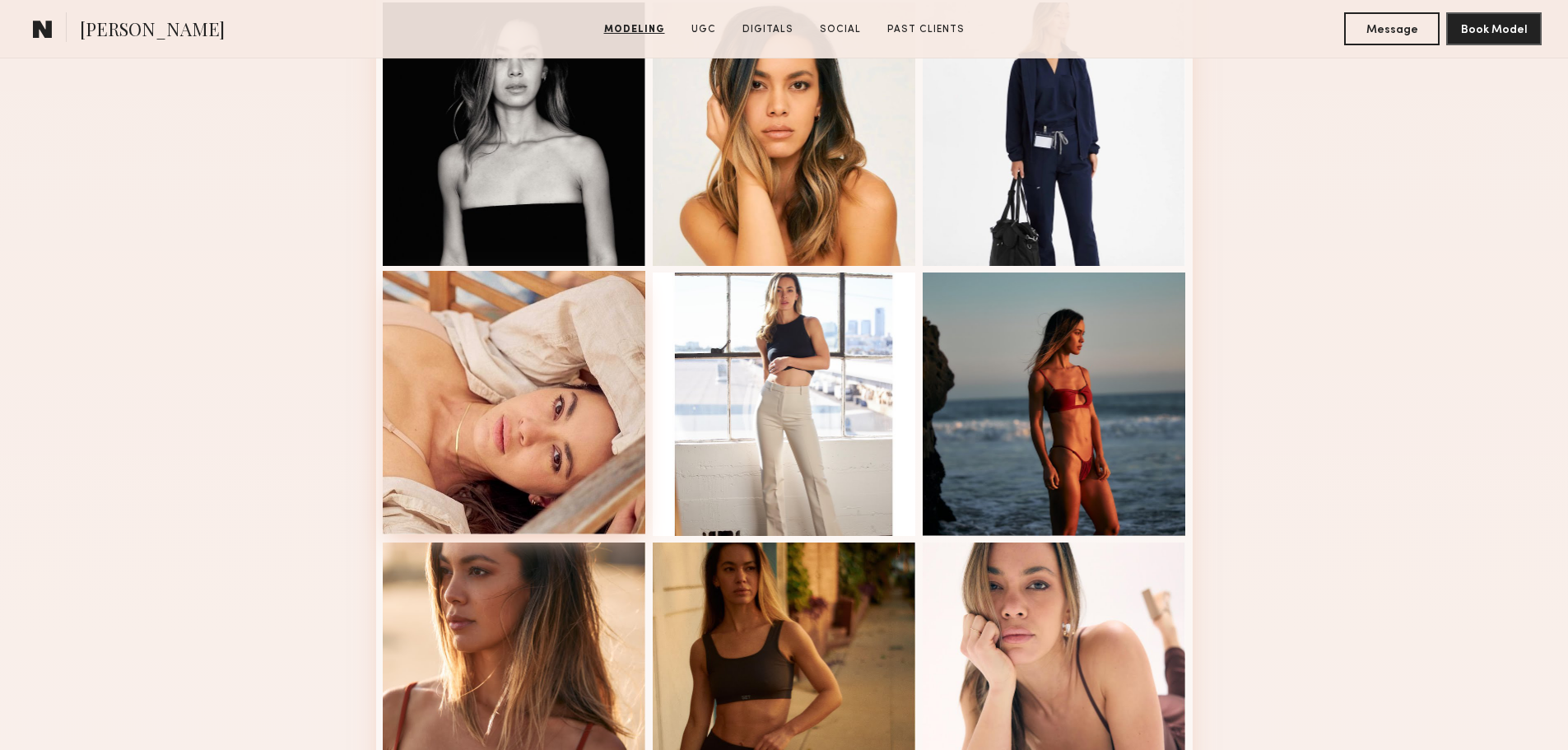
click at [521, 411] on div at bounding box center [514, 402] width 263 height 263
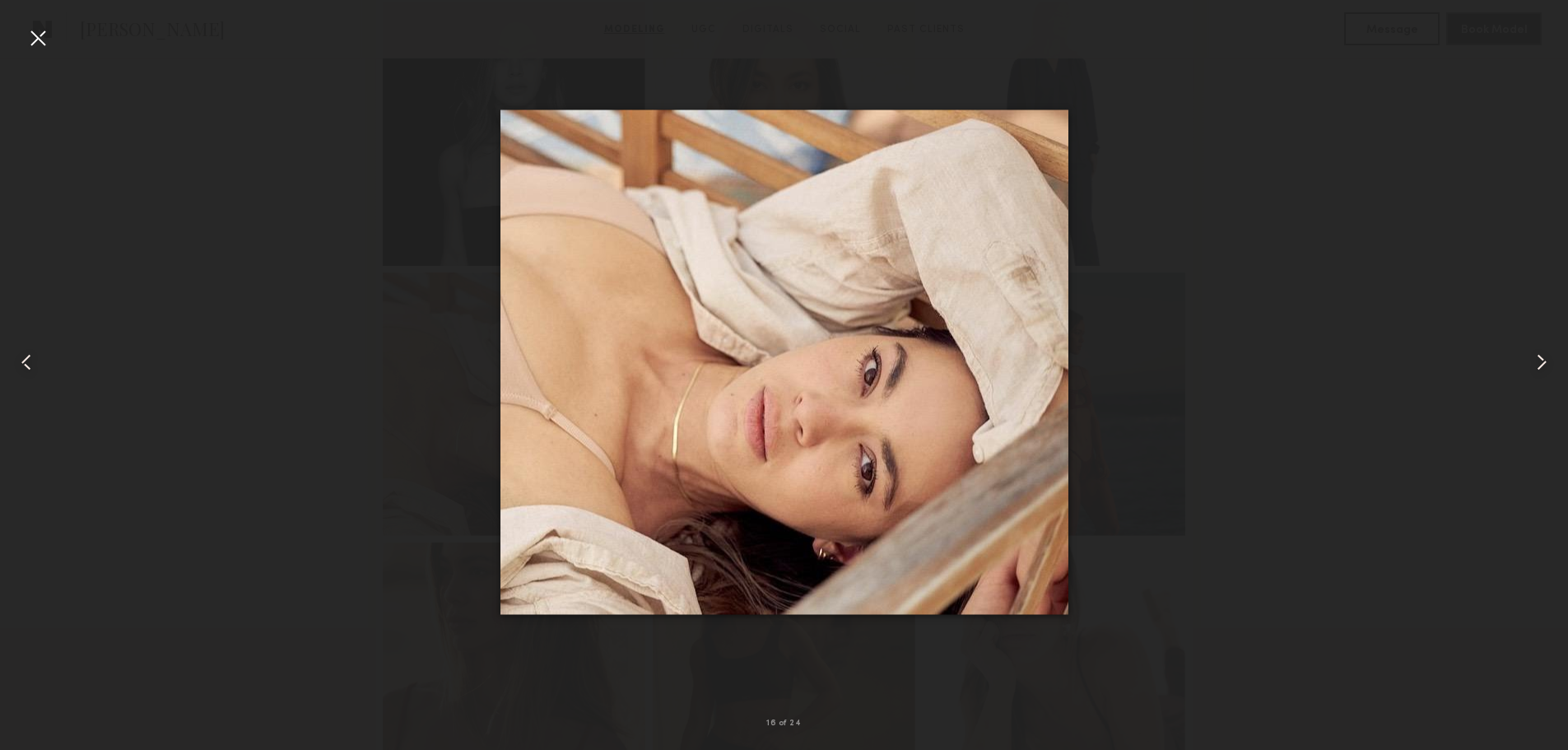
click at [38, 34] on div at bounding box center [38, 38] width 26 height 26
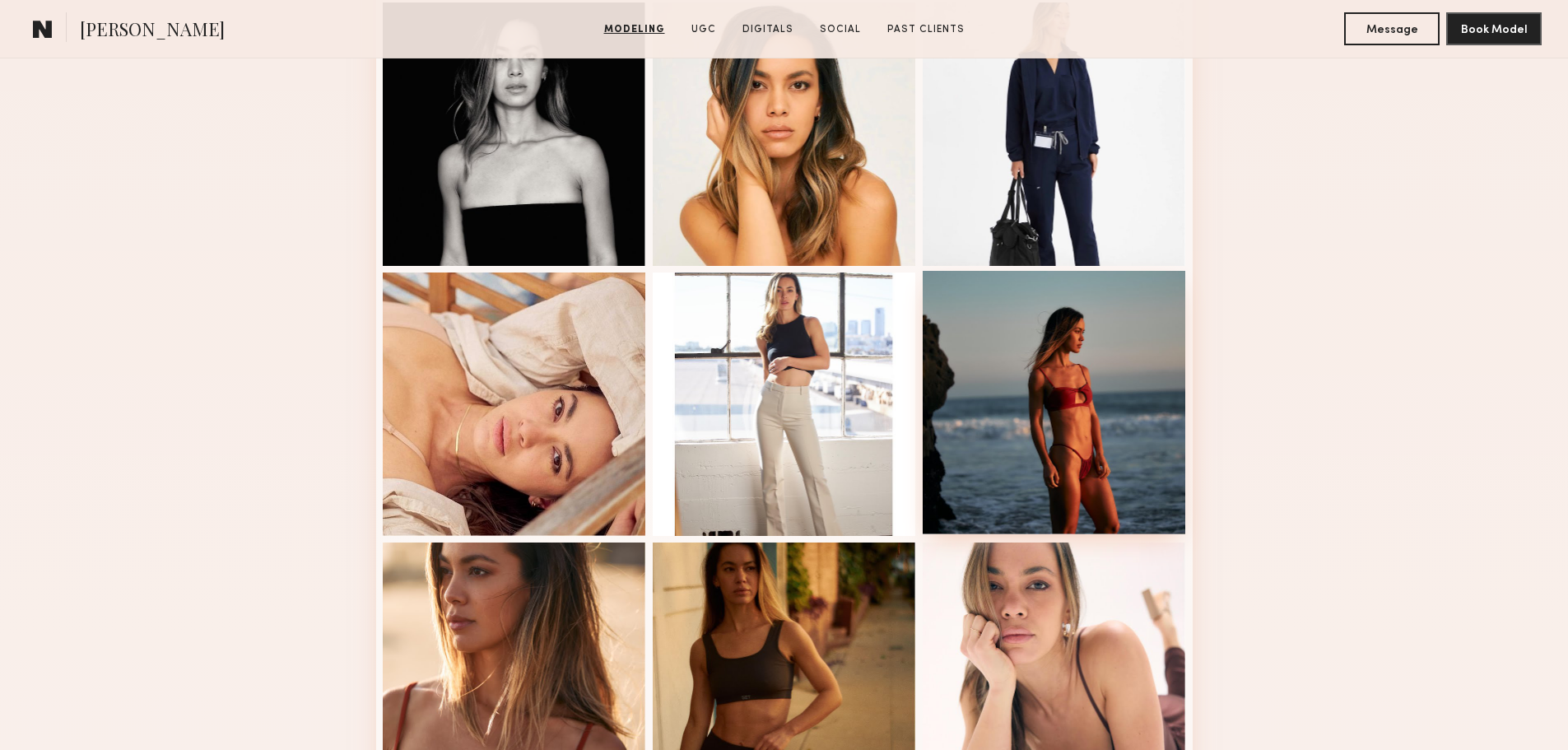
click at [1083, 440] on div at bounding box center [1054, 402] width 263 height 263
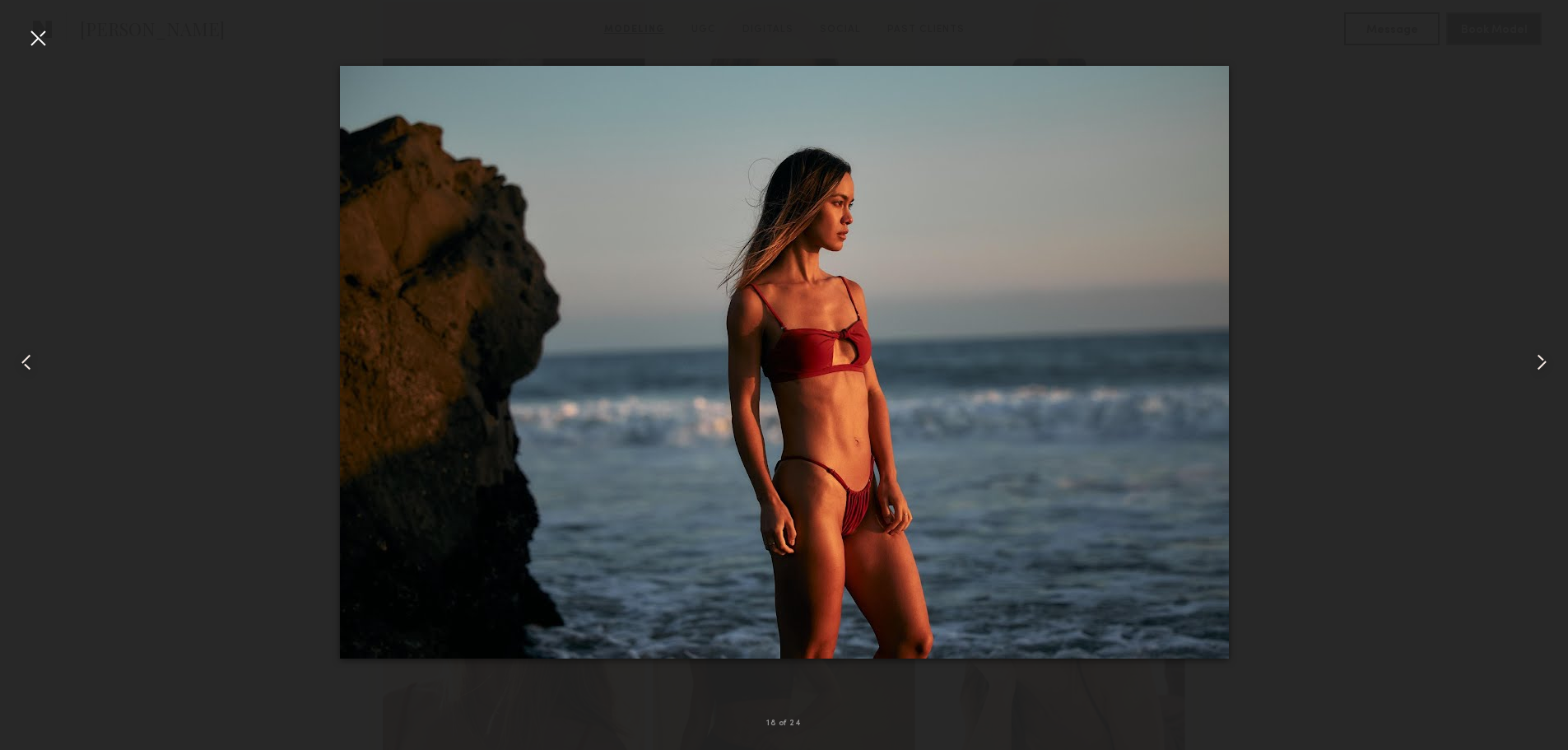
click at [42, 37] on div at bounding box center [38, 38] width 26 height 26
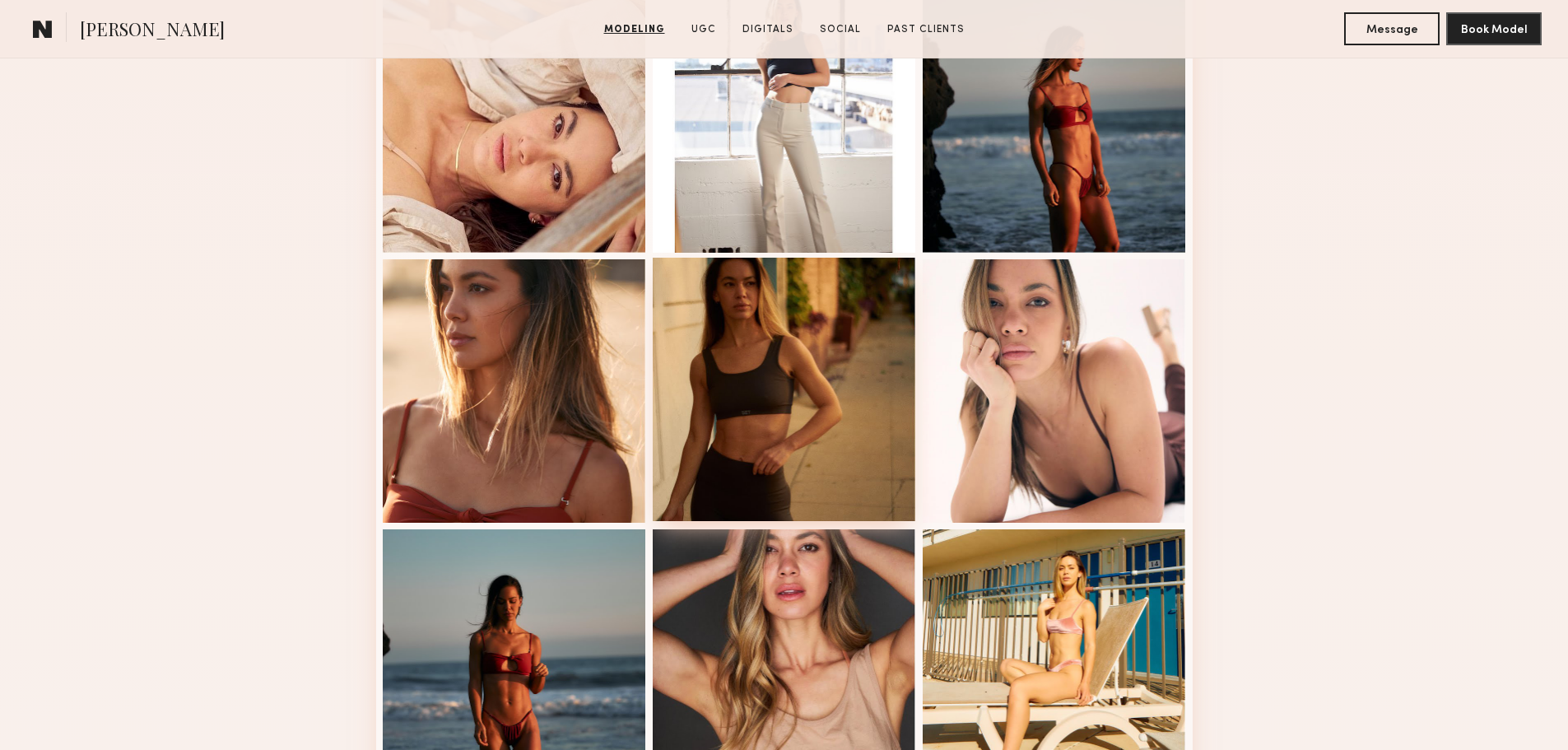
scroll to position [1893, 0]
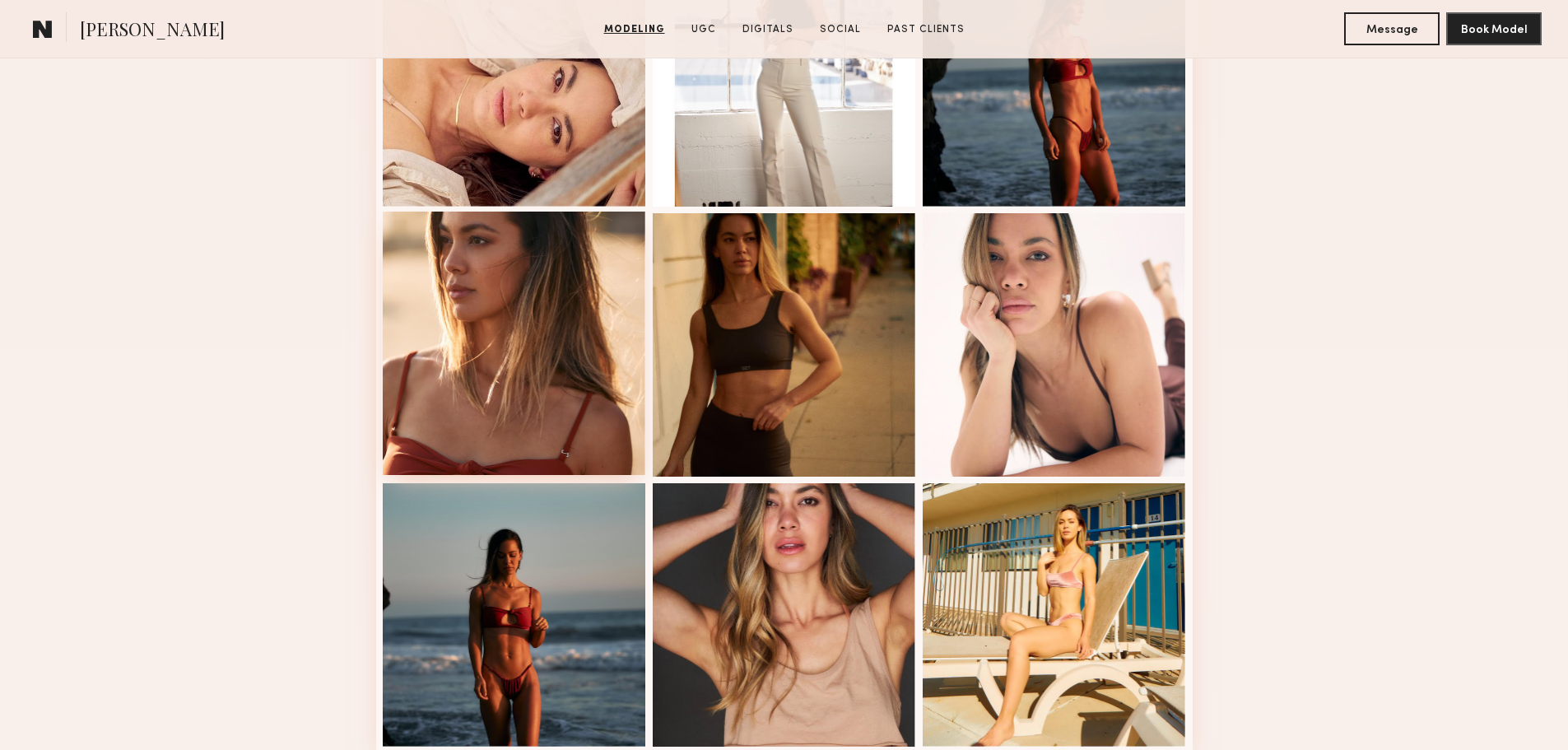
click at [540, 359] on div at bounding box center [514, 343] width 263 height 263
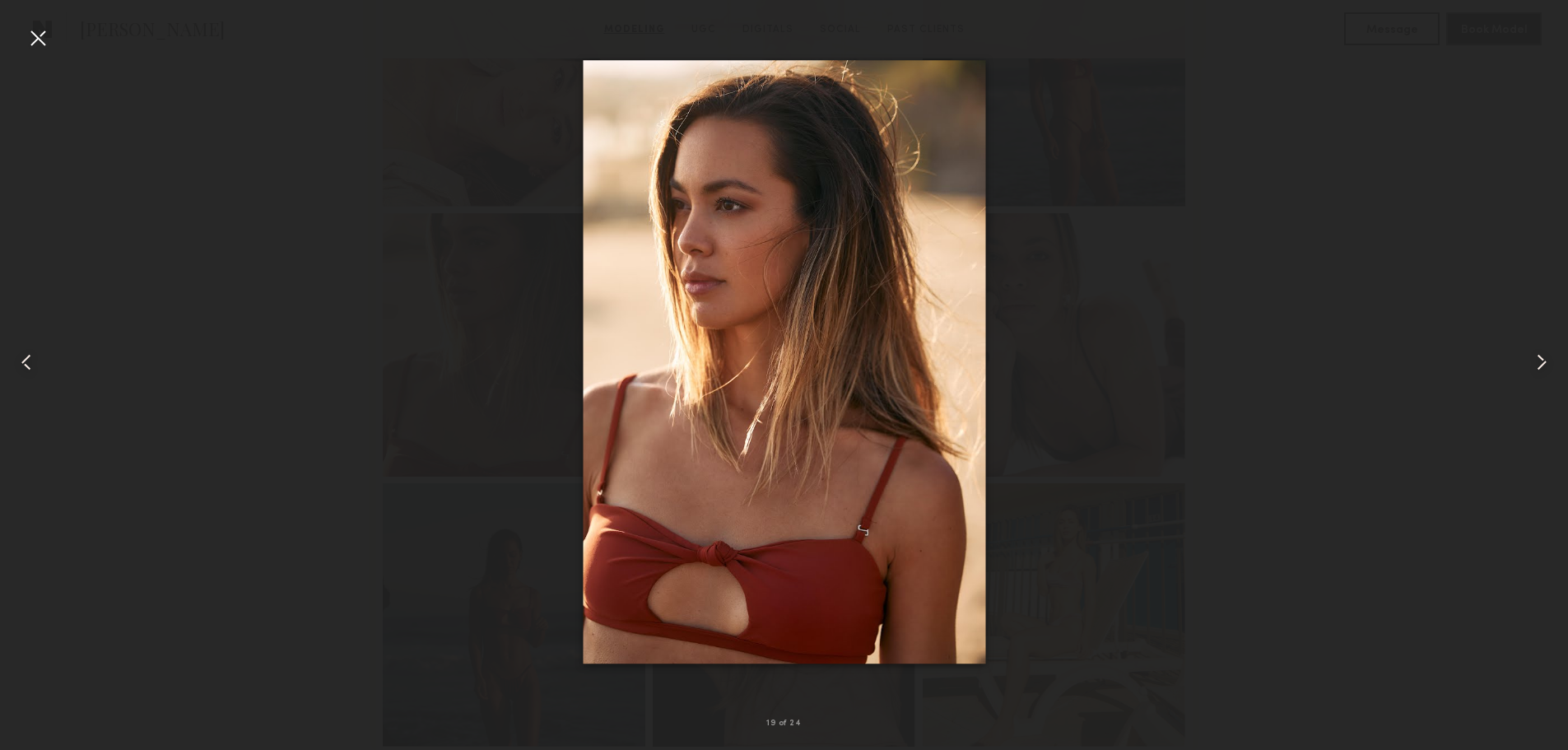
click at [36, 46] on div at bounding box center [38, 38] width 26 height 26
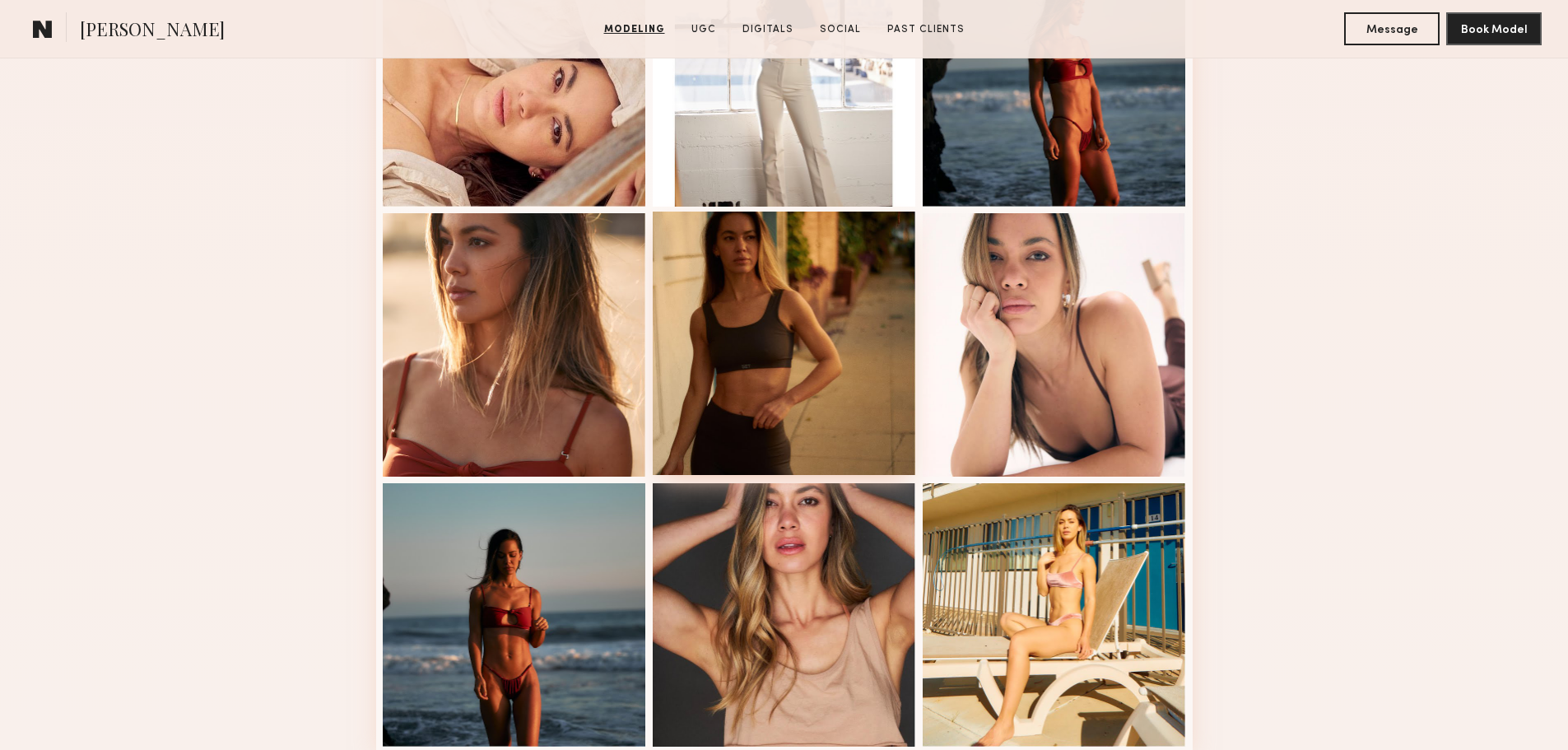
click at [747, 332] on div at bounding box center [784, 343] width 263 height 263
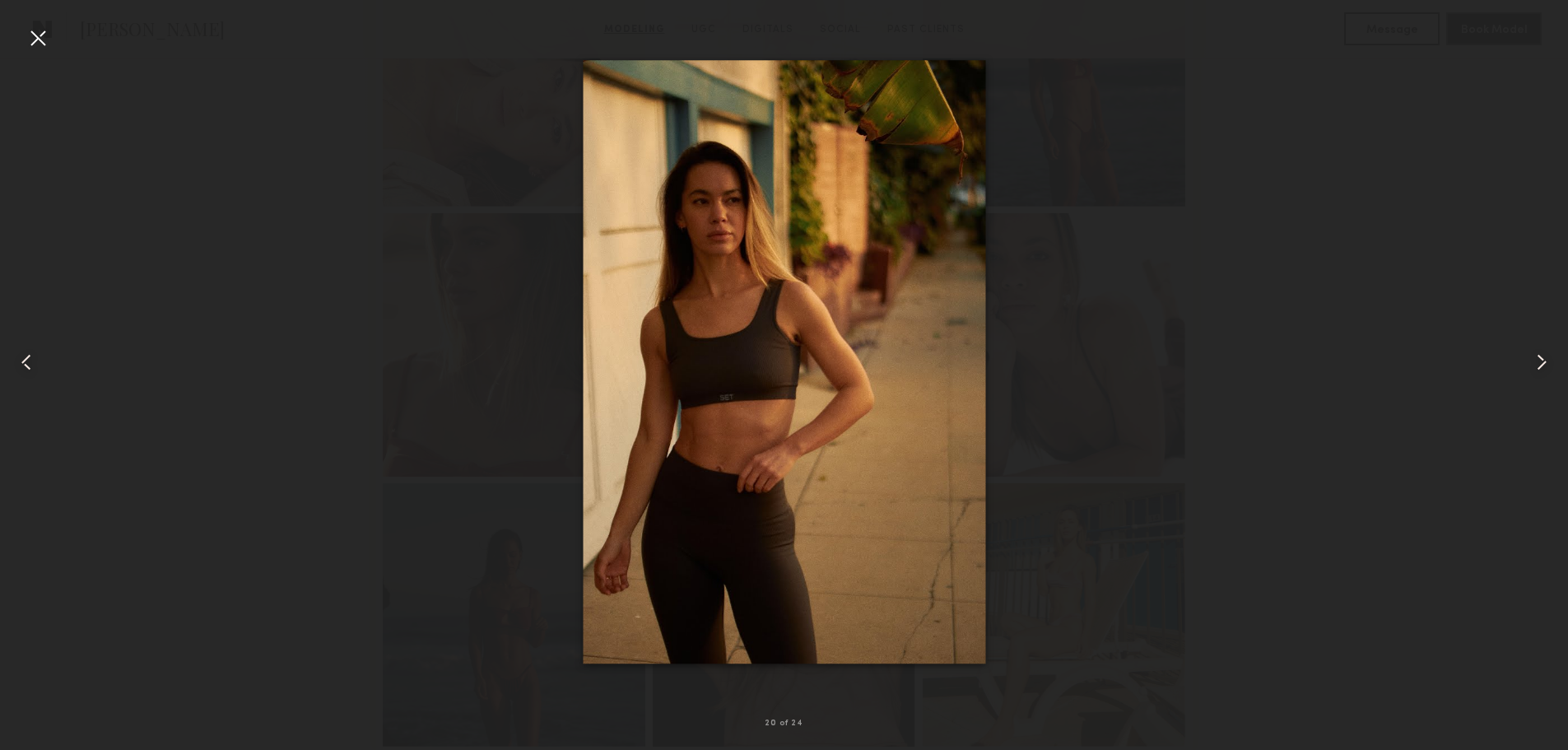
click at [31, 33] on div at bounding box center [38, 38] width 26 height 26
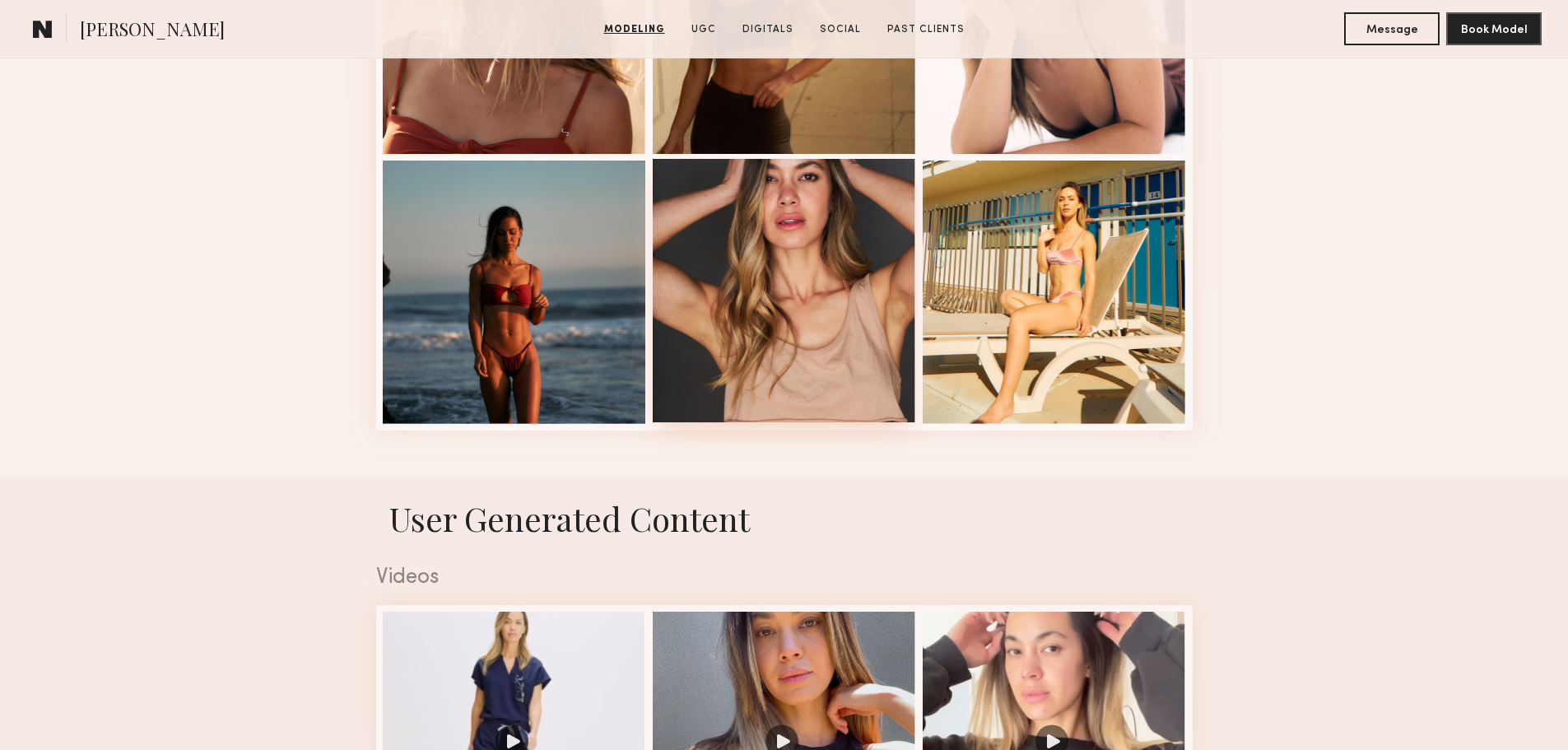
scroll to position [2223, 0]
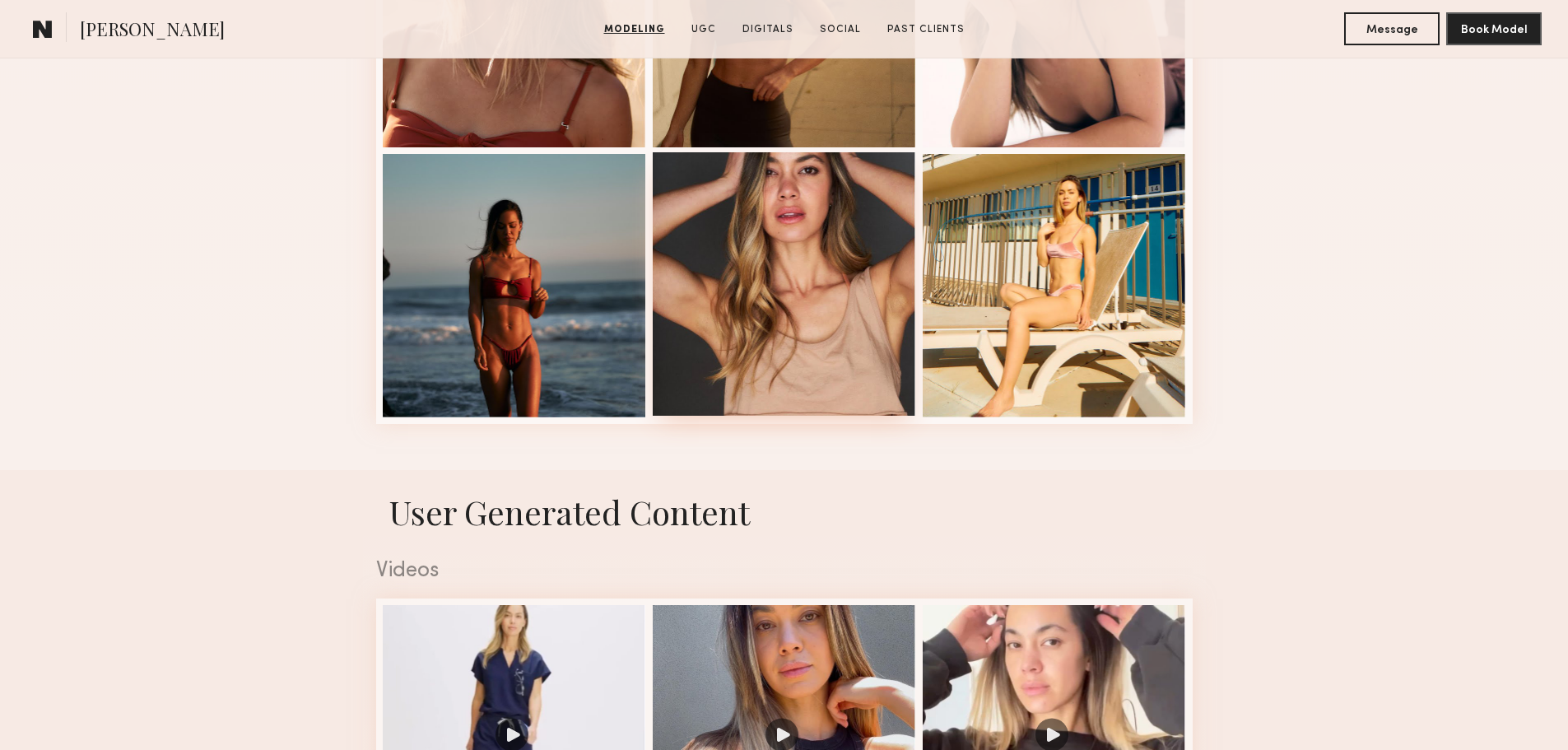
click at [792, 327] on div at bounding box center [784, 284] width 263 height 263
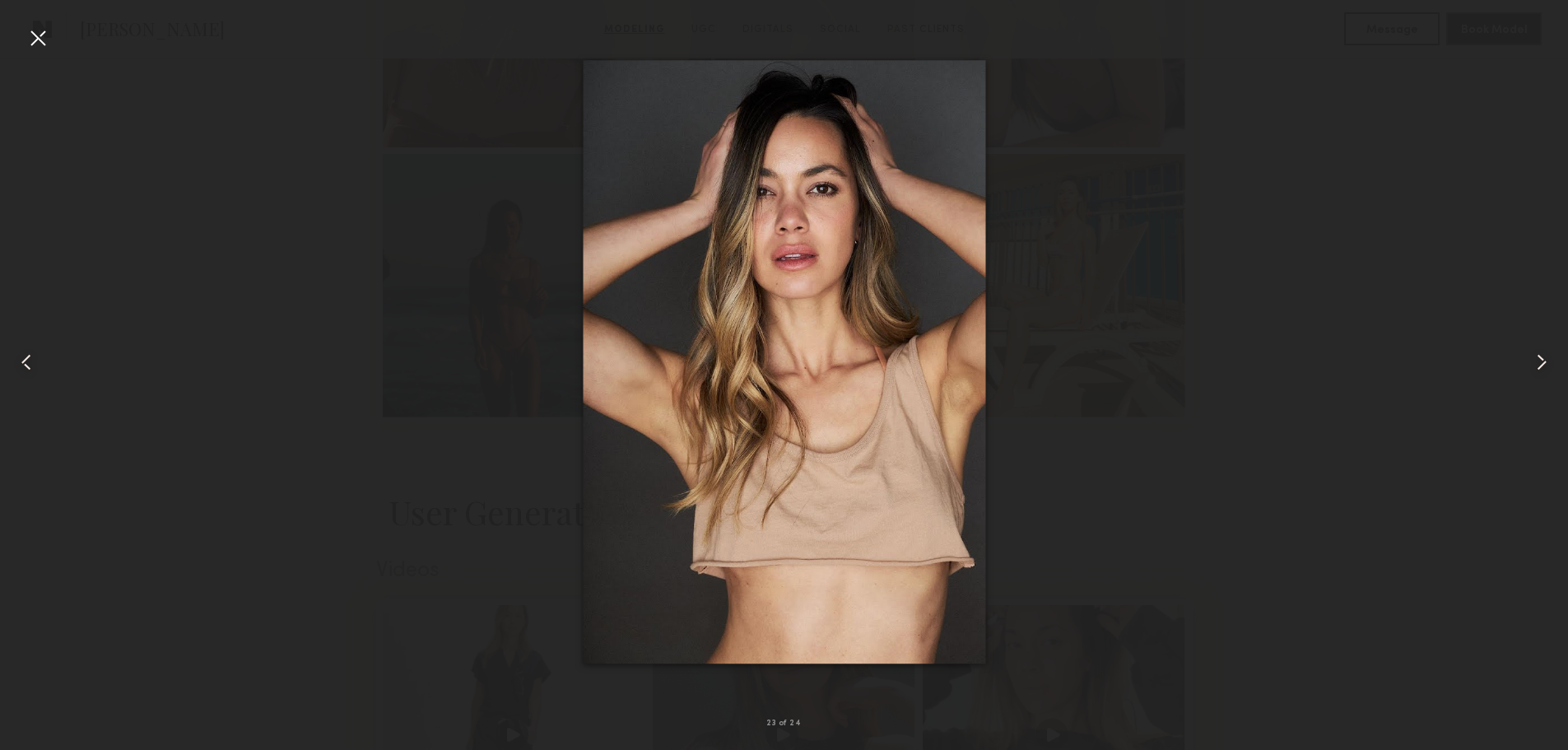
click at [41, 37] on div at bounding box center [38, 38] width 26 height 26
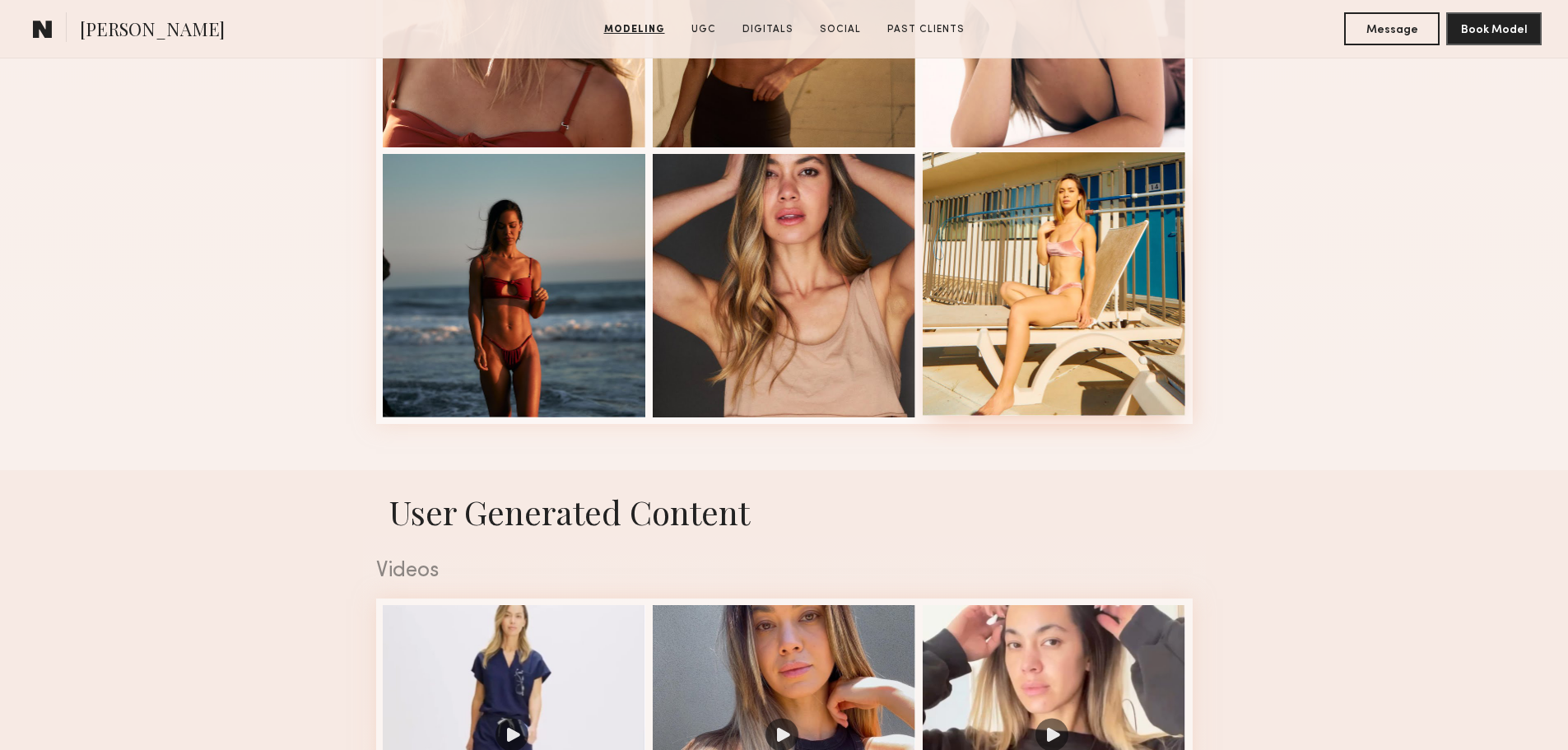
click at [1107, 376] on div at bounding box center [1054, 284] width 263 height 263
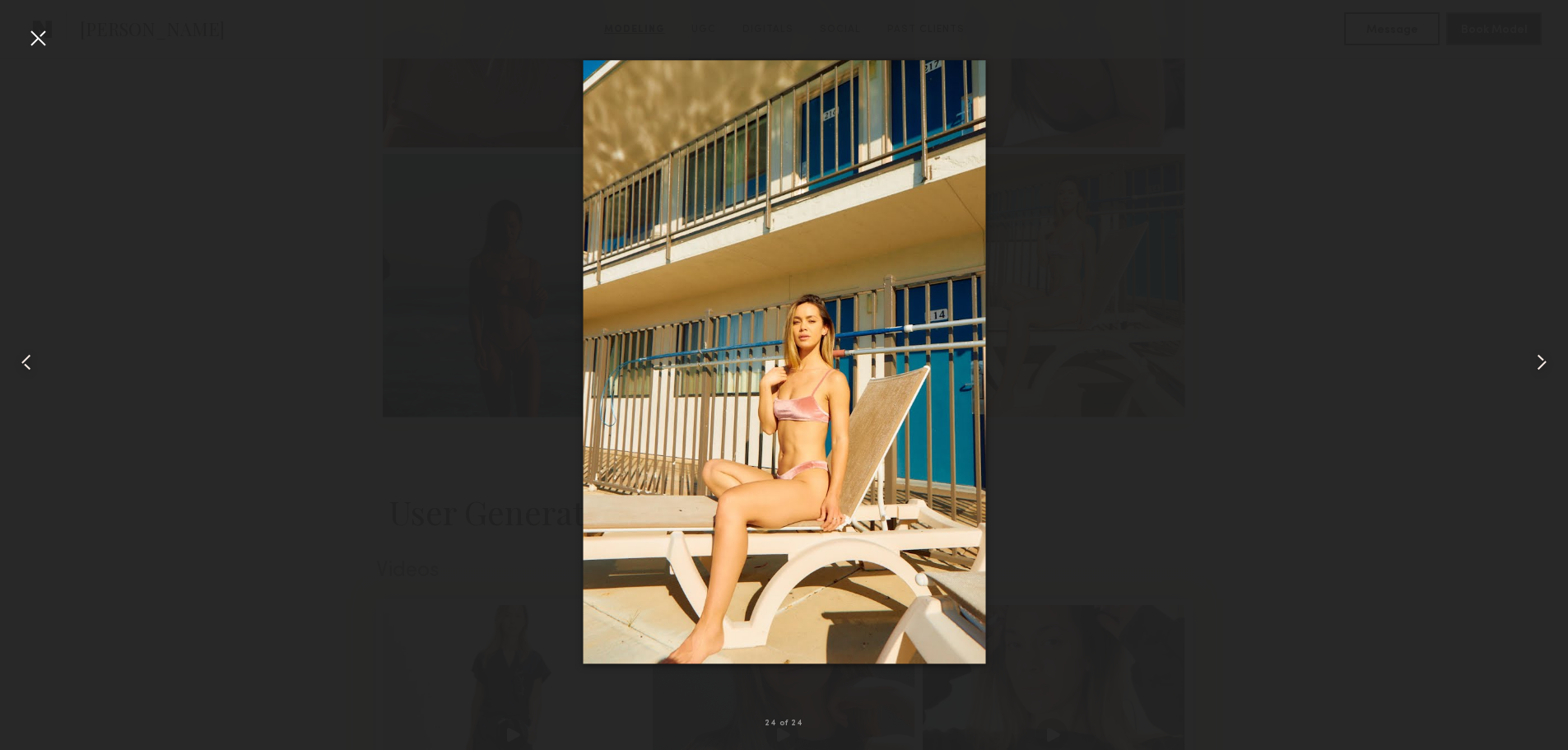
click at [37, 29] on div at bounding box center [38, 38] width 26 height 26
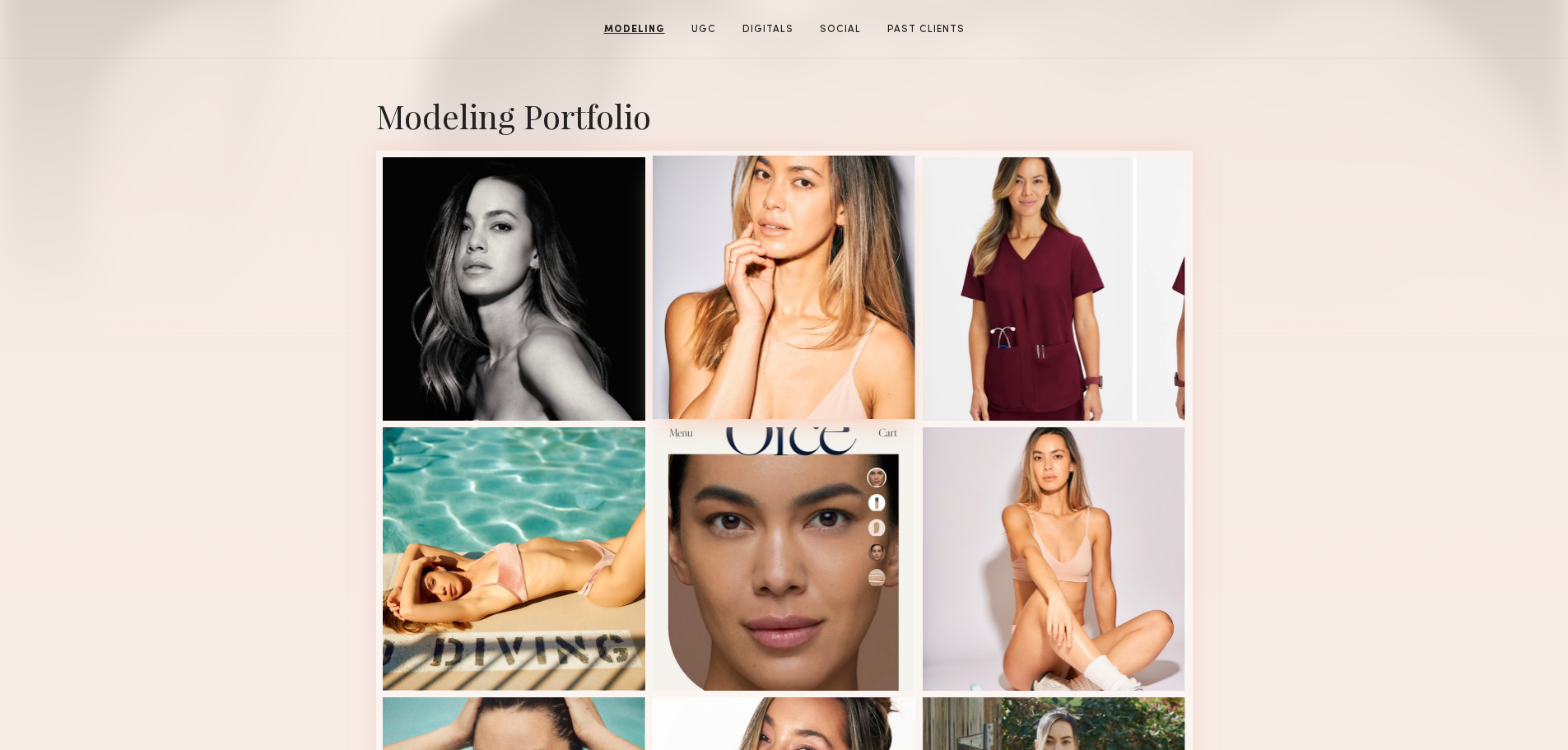
scroll to position [0, 0]
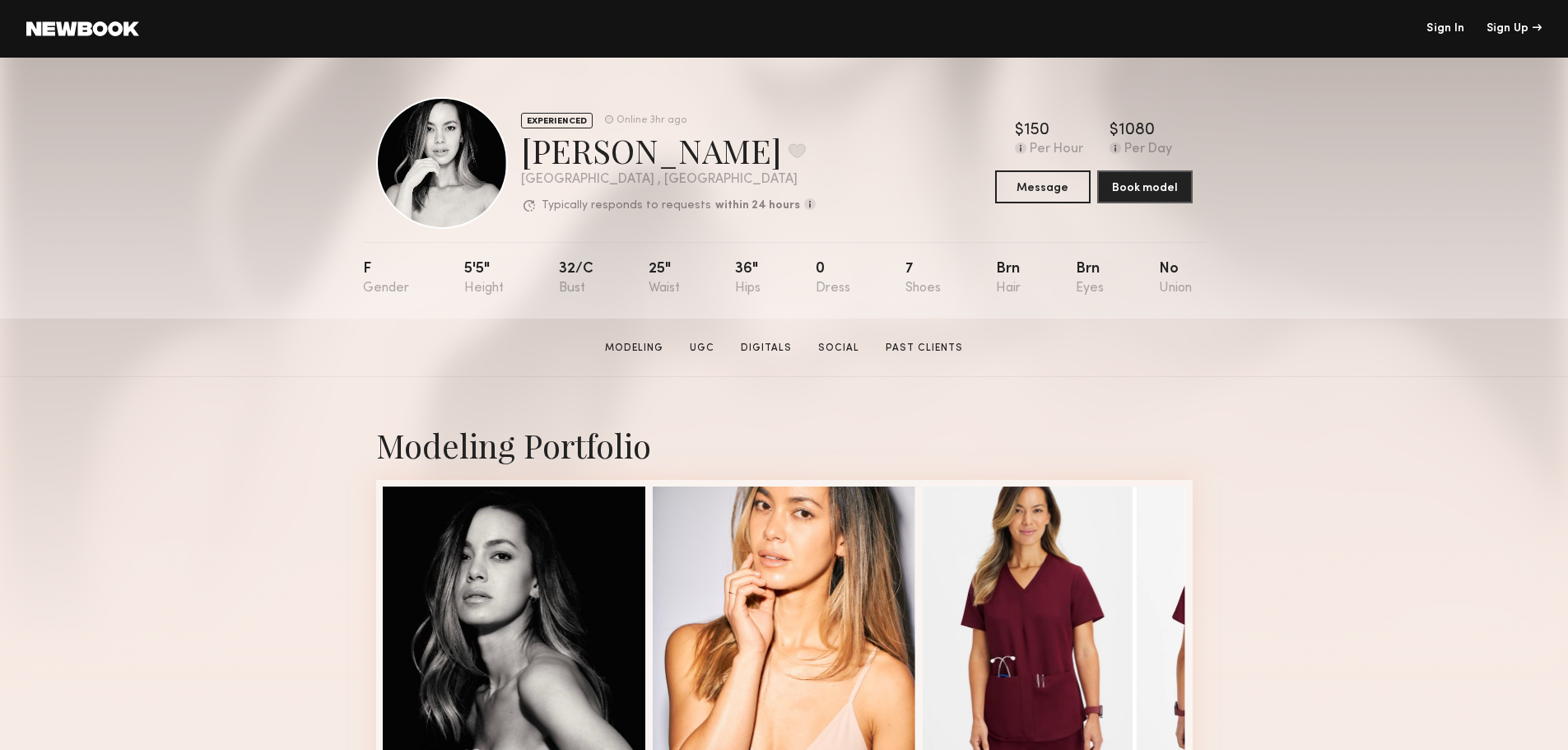
click at [889, 345] on section "Modeling UGC Digitals Social Past Clients" at bounding box center [784, 347] width 371 height 17
click at [893, 346] on link "Past Clients" at bounding box center [924, 348] width 91 height 15
click at [832, 350] on link "Social" at bounding box center [839, 348] width 55 height 15
click at [629, 352] on link "Modeling" at bounding box center [634, 348] width 71 height 15
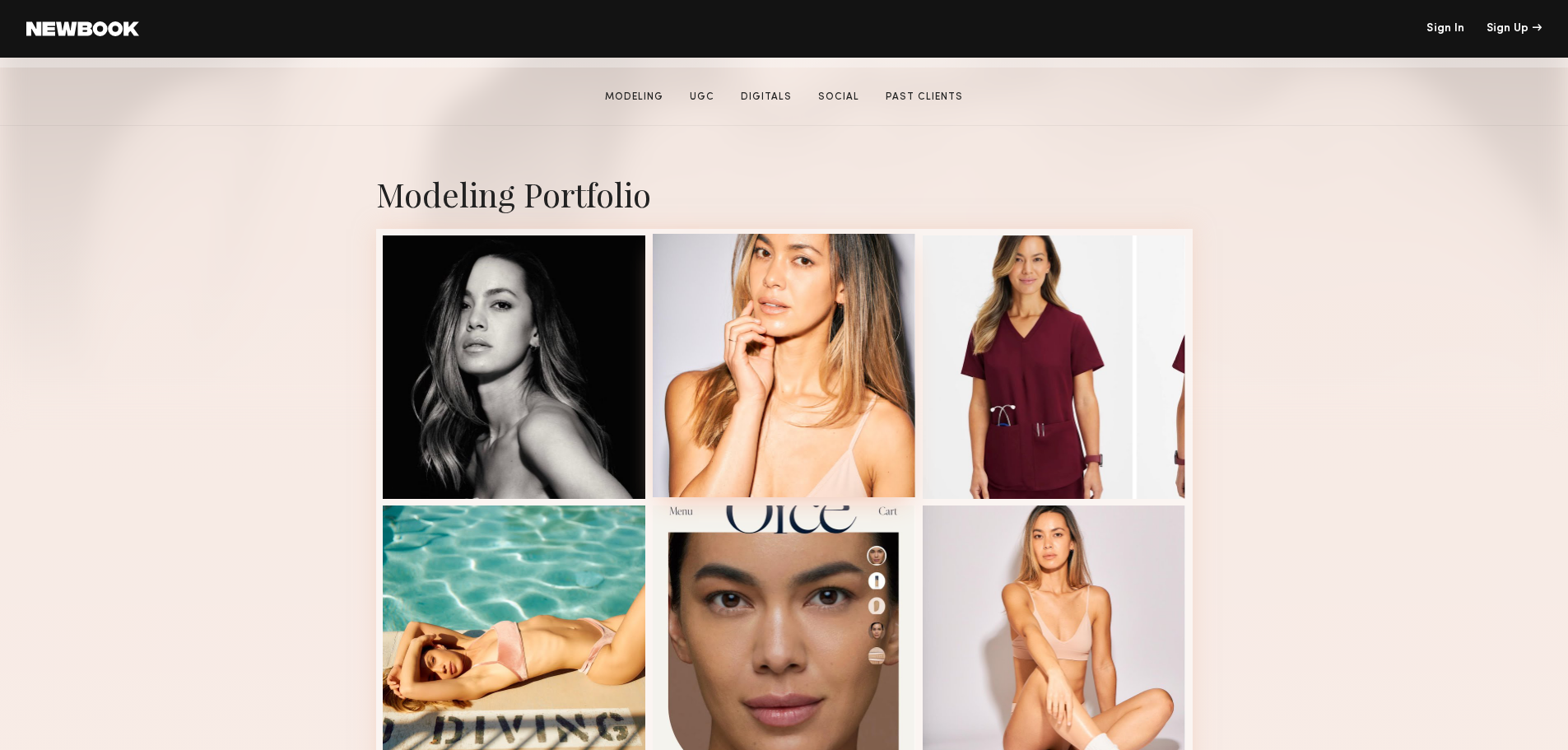
scroll to position [284, 0]
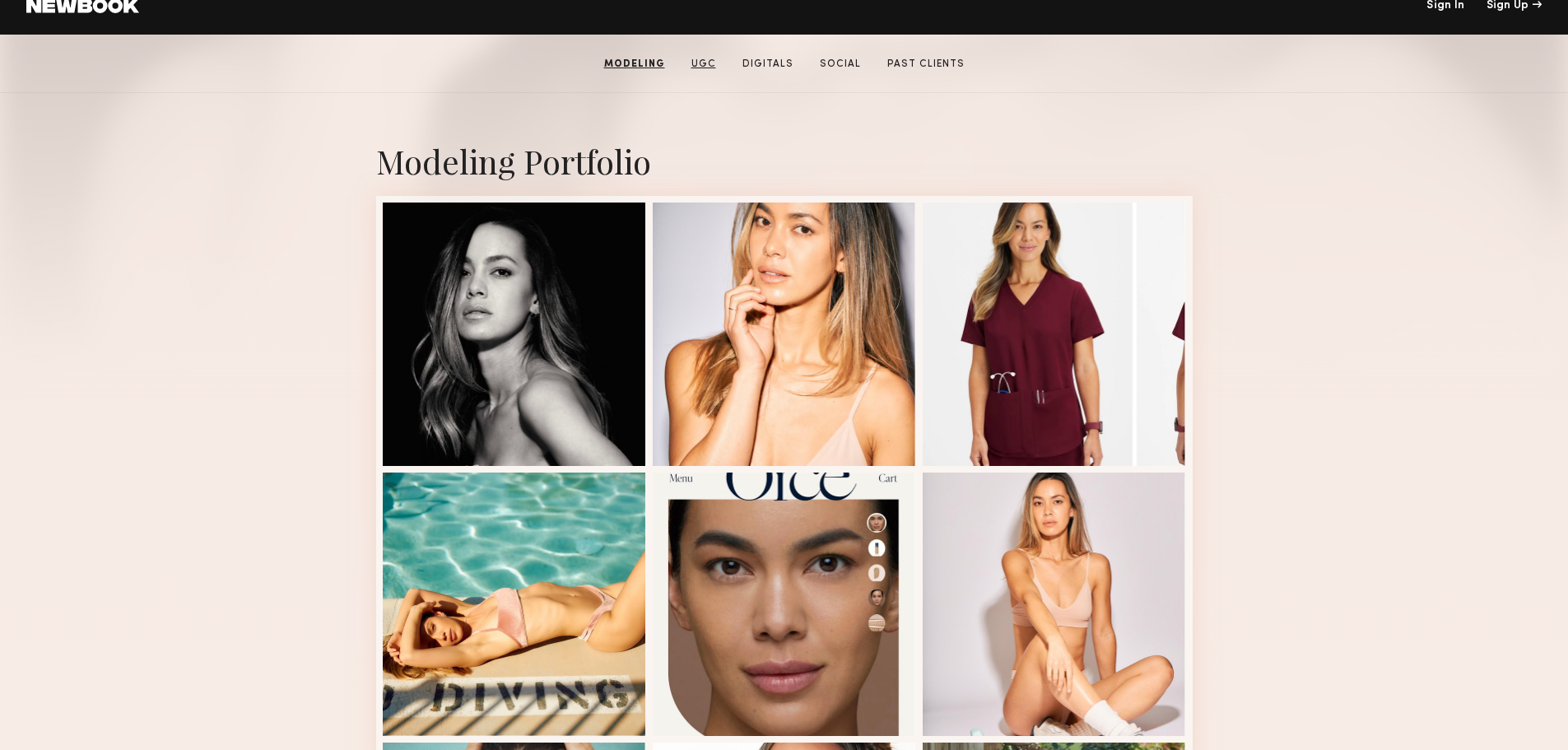
click at [702, 66] on link "UGC" at bounding box center [703, 64] width 38 height 15
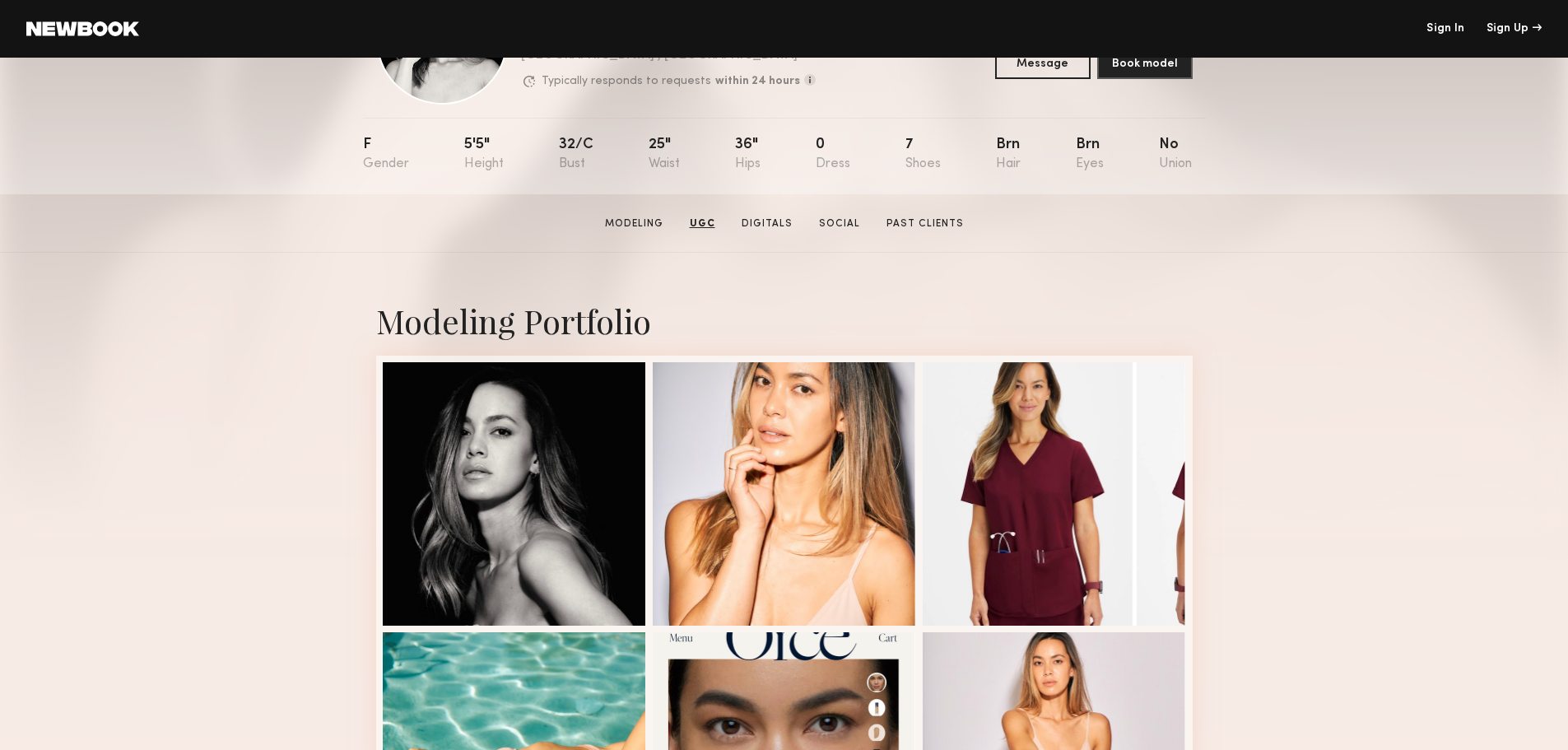
scroll to position [0, 0]
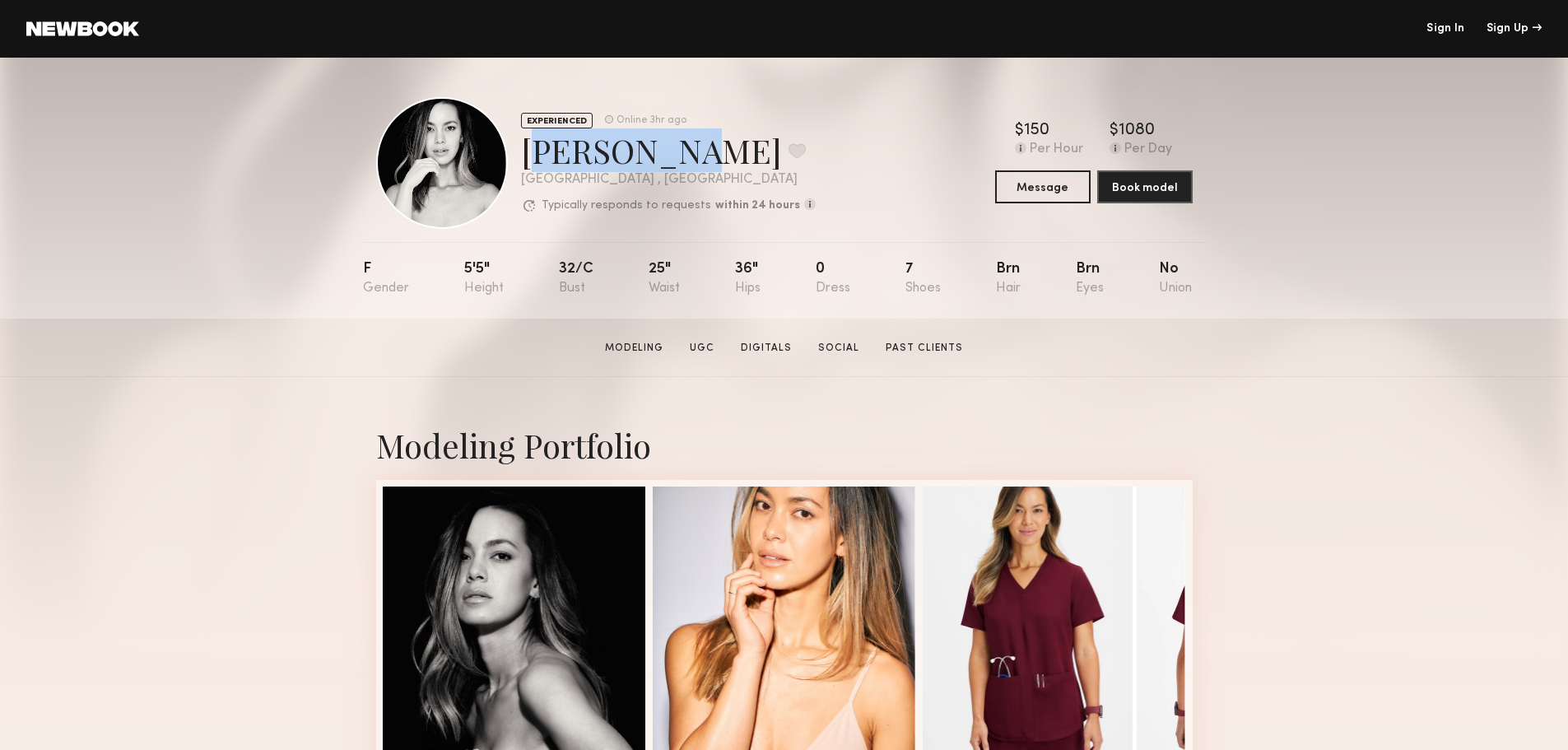
drag, startPoint x: 522, startPoint y: 150, endPoint x: 667, endPoint y: 151, distance: 145.0
click at [668, 151] on div "[PERSON_NAME] Favorite" at bounding box center [668, 150] width 295 height 43
copy div "[PERSON_NAME]"
click at [233, 158] on div "EXPERIENCED Online 3hr ago [PERSON_NAME] Favorite [GEOGRAPHIC_DATA] , [GEOGRAPH…" at bounding box center [784, 188] width 1568 height 261
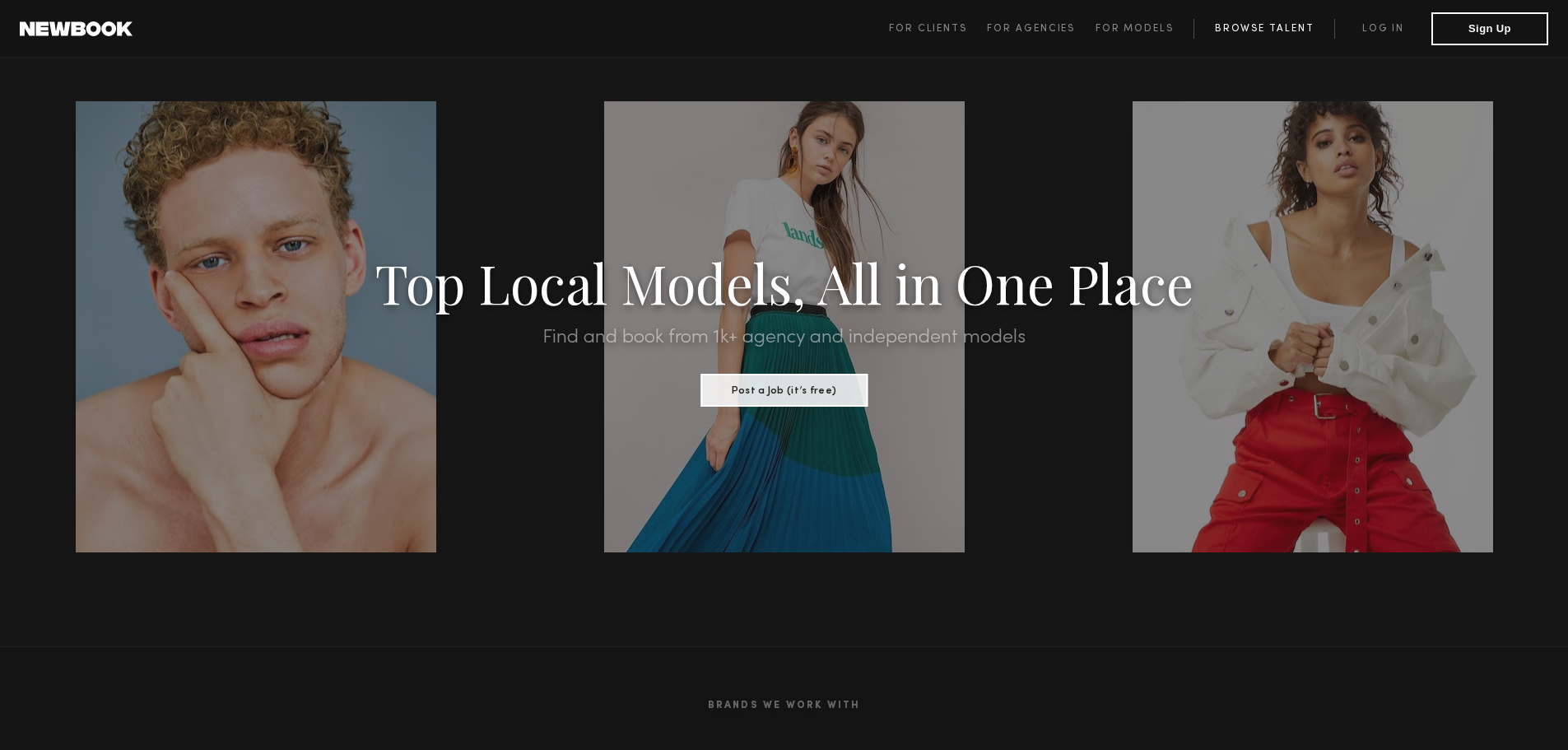
click at [1231, 25] on link "Browse Talent" at bounding box center [1264, 28] width 141 height 19
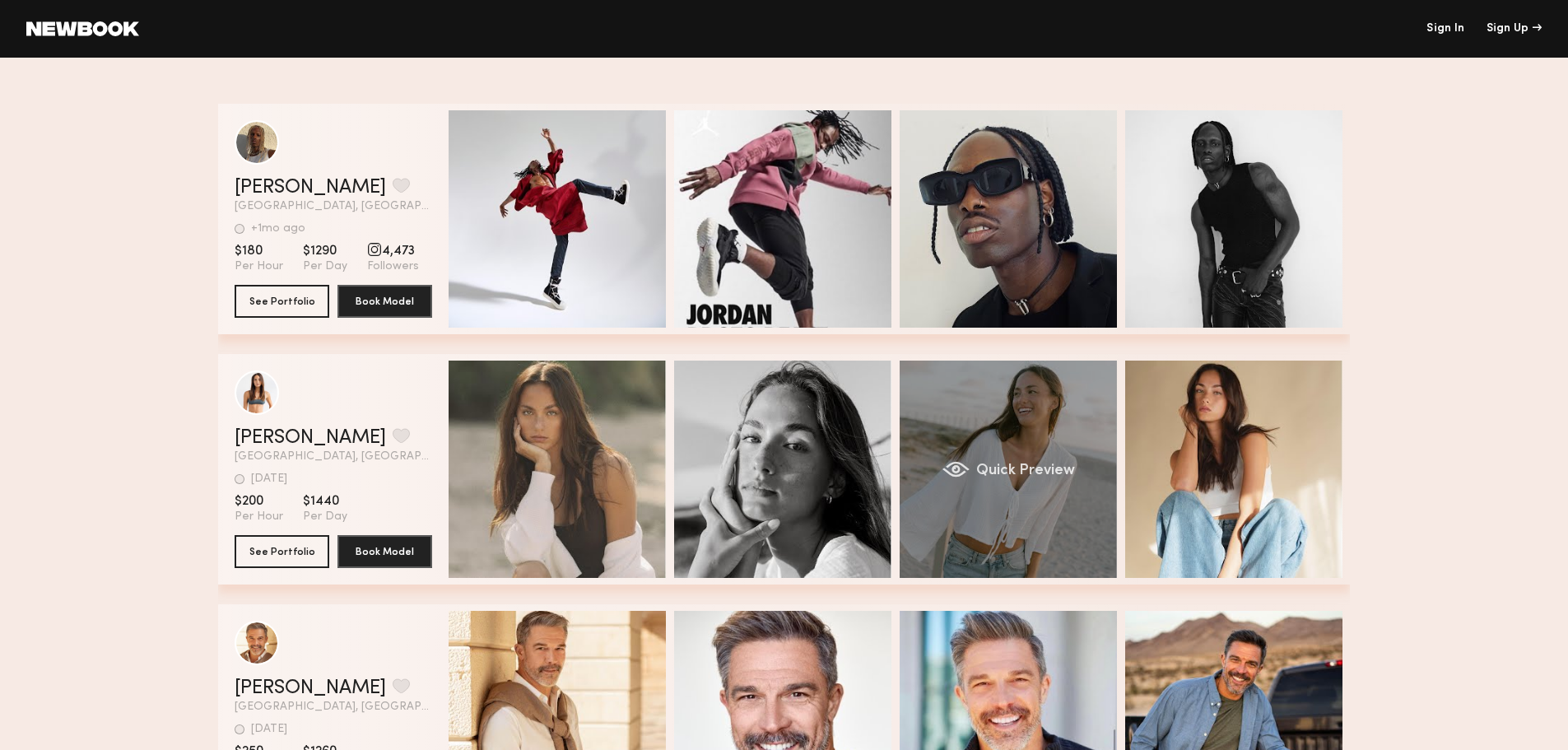
click at [1044, 450] on div "Quick Preview" at bounding box center [1009, 469] width 217 height 217
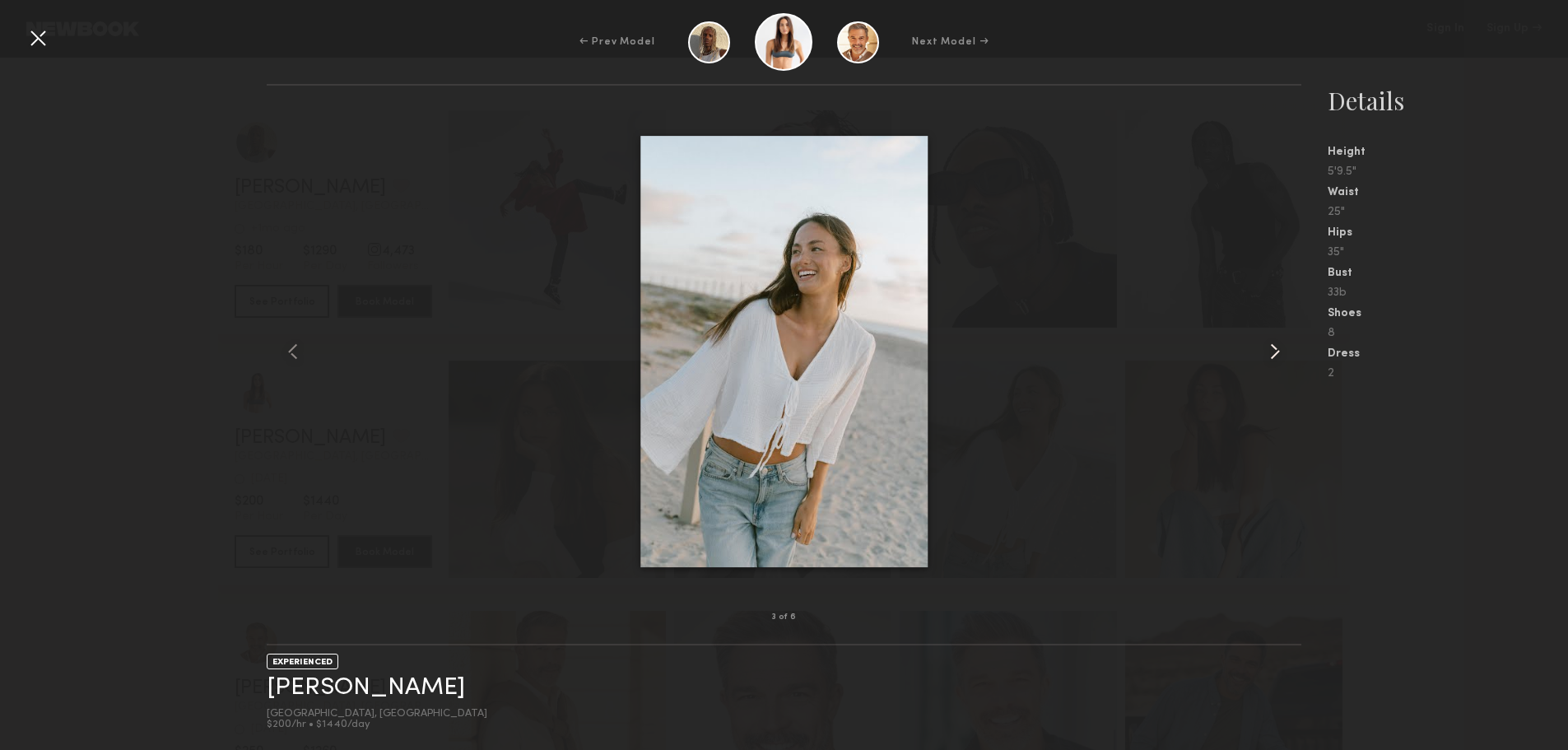
click at [1269, 338] on common-icon at bounding box center [1275, 351] width 26 height 26
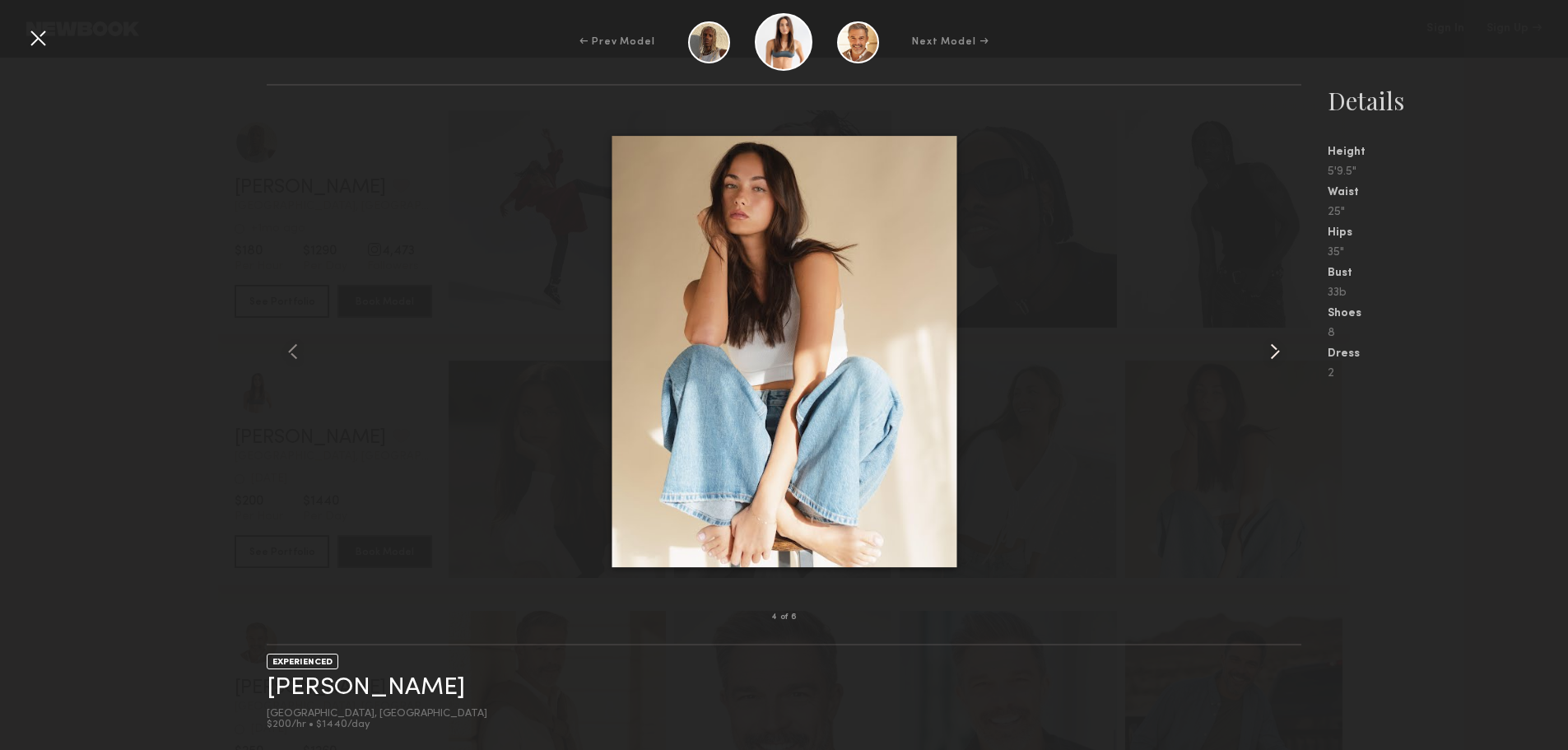
click at [1269, 338] on common-icon at bounding box center [1275, 351] width 26 height 26
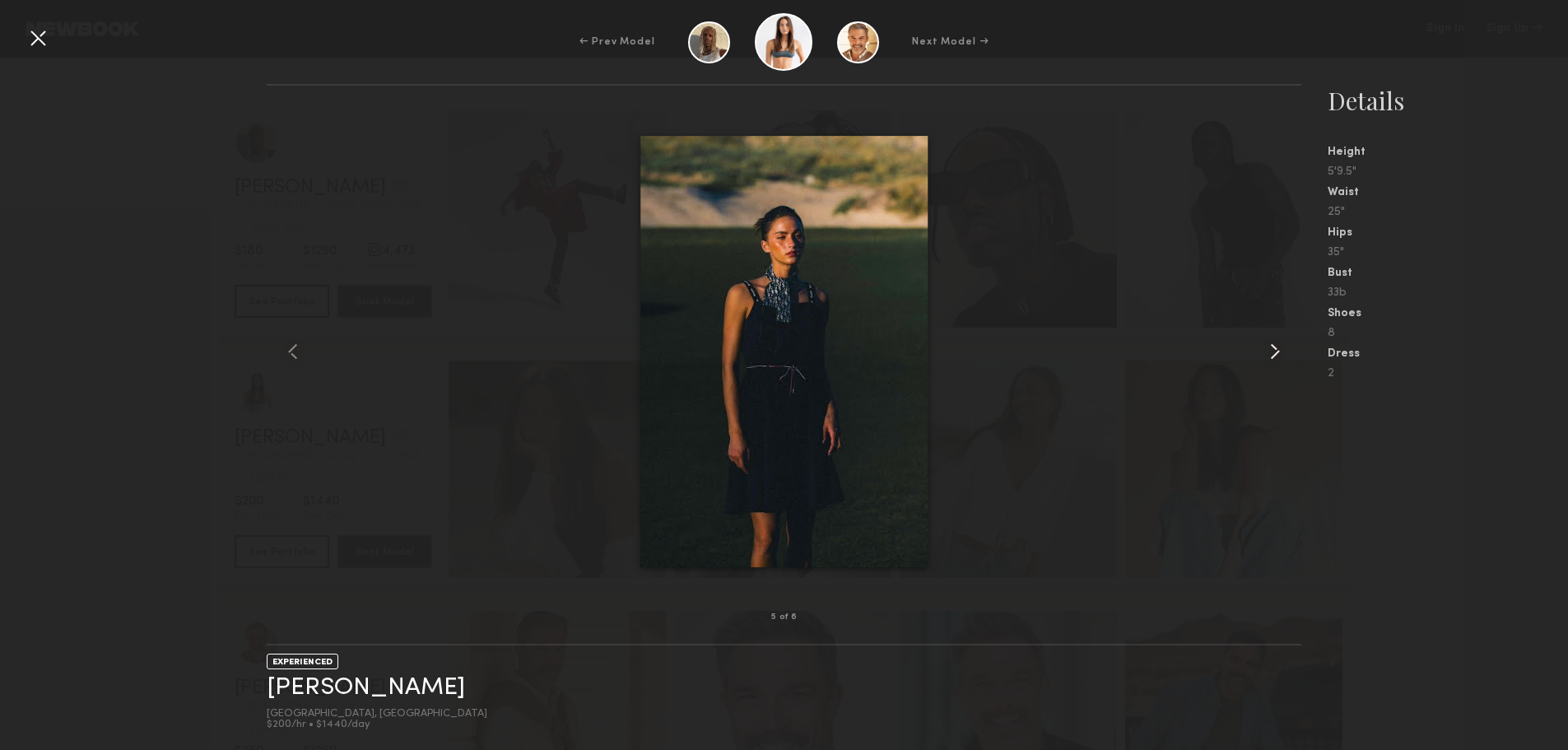
click at [1268, 338] on common-icon at bounding box center [1275, 351] width 26 height 26
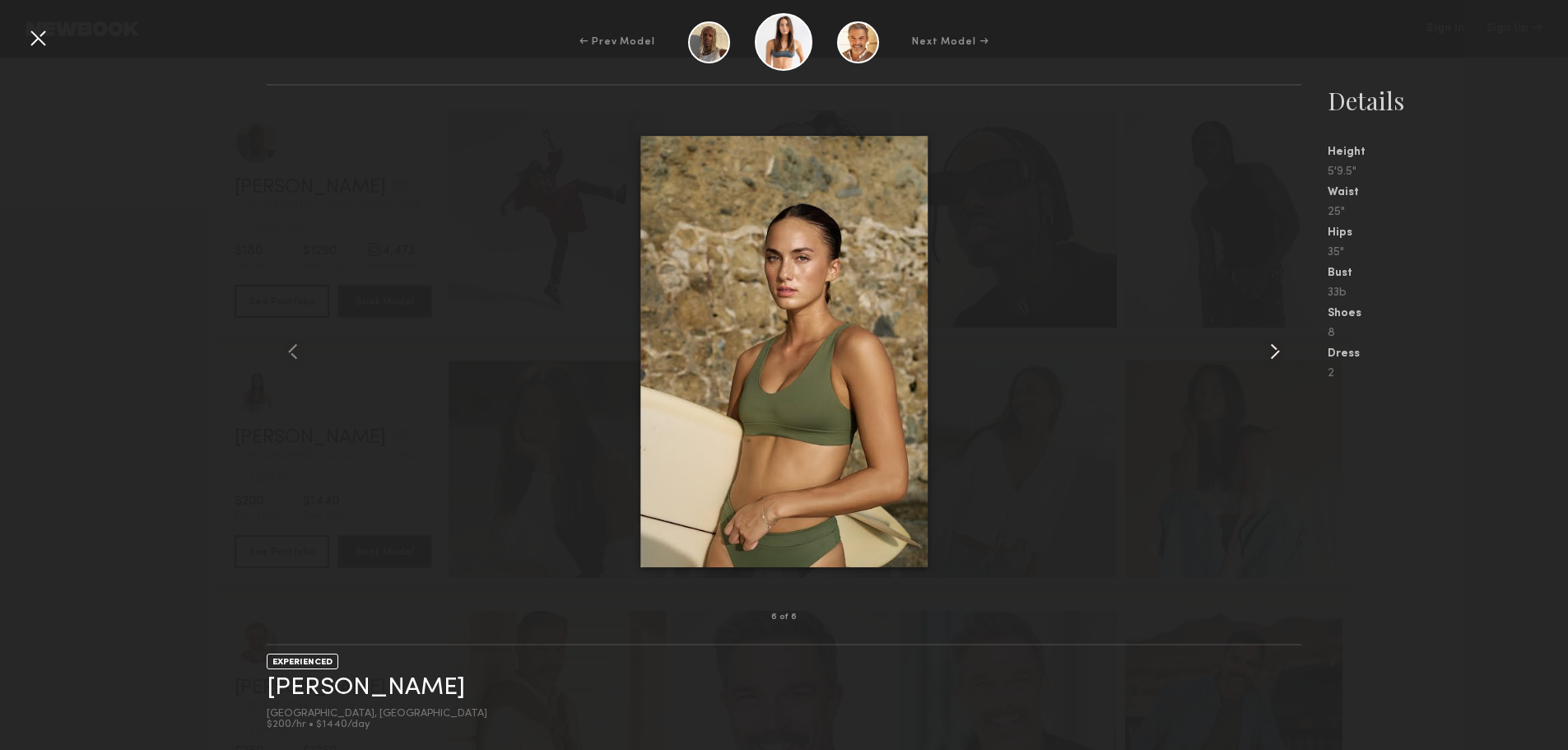
click at [1268, 338] on common-icon at bounding box center [1275, 351] width 26 height 26
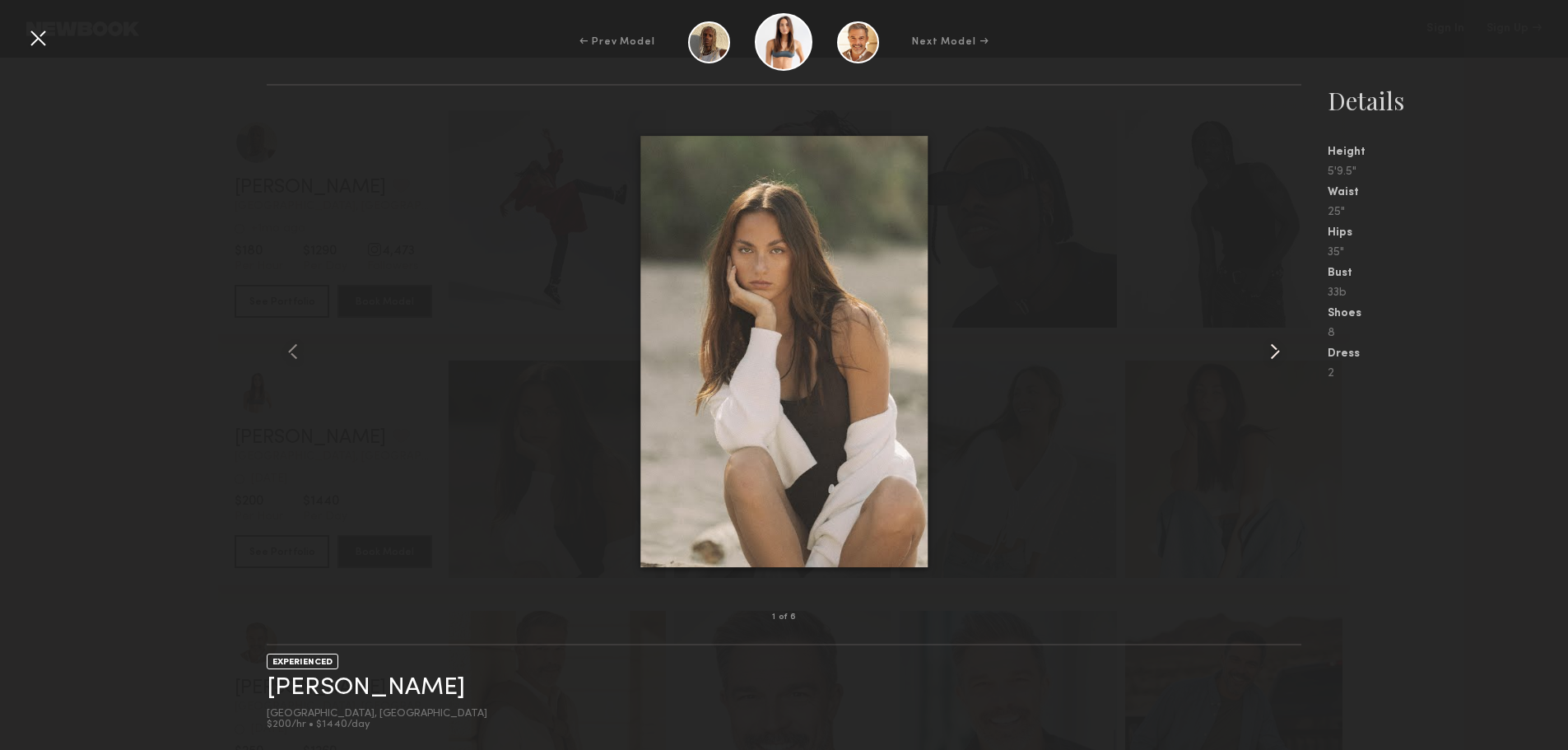
click at [1268, 338] on common-icon at bounding box center [1275, 351] width 26 height 26
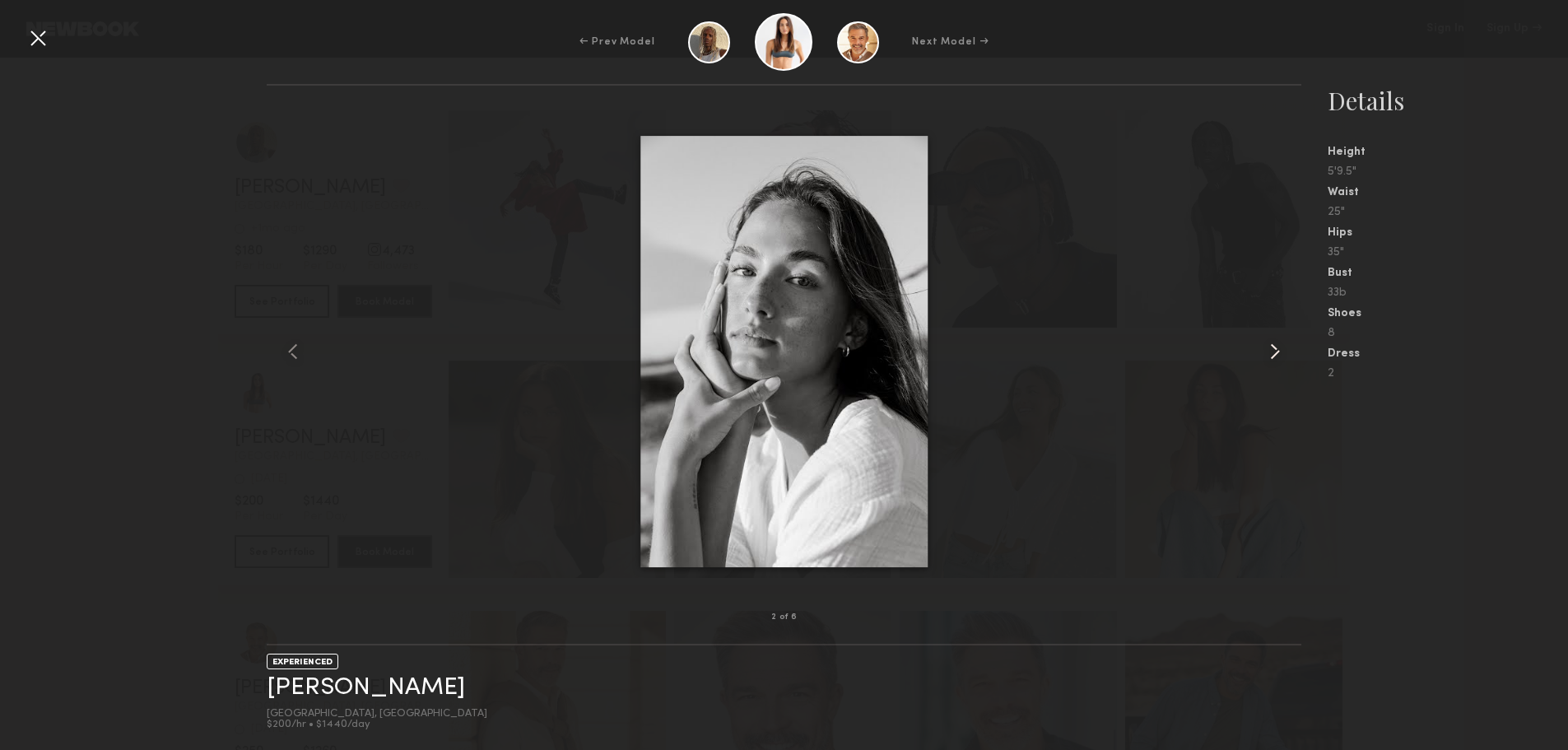
click at [1268, 338] on common-icon at bounding box center [1275, 351] width 26 height 26
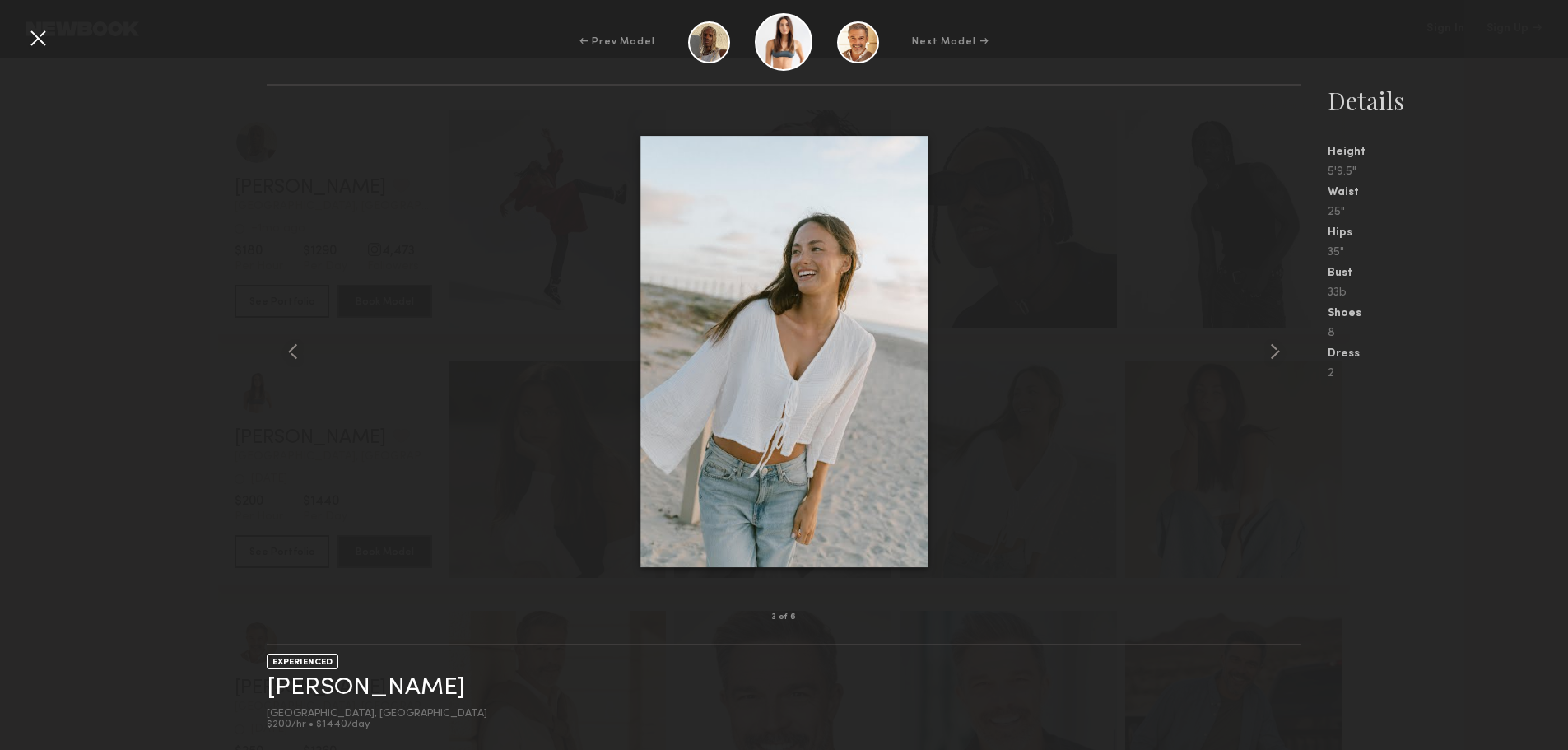
click at [167, 147] on div "3 of 6 EXPERIENCED Sydney M. Irvine, CA $200/hr • $1440/day Details Height 5'9.…" at bounding box center [784, 416] width 1568 height 666
click at [43, 38] on div at bounding box center [38, 38] width 26 height 26
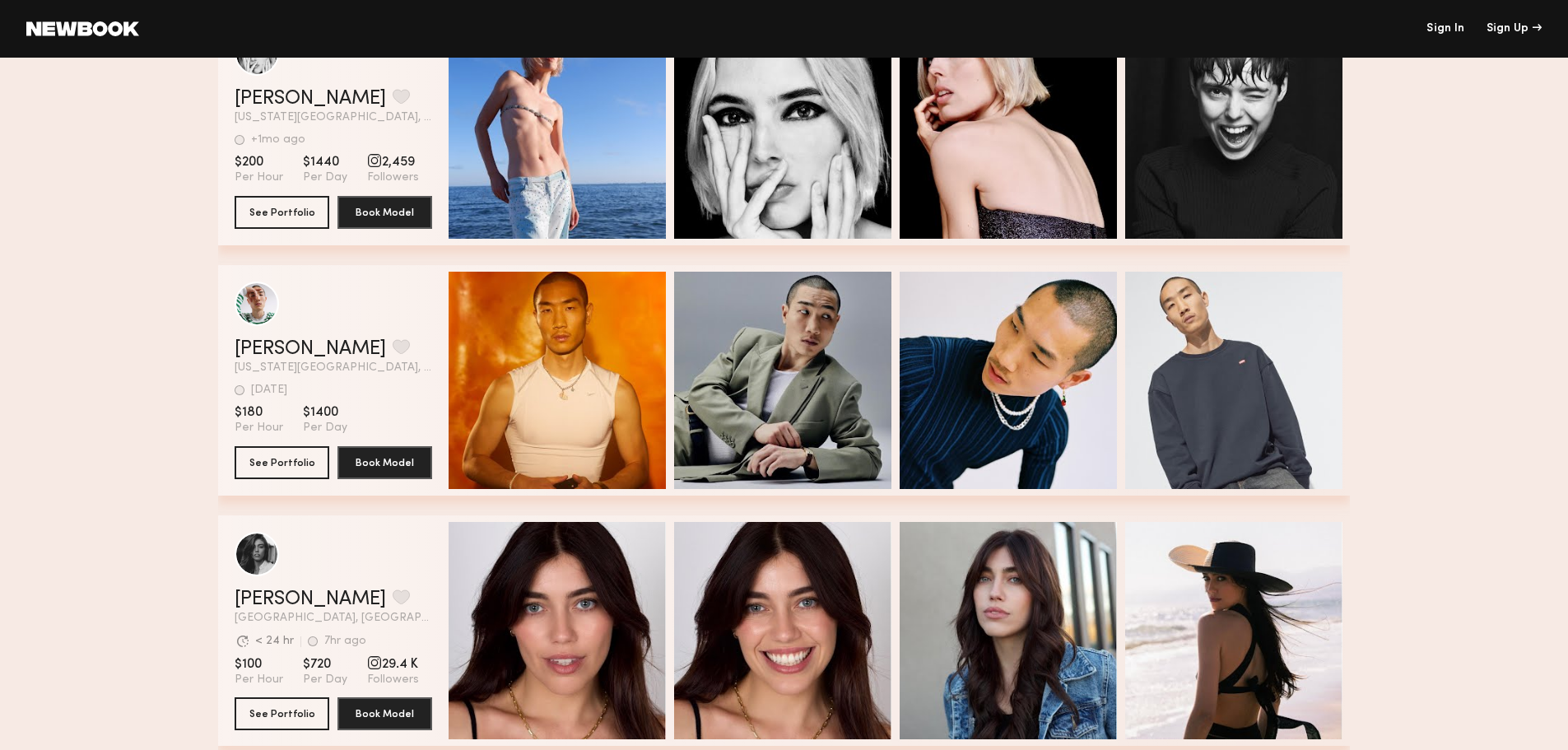
scroll to position [1811, 0]
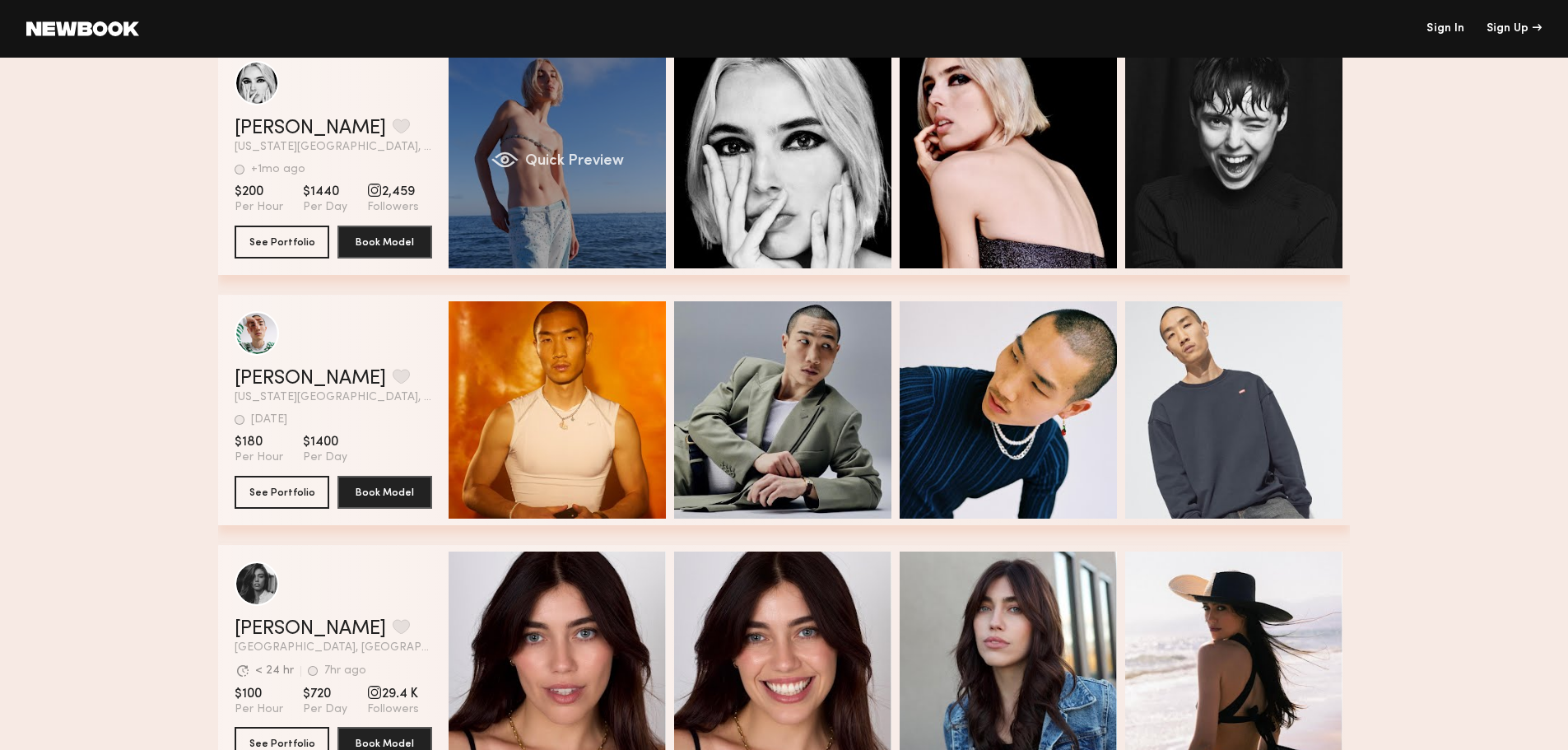
click at [559, 101] on div "Quick Preview" at bounding box center [557, 160] width 217 height 217
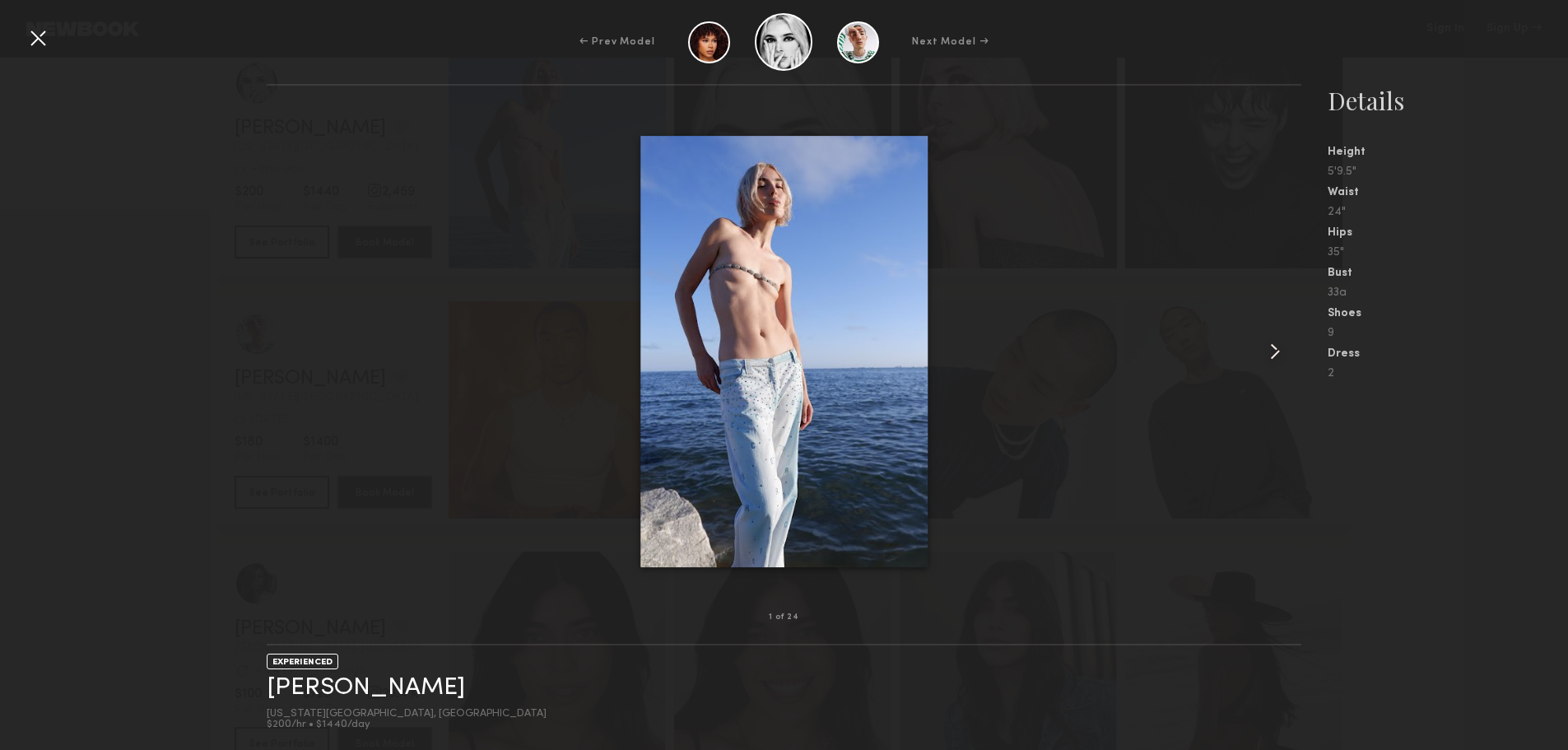
click at [1279, 353] on common-icon at bounding box center [1275, 351] width 26 height 26
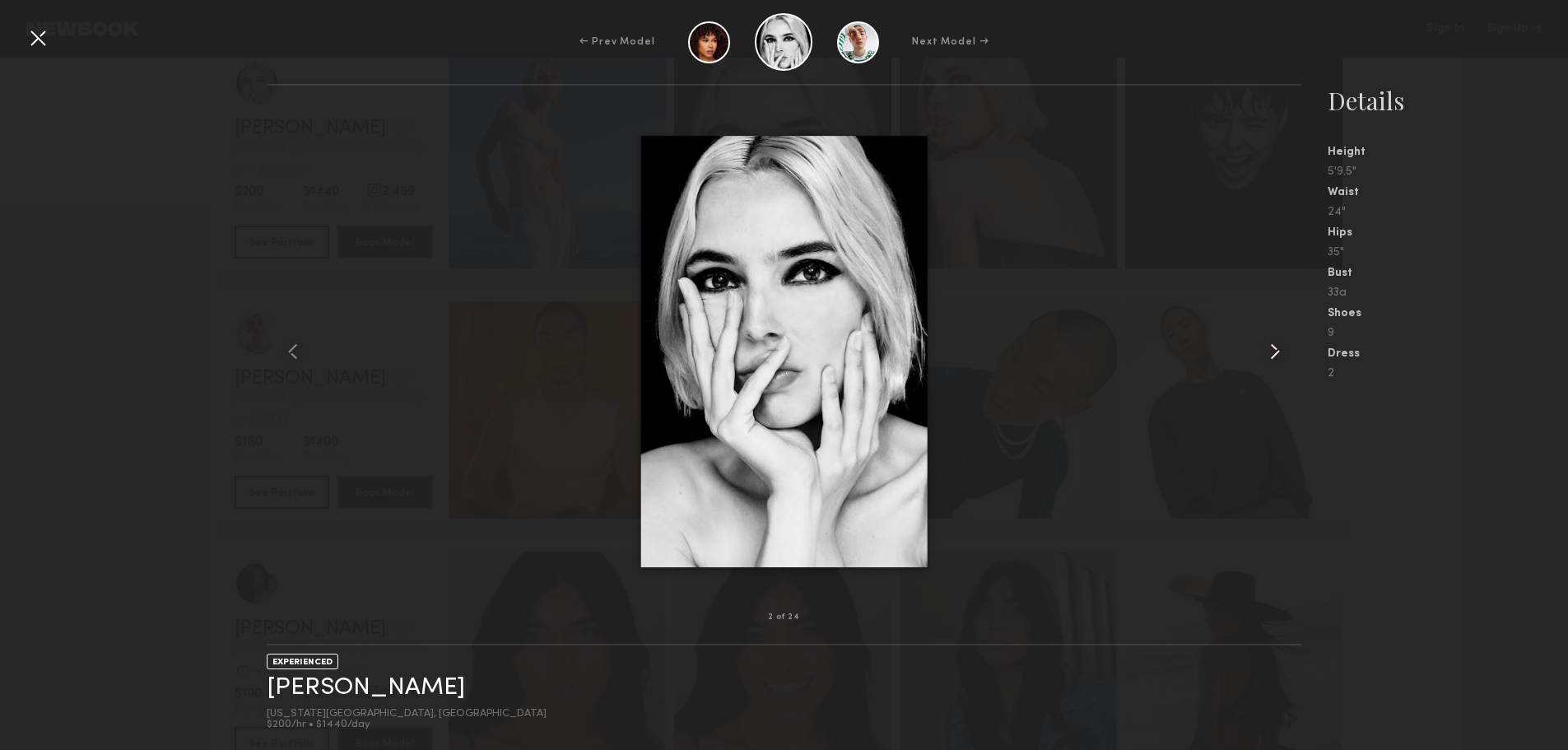
click at [1279, 353] on common-icon at bounding box center [1275, 351] width 26 height 26
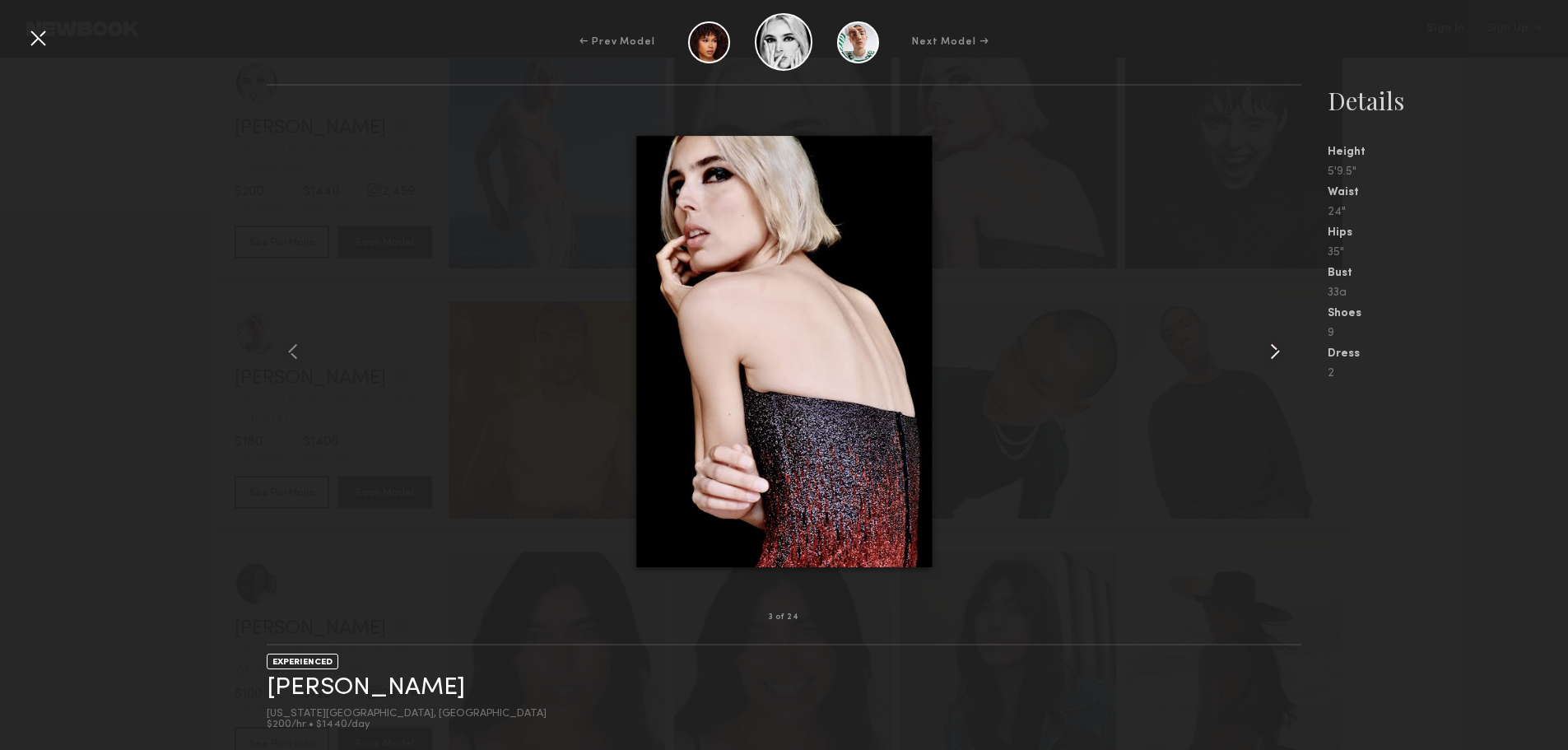
click at [1279, 353] on common-icon at bounding box center [1275, 351] width 26 height 26
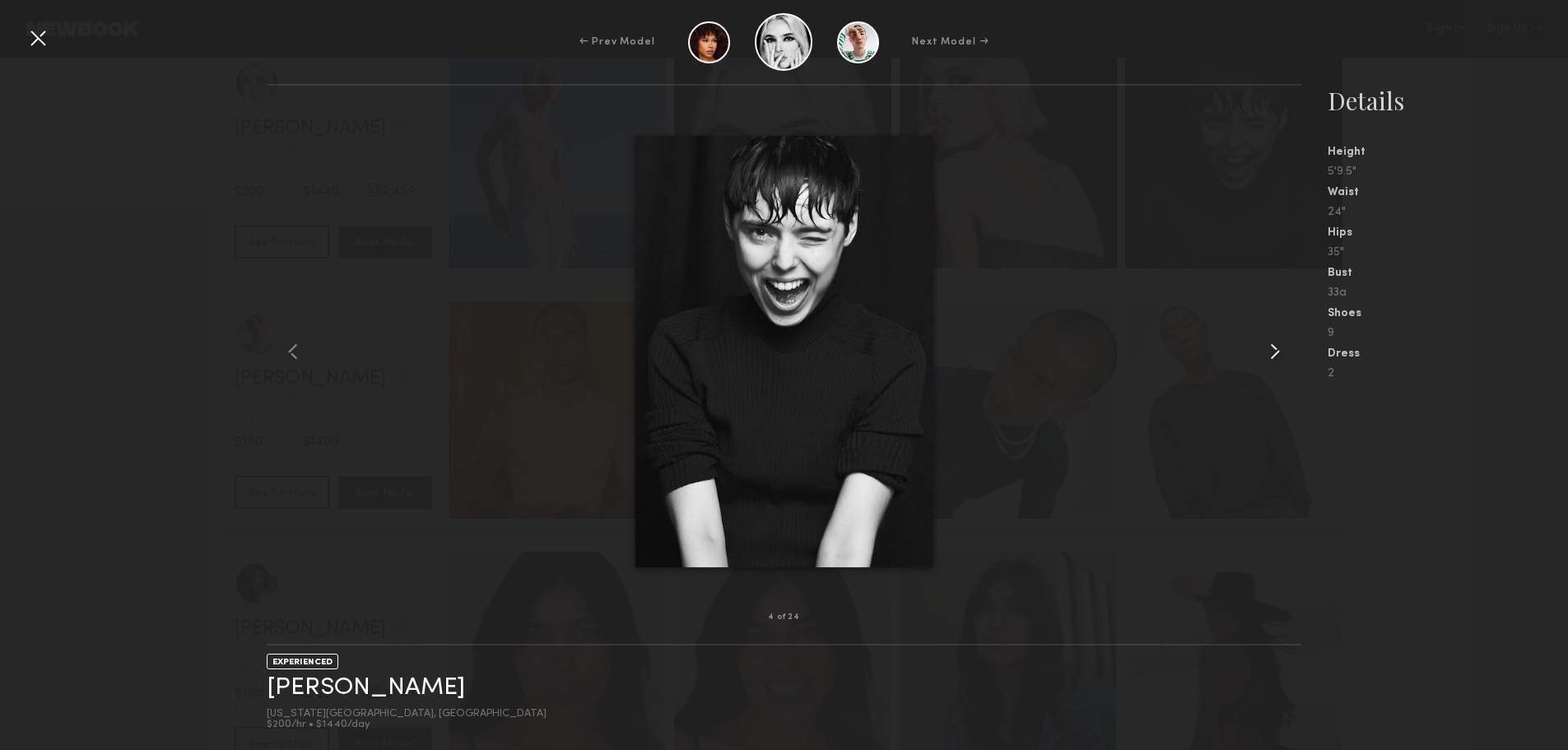
click at [1279, 353] on common-icon at bounding box center [1275, 351] width 26 height 26
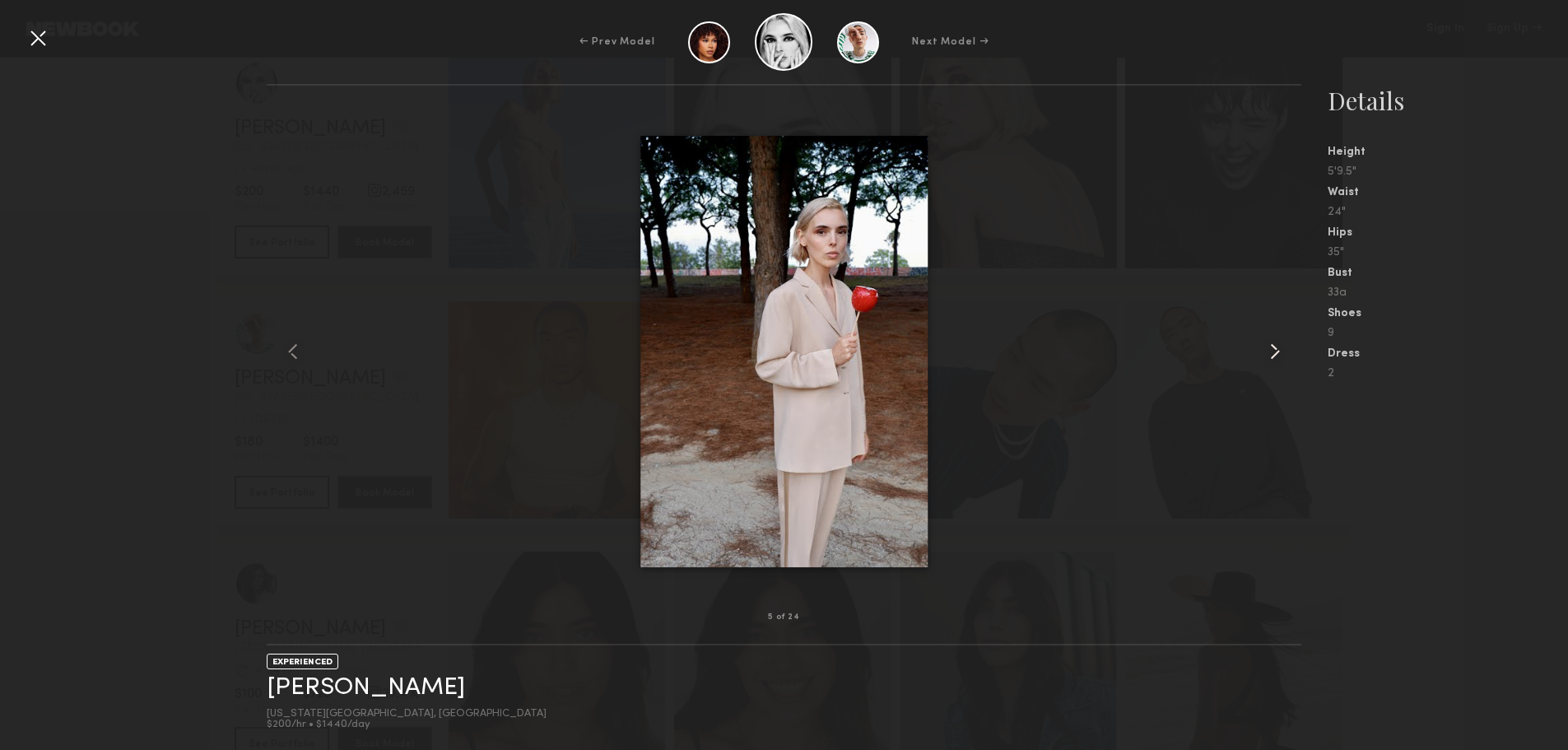
click at [1279, 353] on common-icon at bounding box center [1275, 351] width 26 height 26
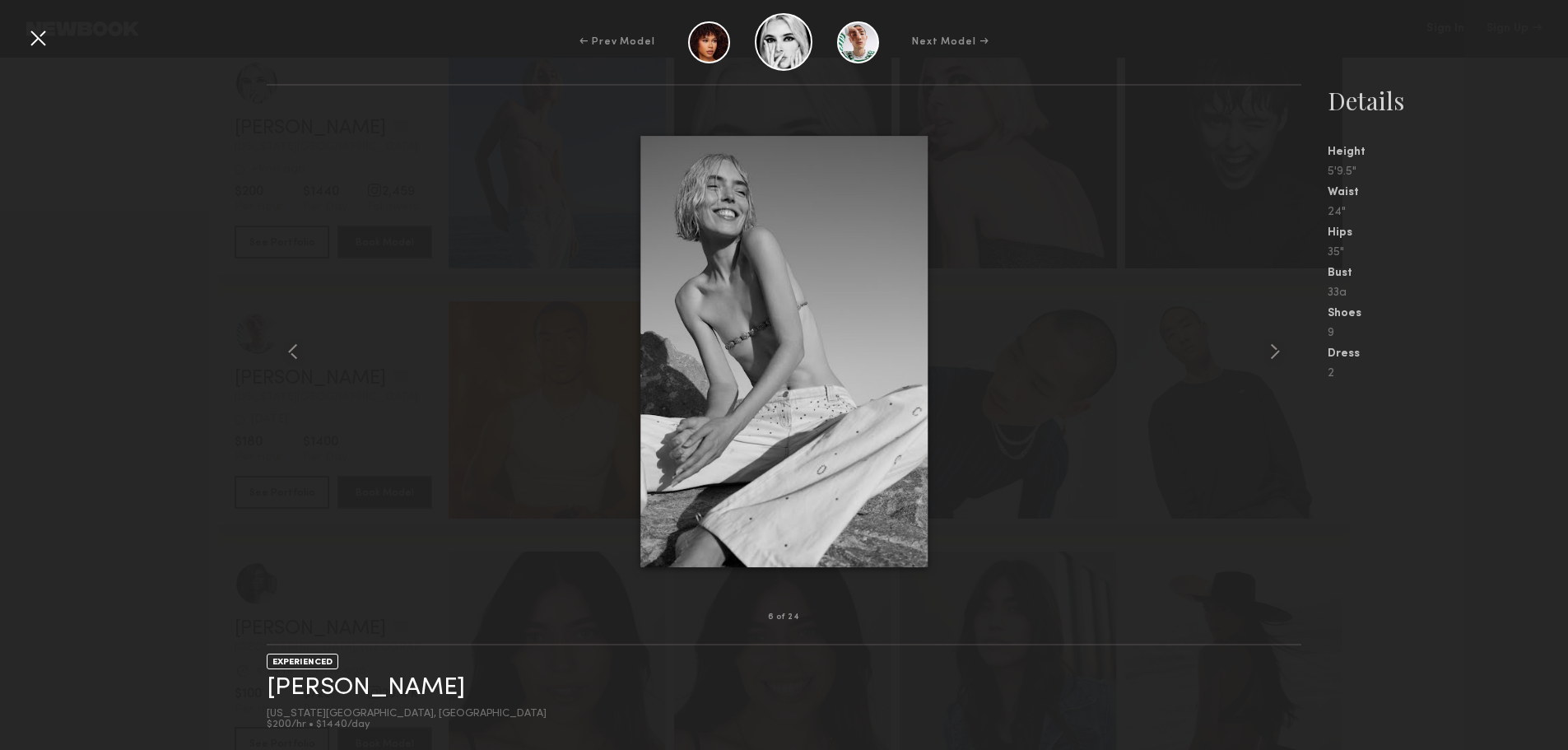
click at [196, 123] on div "6 of 24 EXPERIENCED Camelia R. New York City, NY $200/hr • $1440/day Details He…" at bounding box center [784, 416] width 1568 height 666
click at [39, 34] on div at bounding box center [38, 38] width 26 height 26
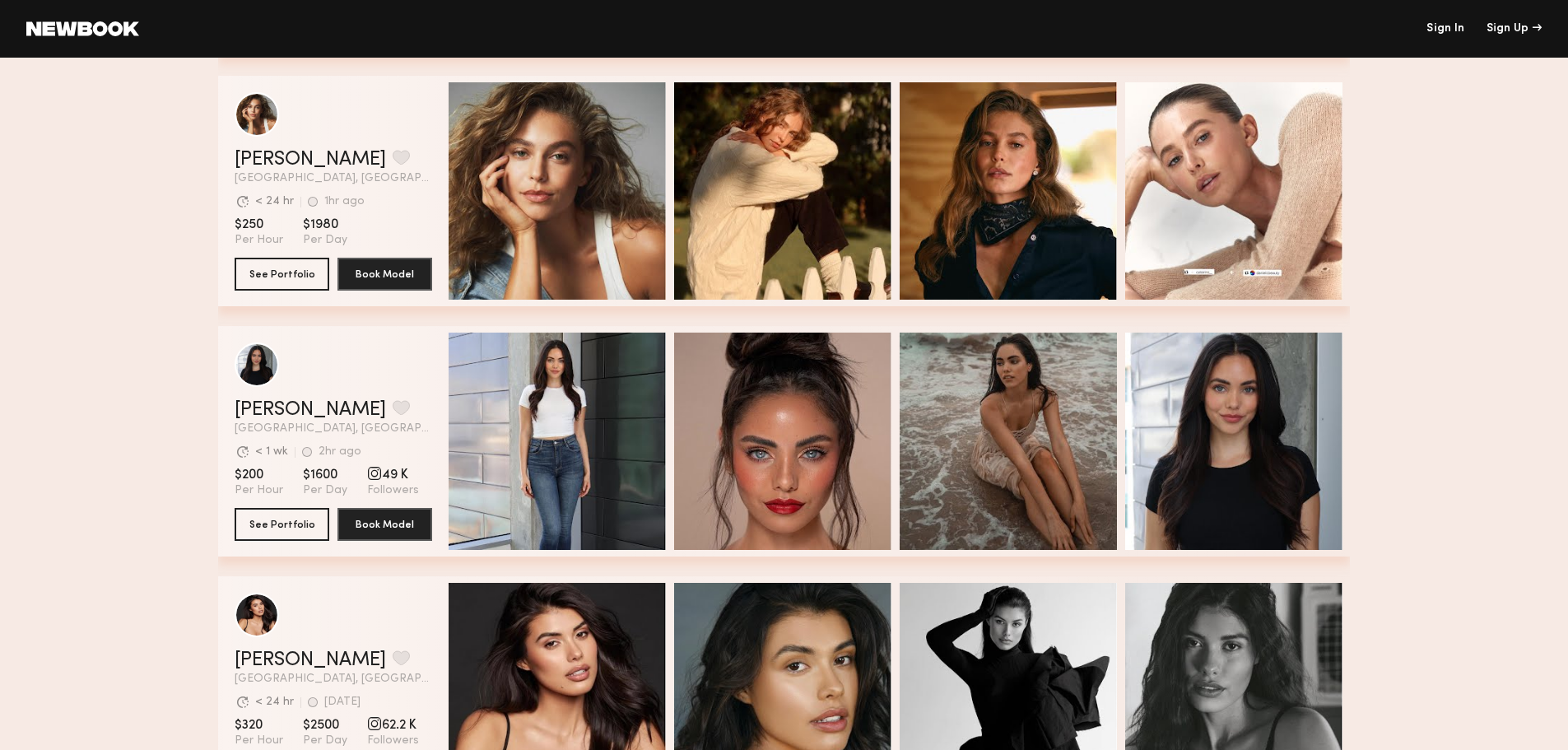
scroll to position [2552, 0]
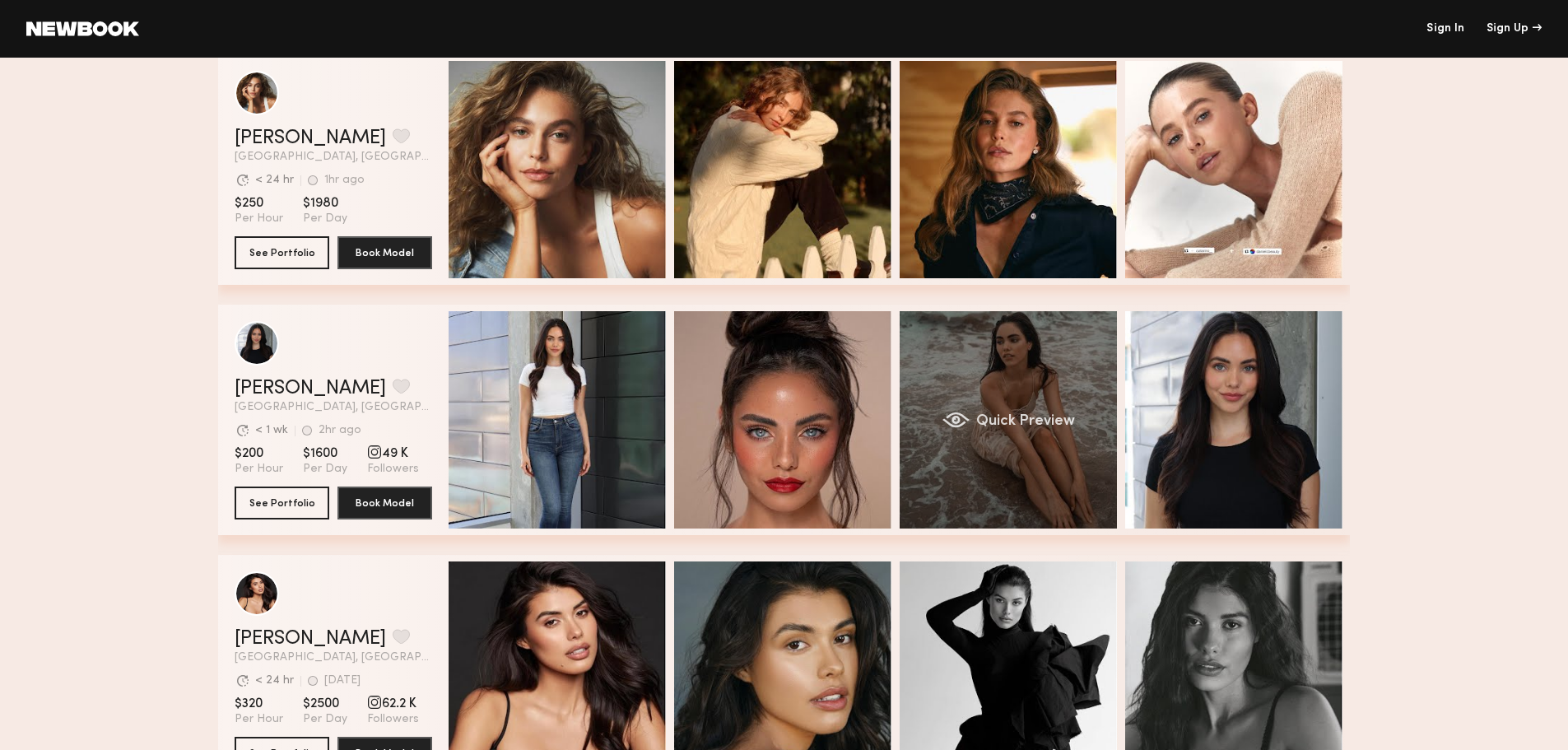
click at [972, 373] on div "Quick Preview" at bounding box center [1009, 420] width 217 height 217
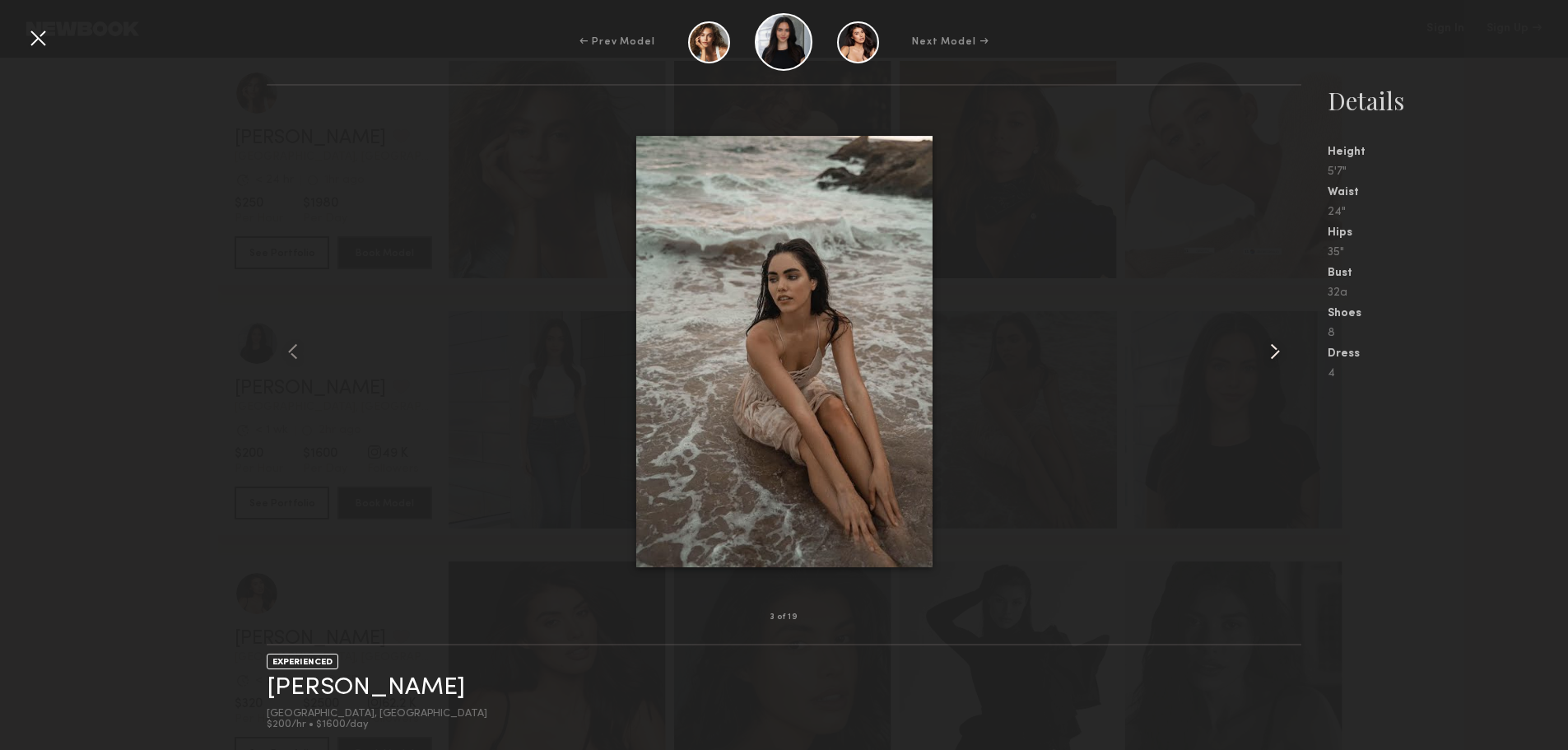
click at [1264, 350] on common-icon at bounding box center [1275, 351] width 26 height 26
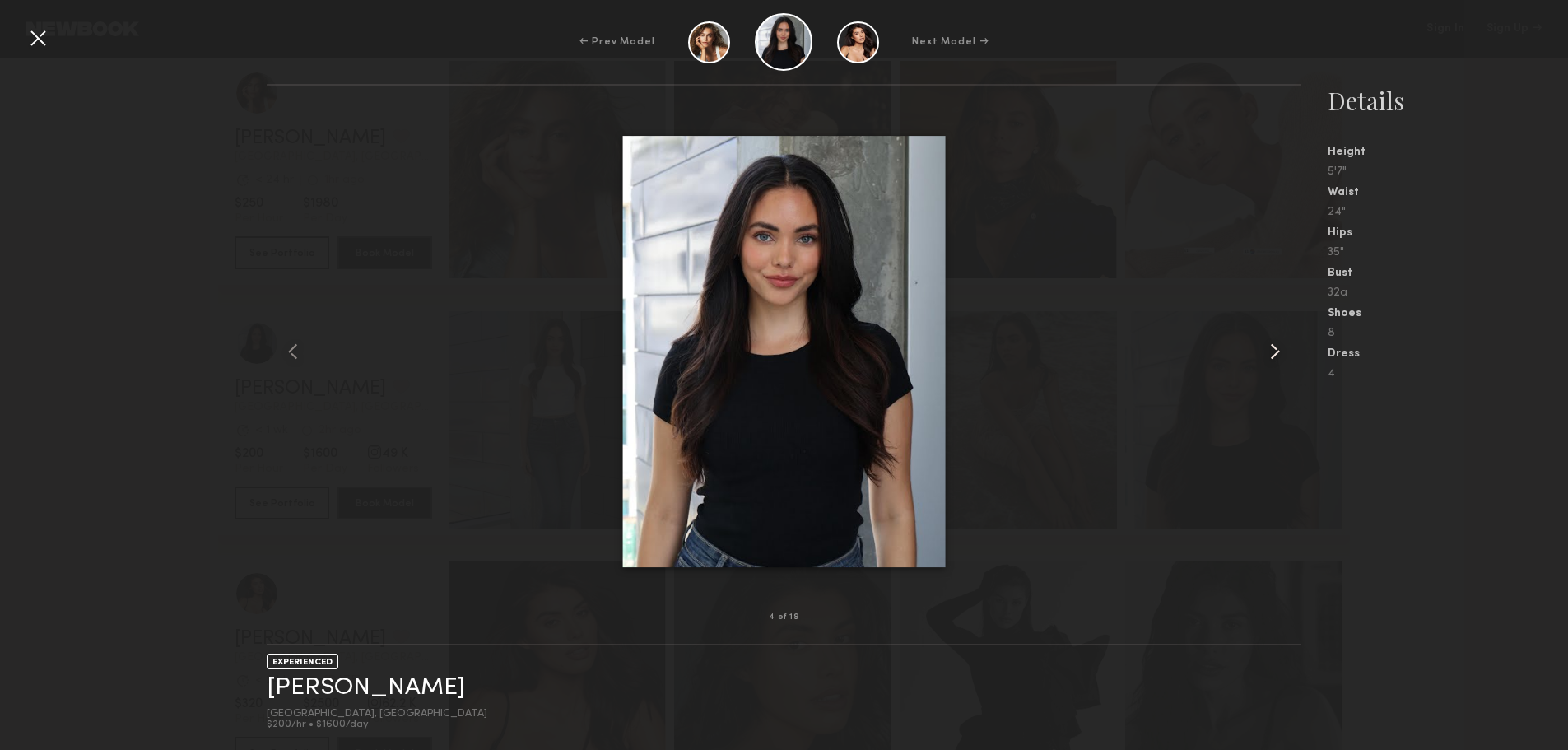
click at [1265, 350] on common-icon at bounding box center [1275, 351] width 26 height 26
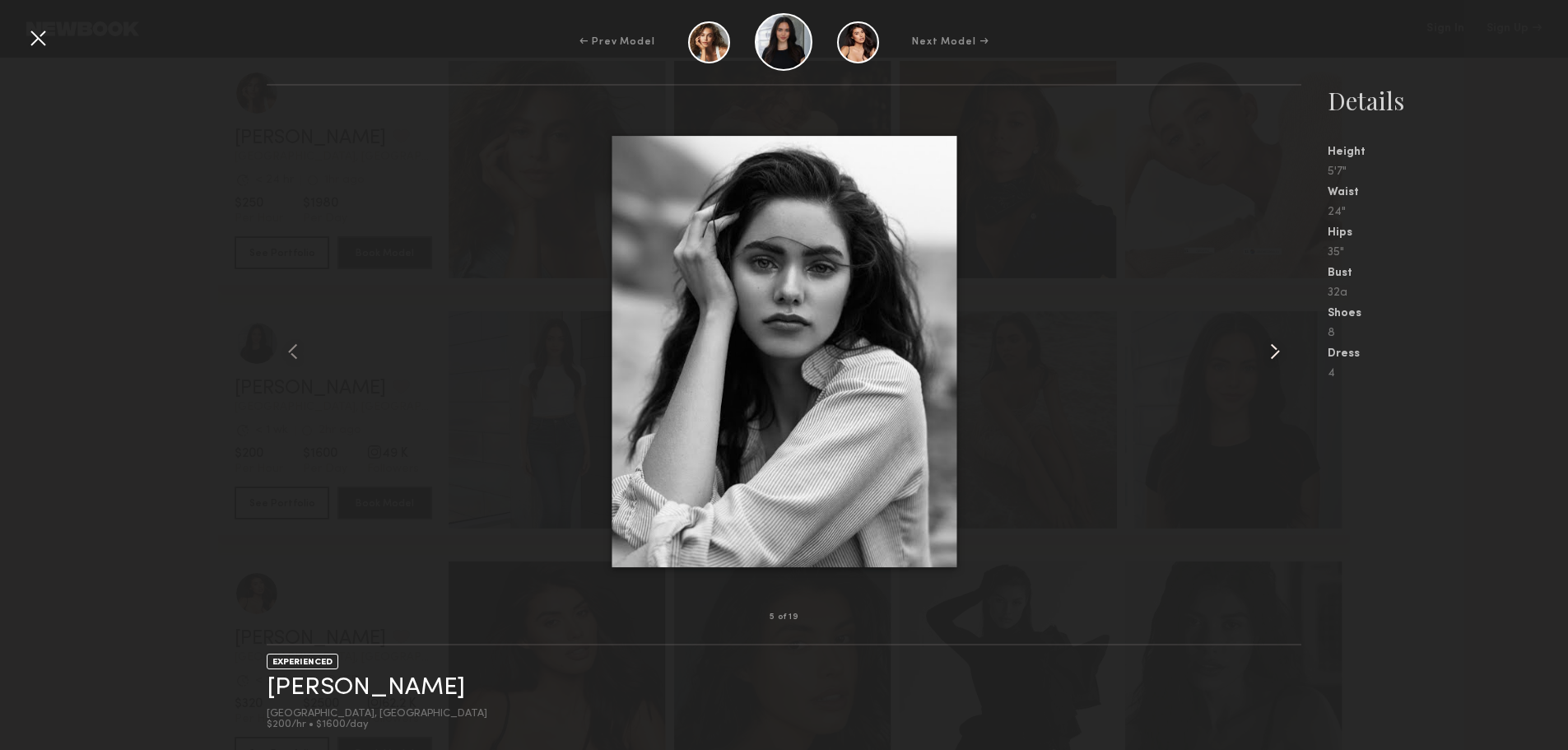
click at [1265, 350] on common-icon at bounding box center [1275, 351] width 26 height 26
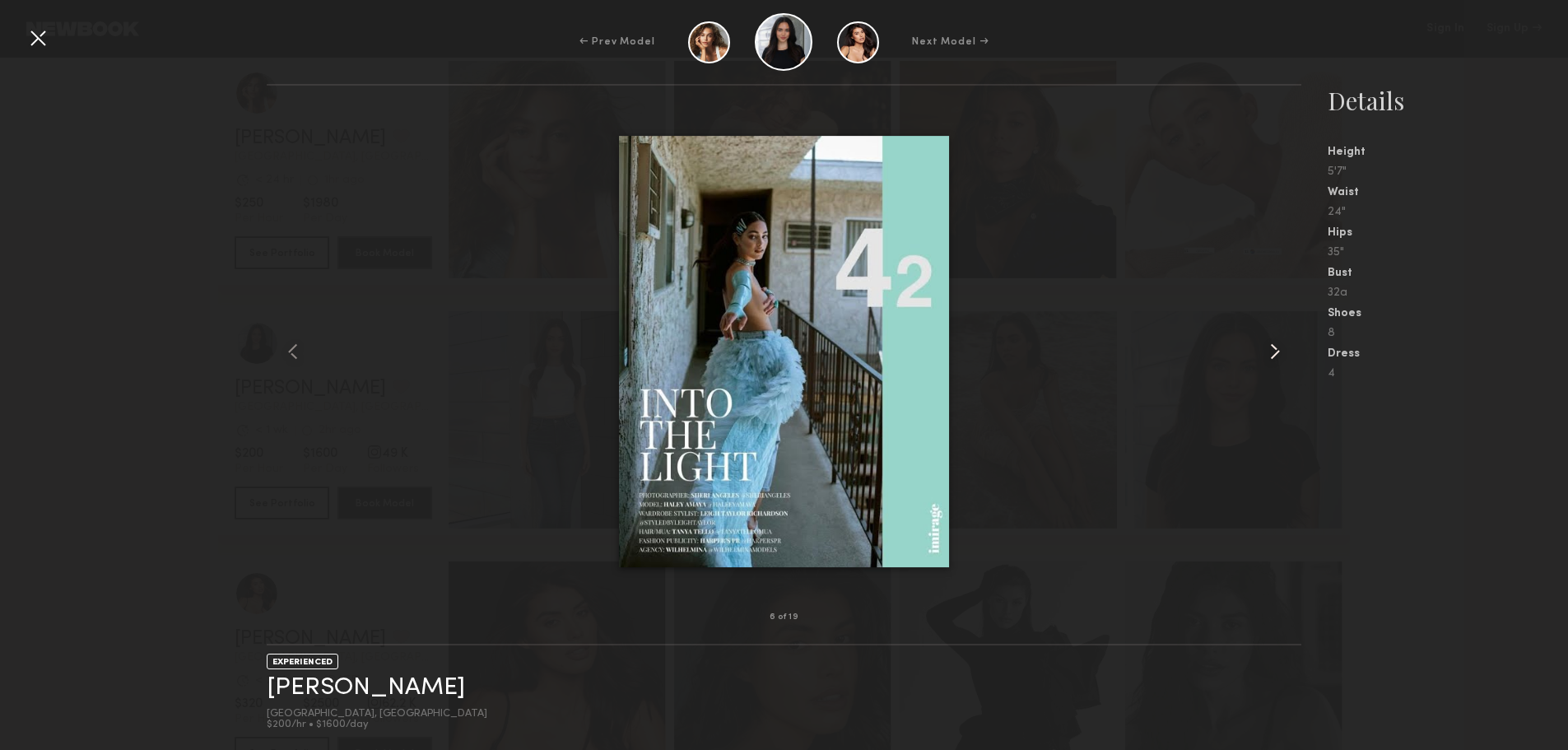
click at [1265, 350] on common-icon at bounding box center [1275, 351] width 26 height 26
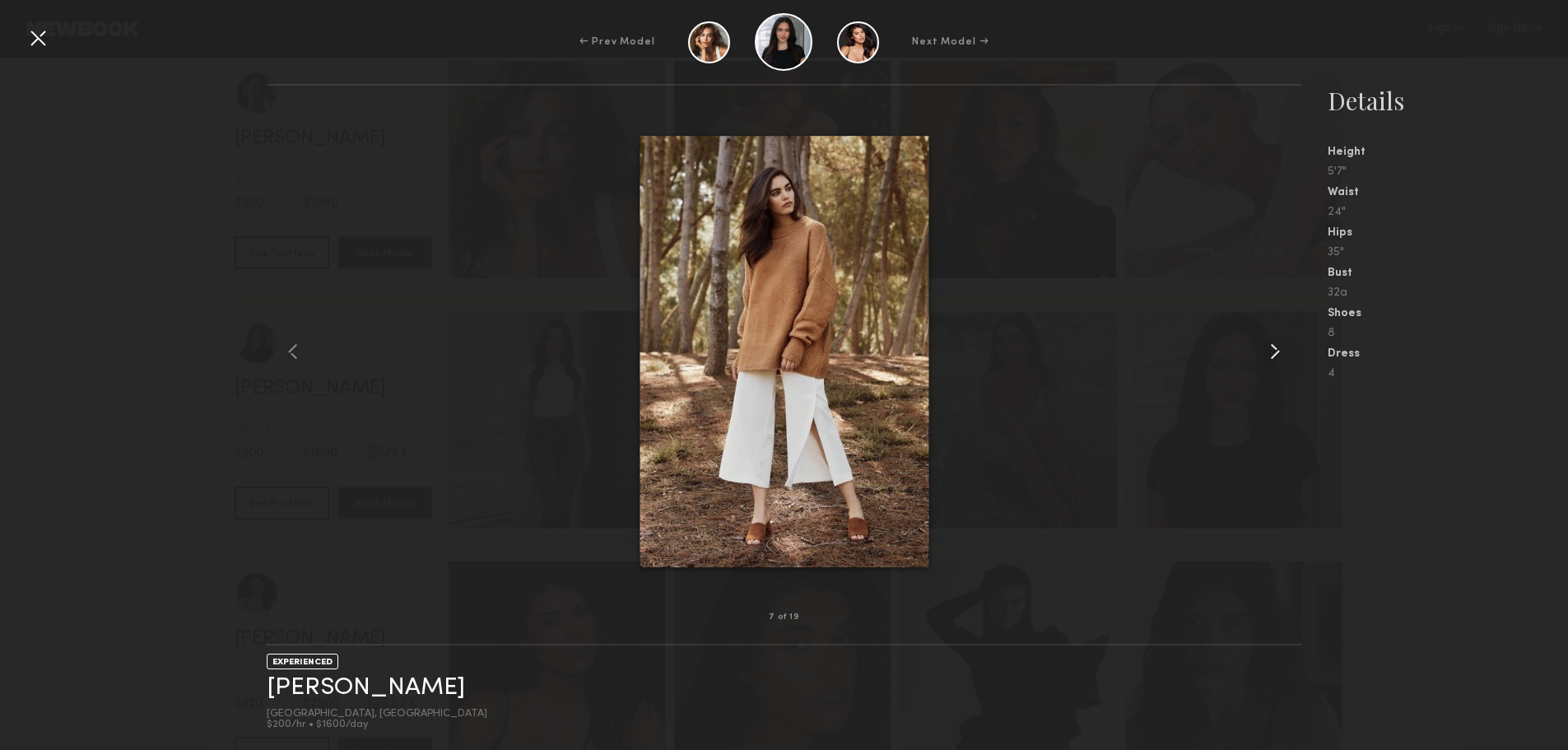
click at [1265, 350] on common-icon at bounding box center [1275, 351] width 26 height 26
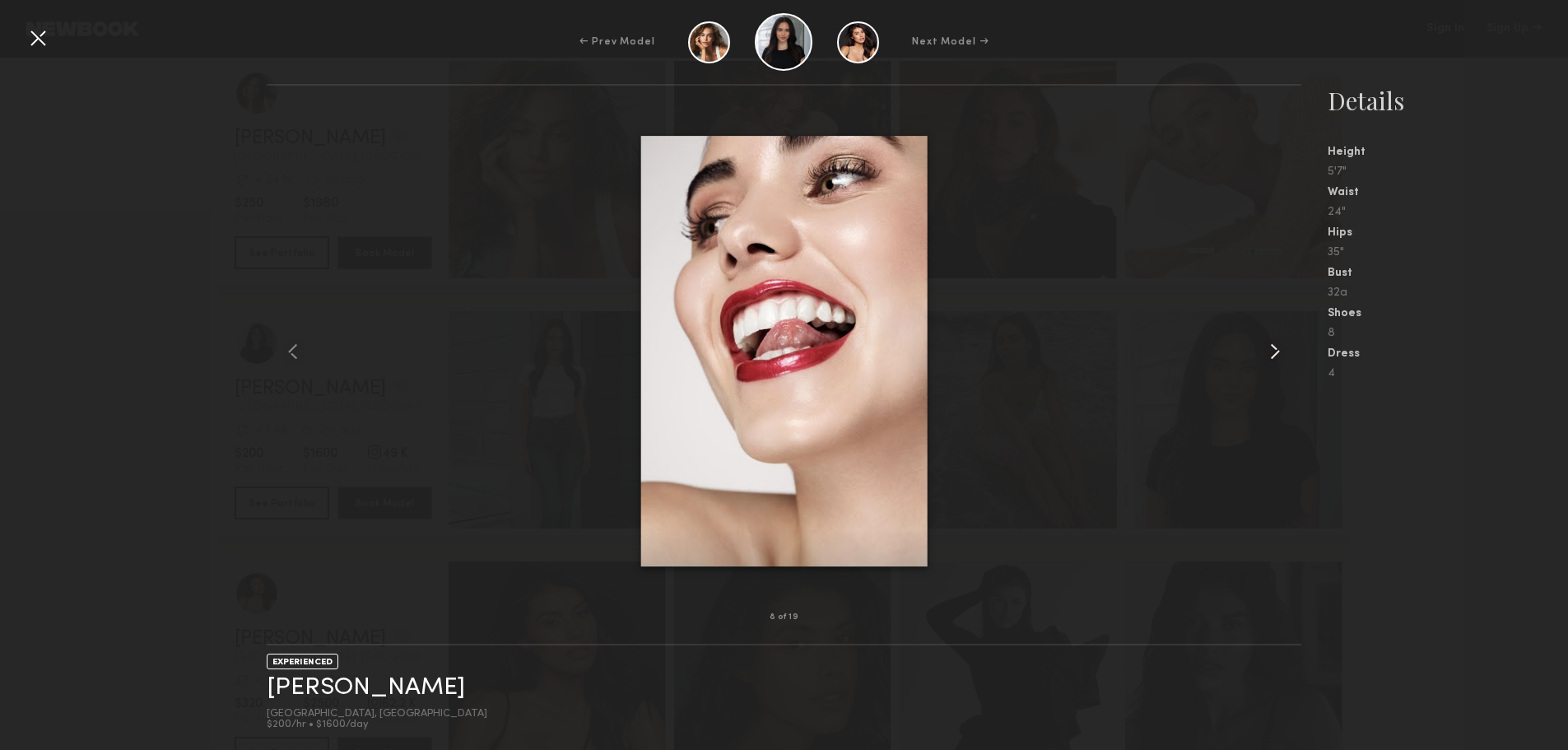
click at [1265, 350] on common-icon at bounding box center [1275, 351] width 26 height 26
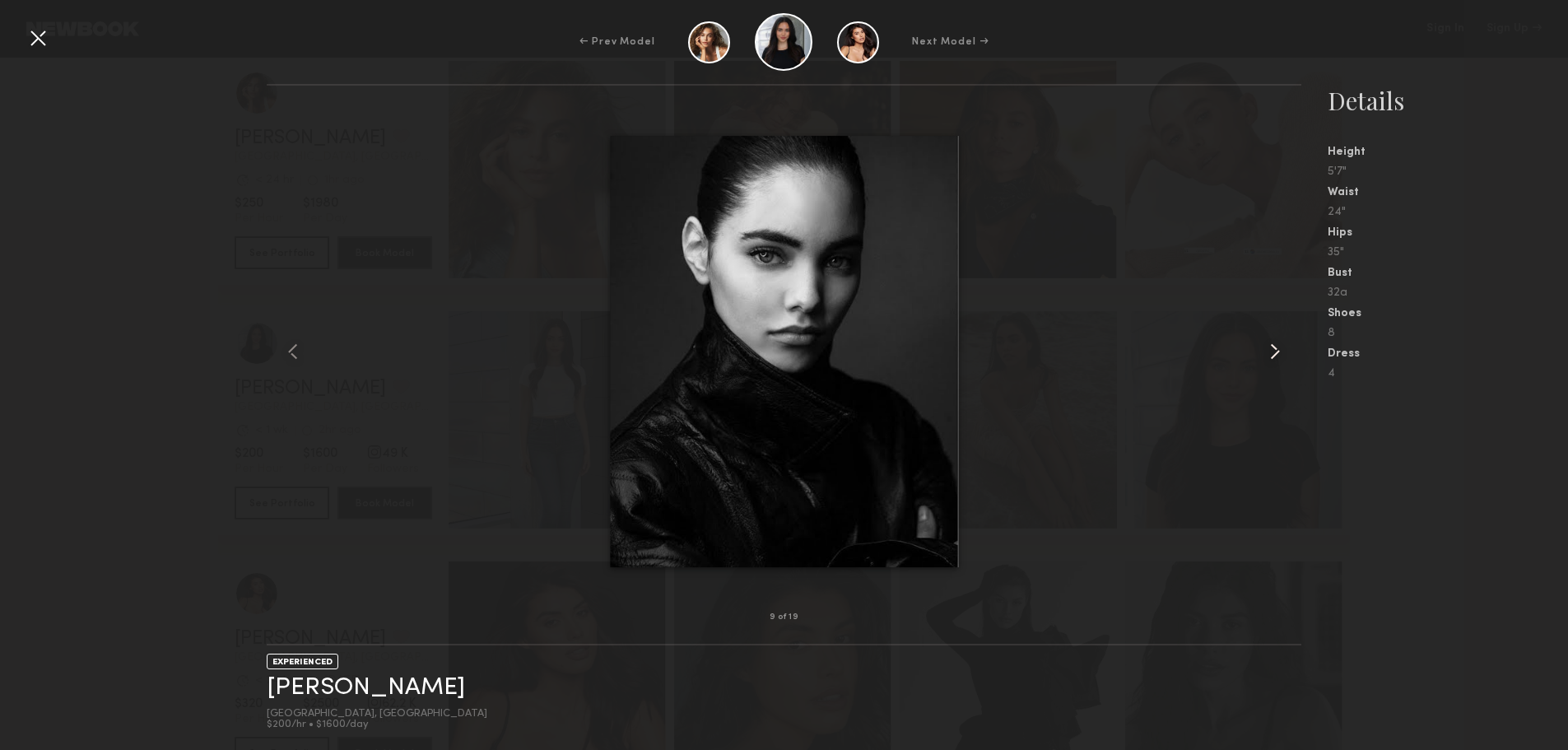
click at [1265, 350] on common-icon at bounding box center [1275, 351] width 26 height 26
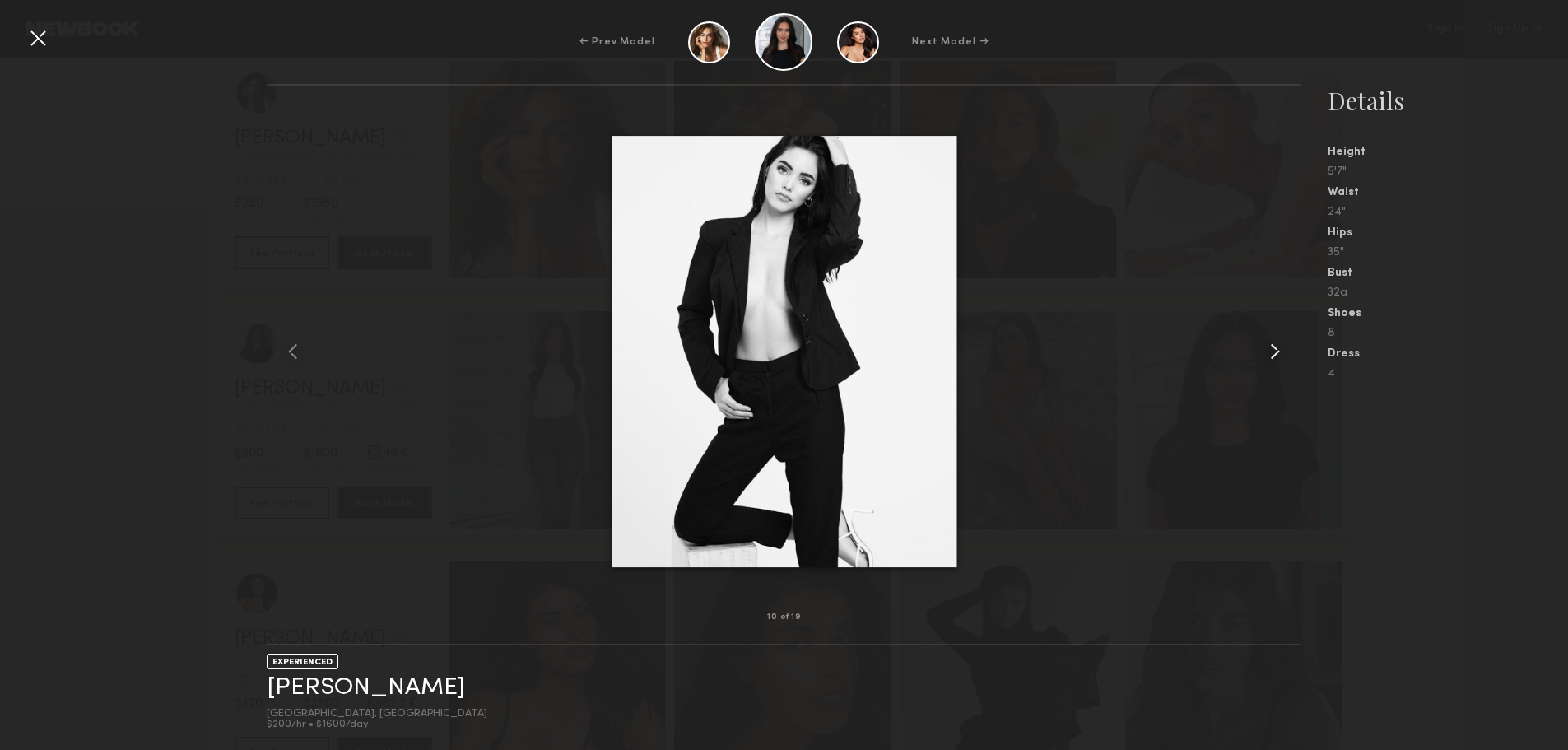
click at [1265, 350] on common-icon at bounding box center [1275, 351] width 26 height 26
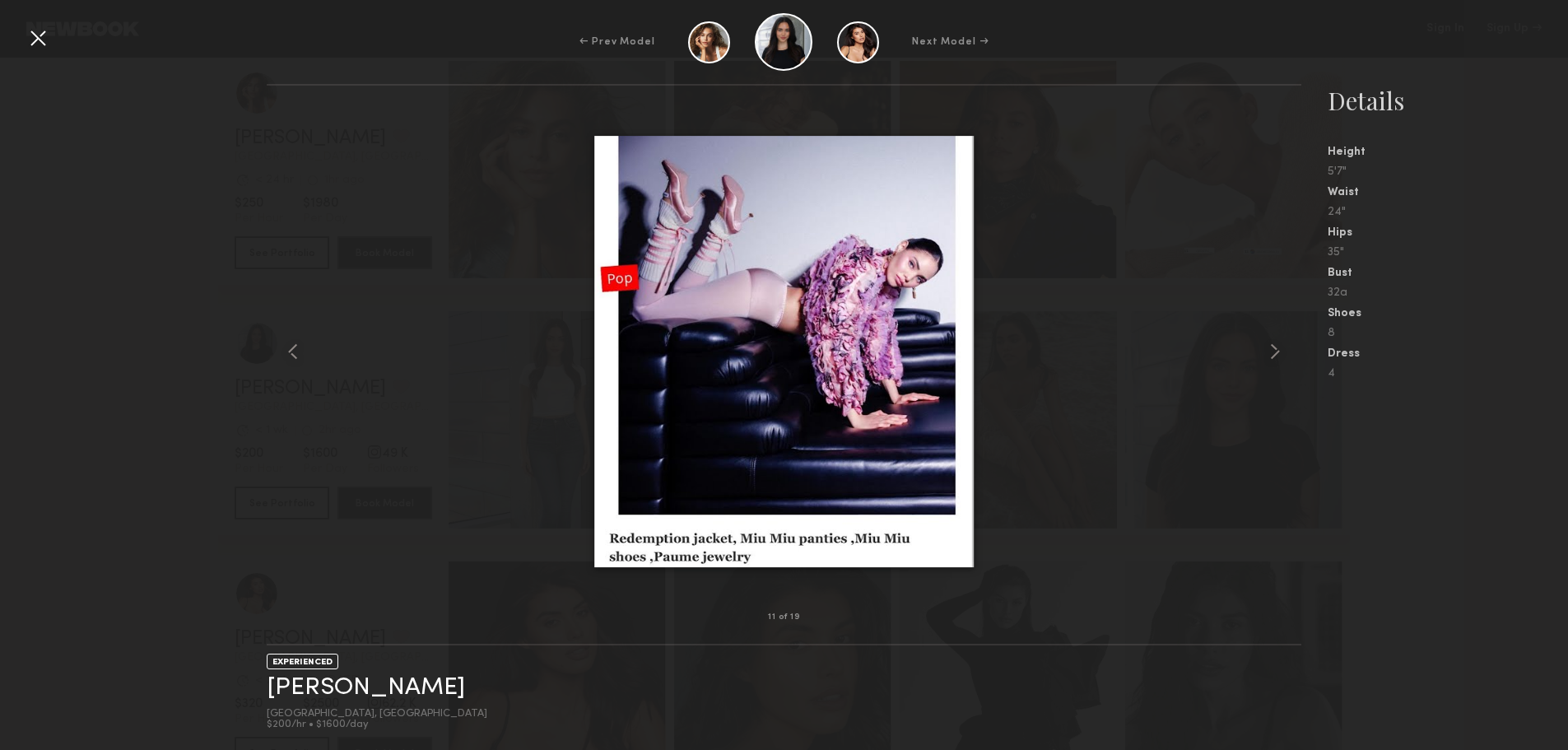
click at [158, 239] on div "11 of 19 EXPERIENCED Haley A. Los Angeles, CA $200/hr • $1600/day Details Heigh…" at bounding box center [784, 416] width 1568 height 666
click at [28, 32] on div at bounding box center [38, 38] width 26 height 26
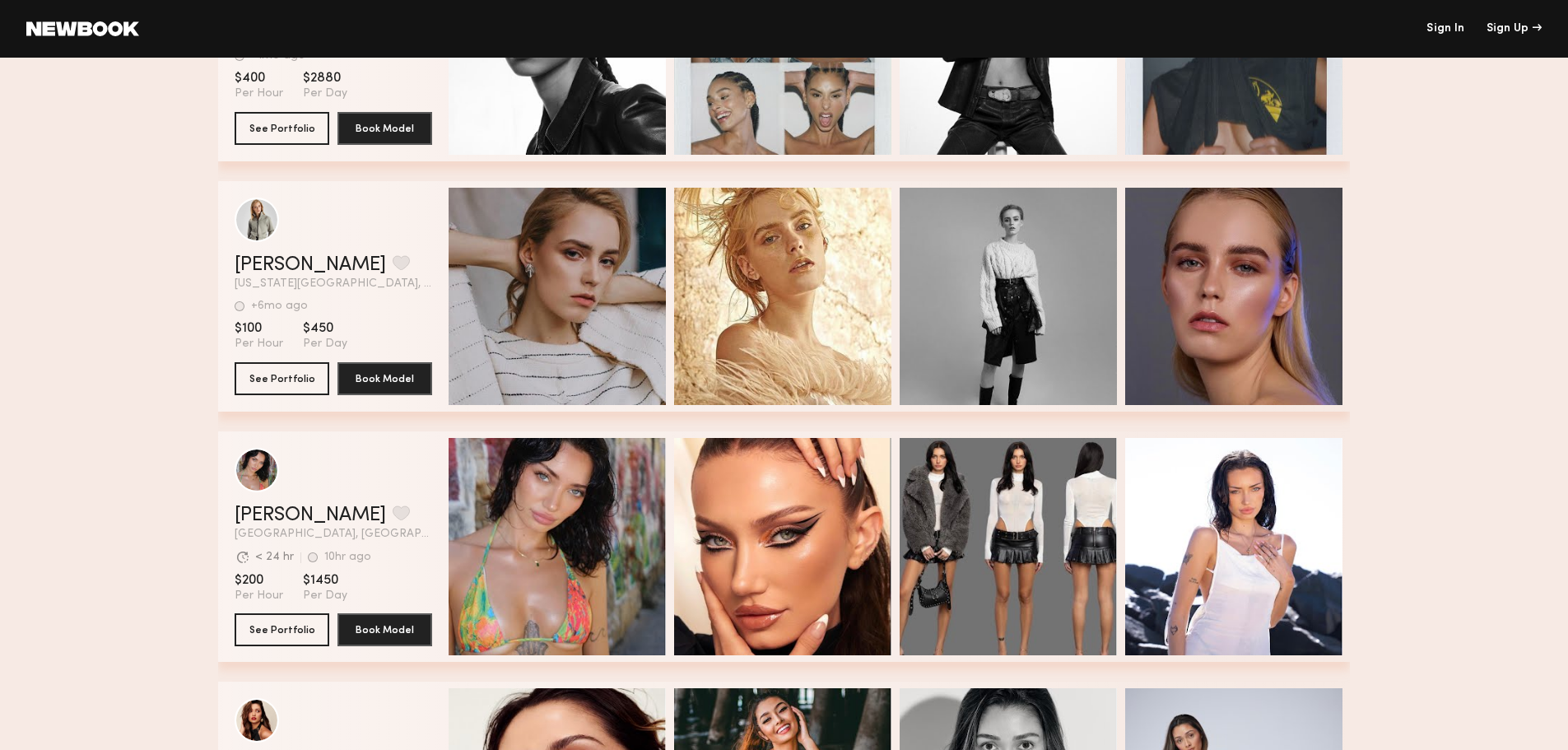
scroll to position [4444, 0]
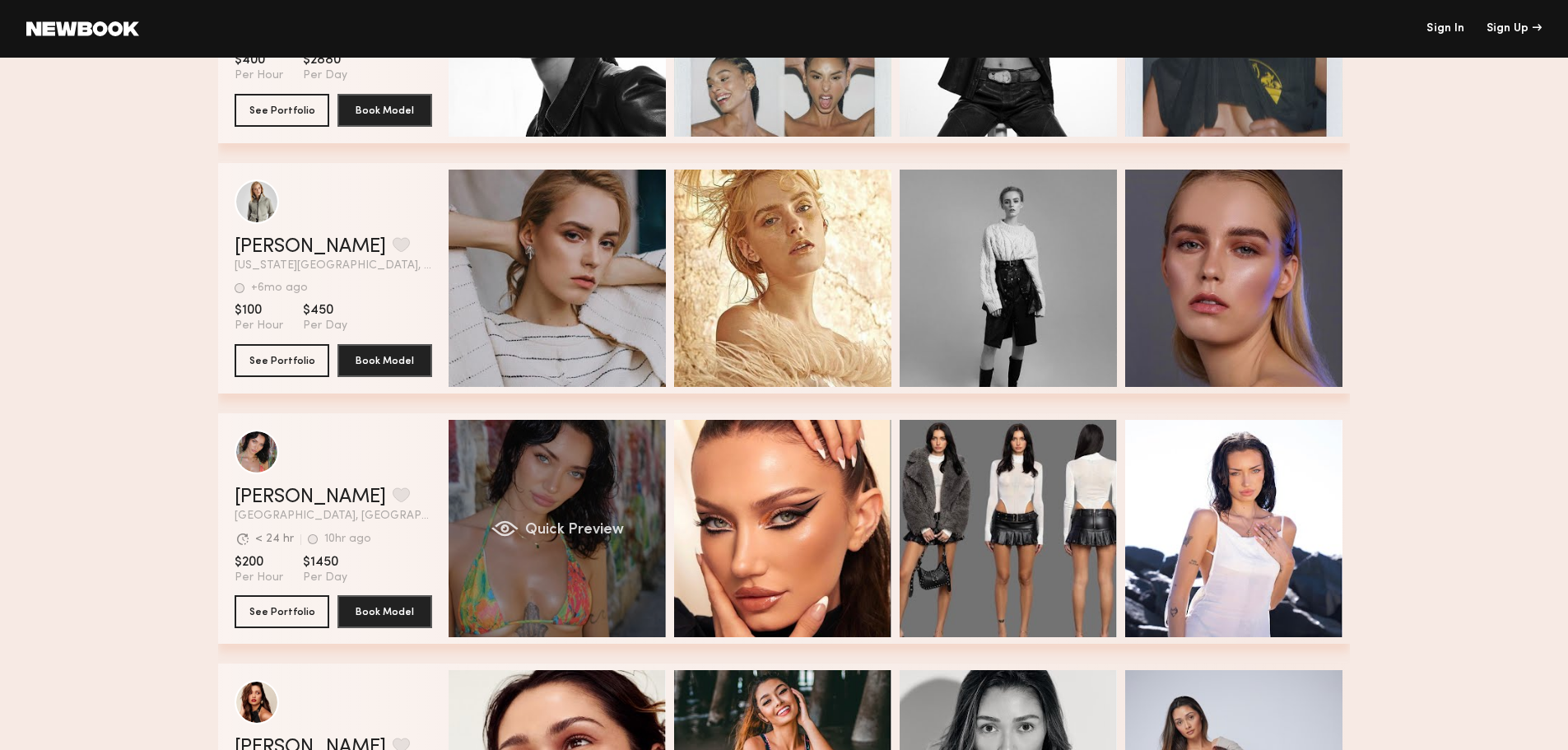
click at [526, 556] on div "Quick Preview" at bounding box center [557, 529] width 217 height 217
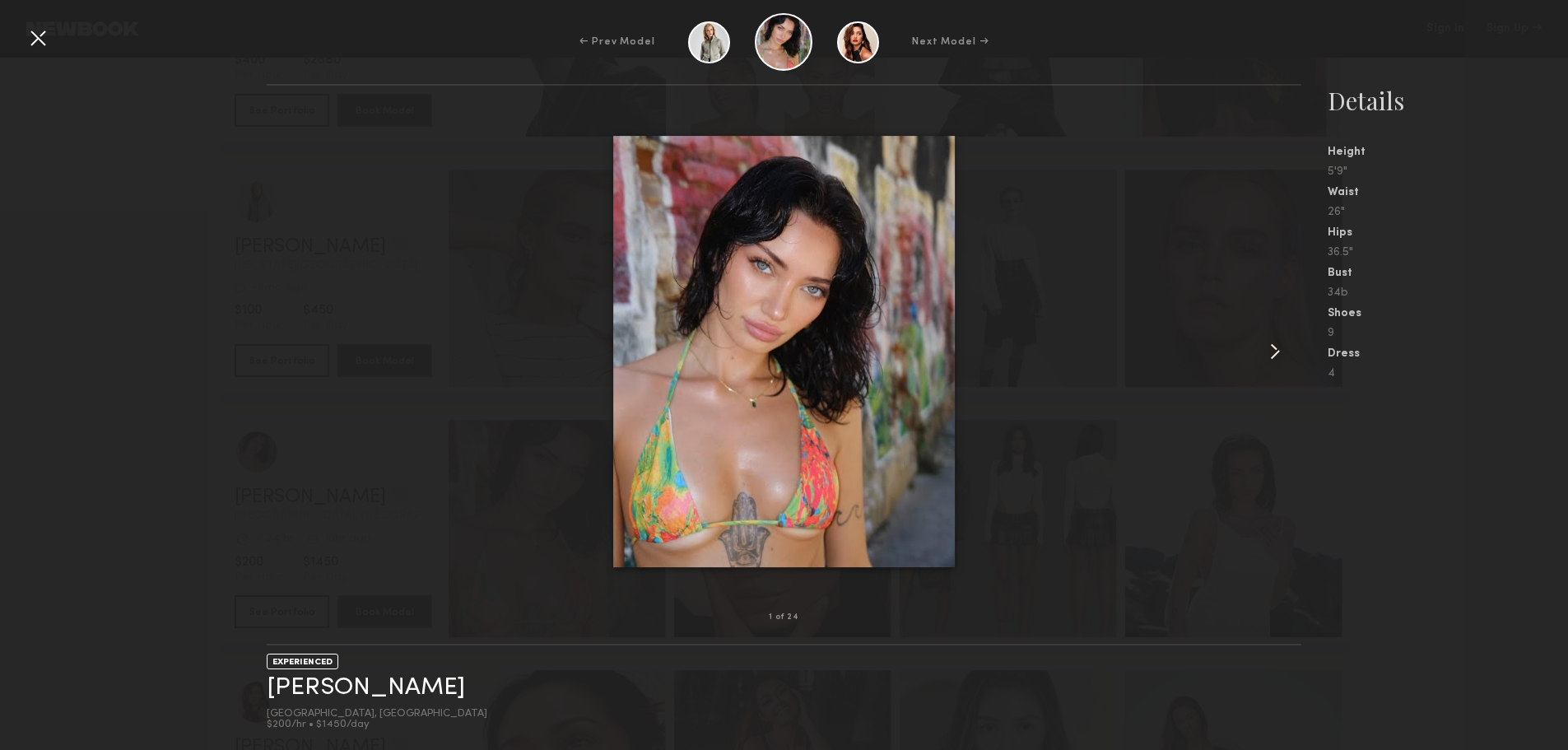
click at [1279, 351] on common-icon at bounding box center [1275, 351] width 26 height 26
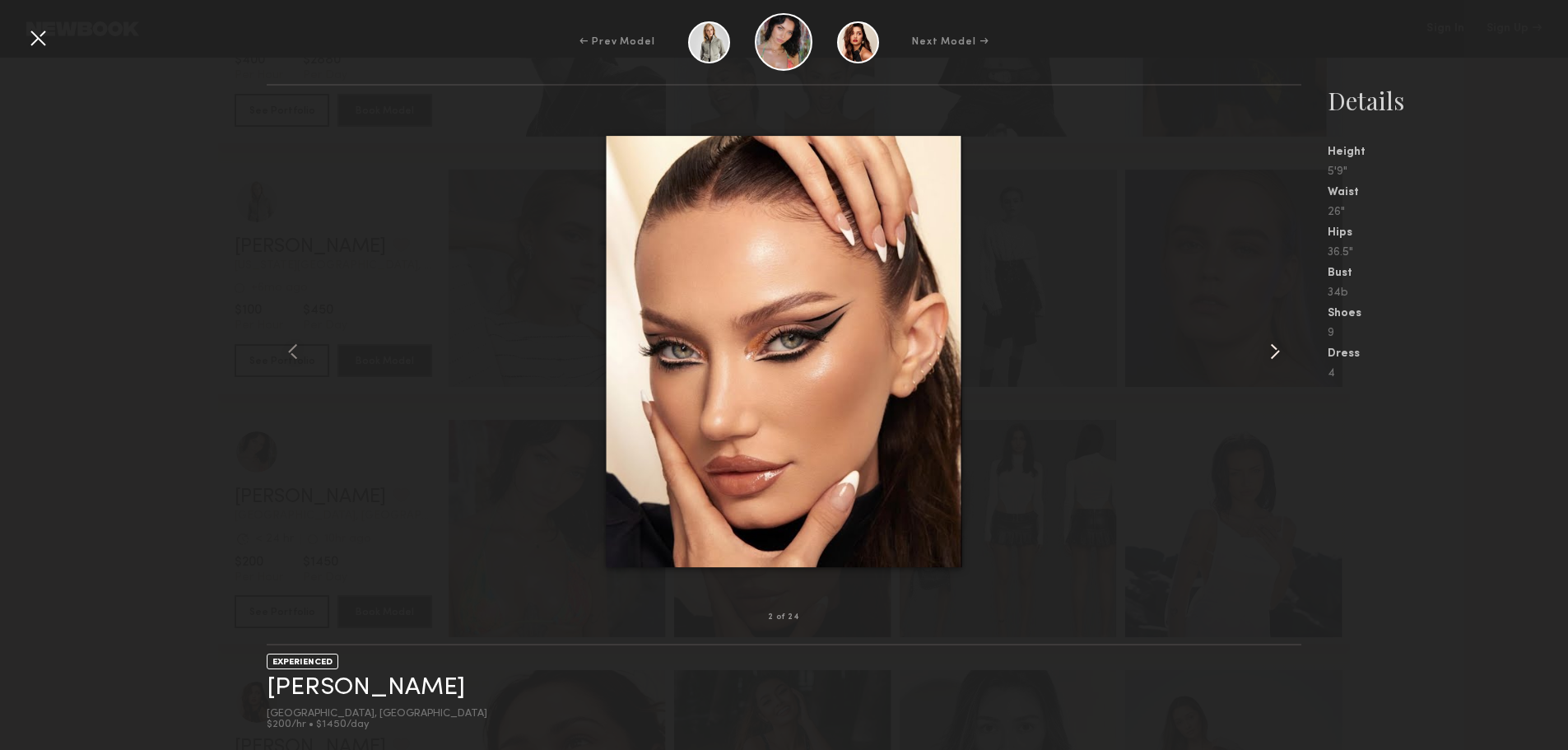
click at [1278, 351] on common-icon at bounding box center [1275, 351] width 26 height 26
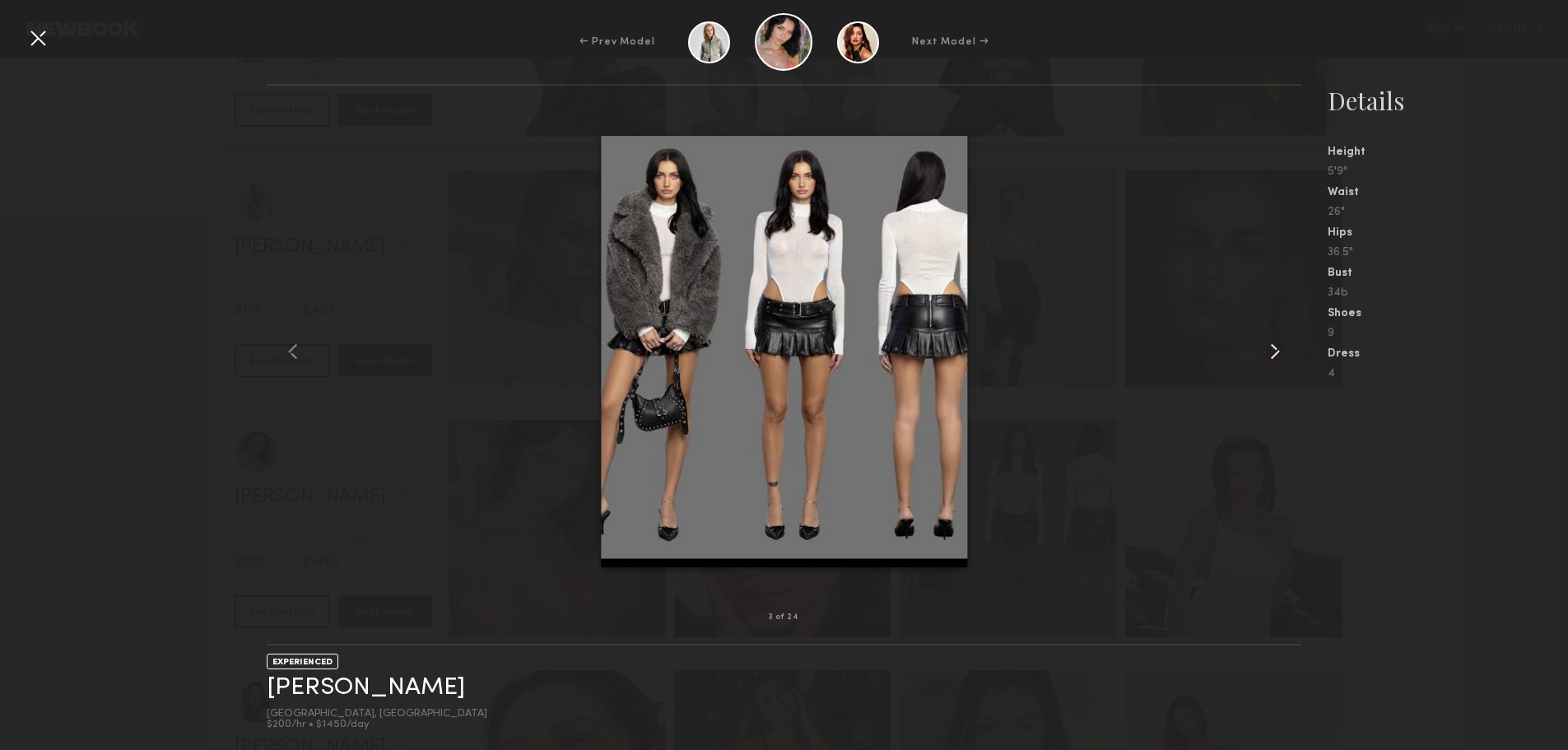
click at [1278, 351] on common-icon at bounding box center [1275, 351] width 26 height 26
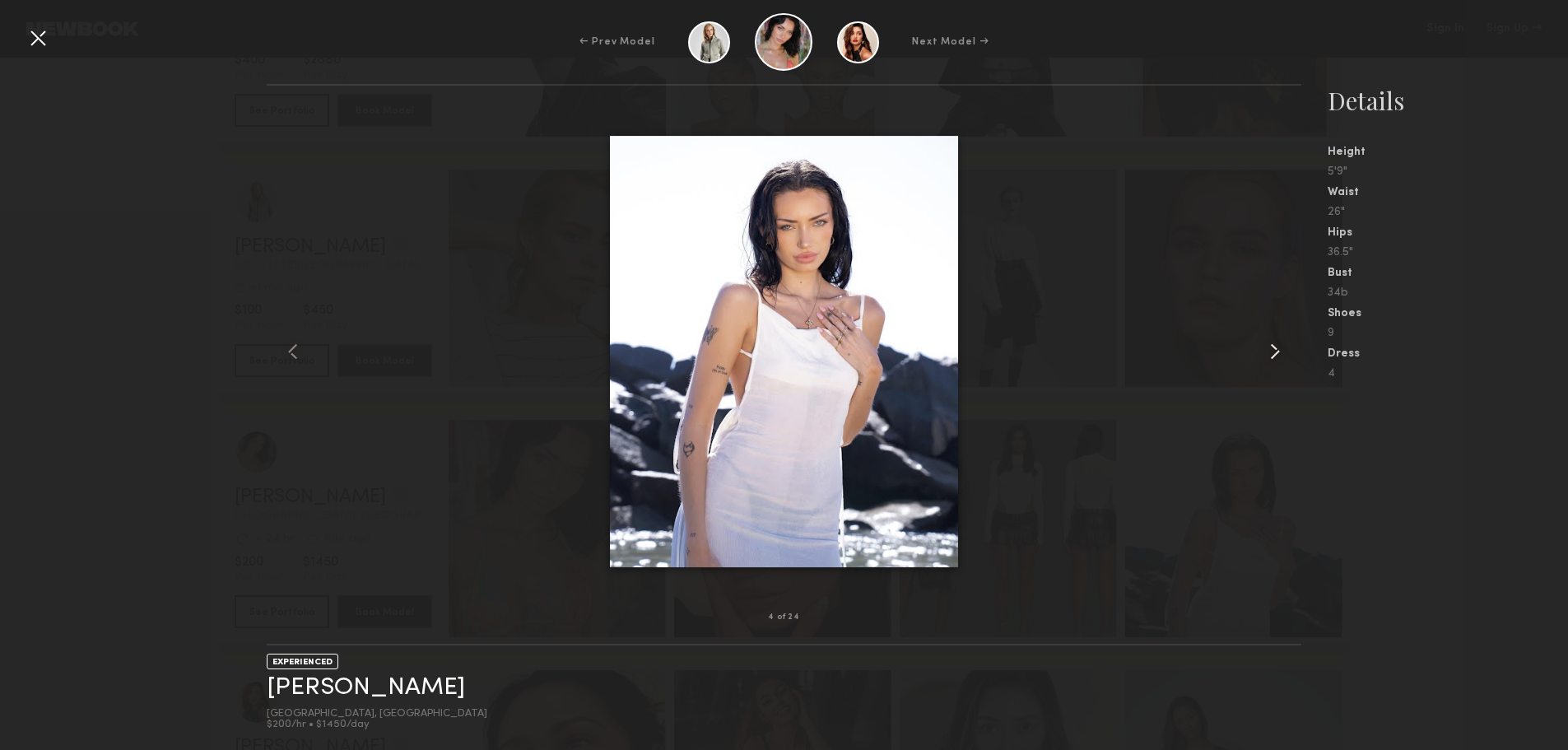
click at [1278, 351] on common-icon at bounding box center [1275, 351] width 26 height 26
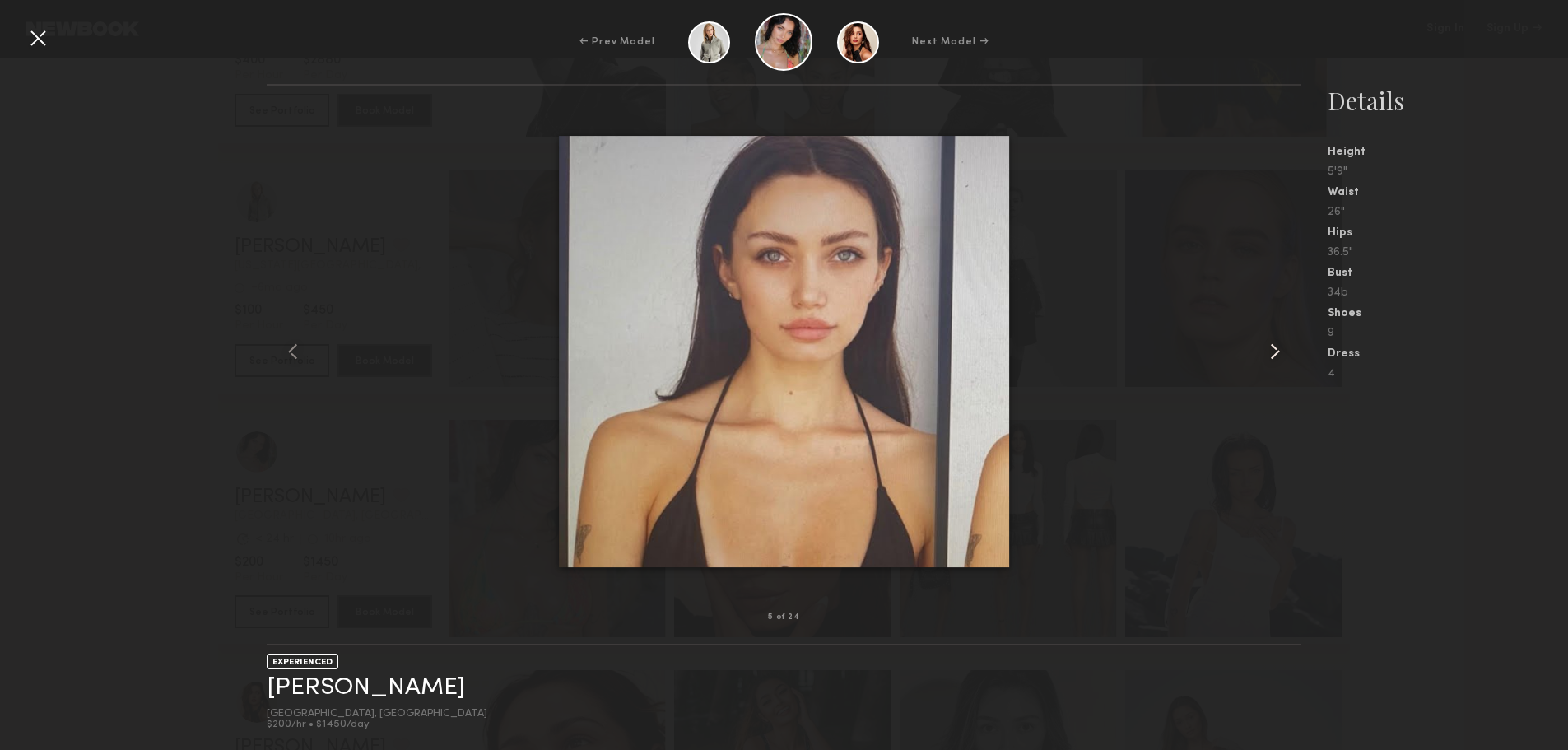
click at [1278, 351] on common-icon at bounding box center [1275, 351] width 26 height 26
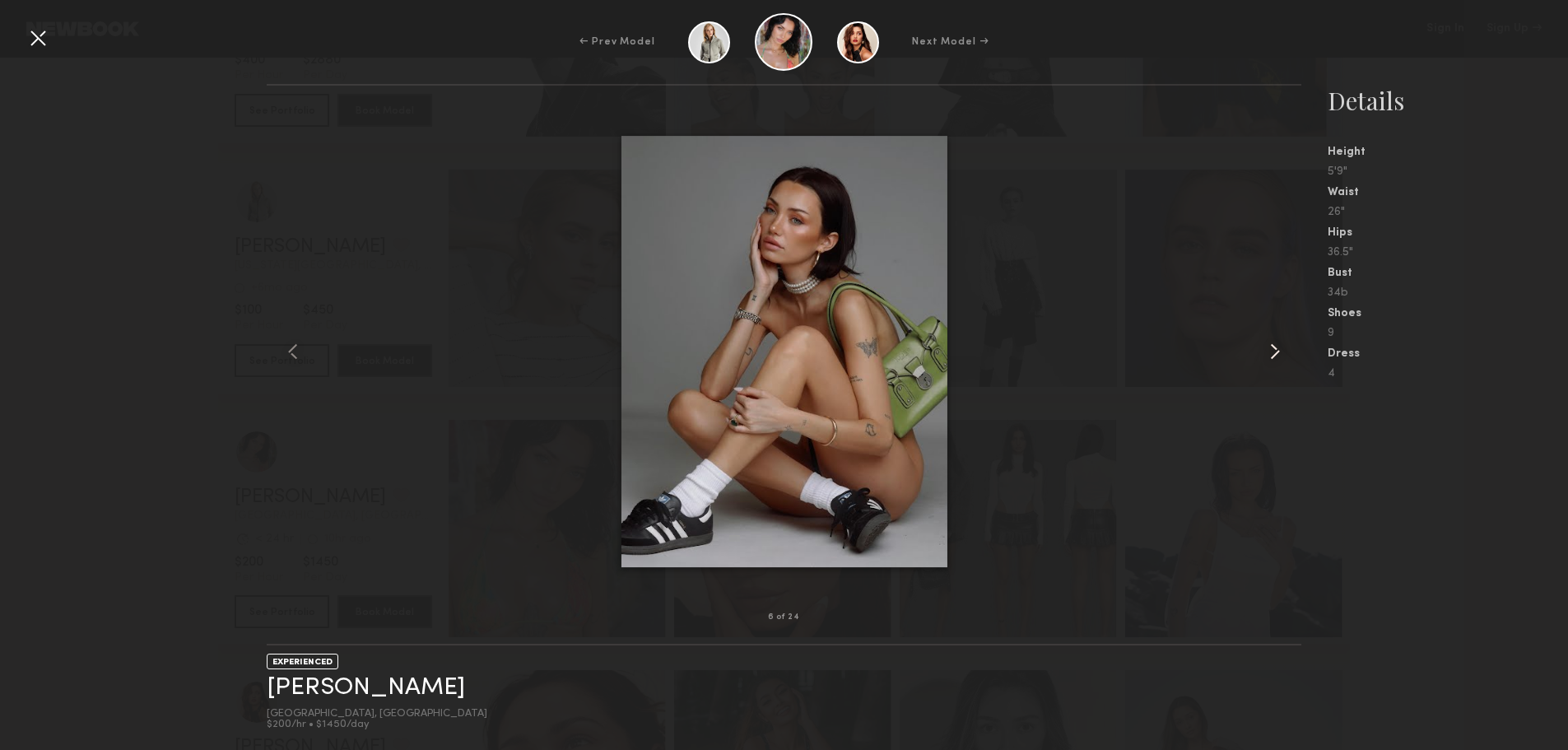
click at [1278, 351] on common-icon at bounding box center [1275, 351] width 26 height 26
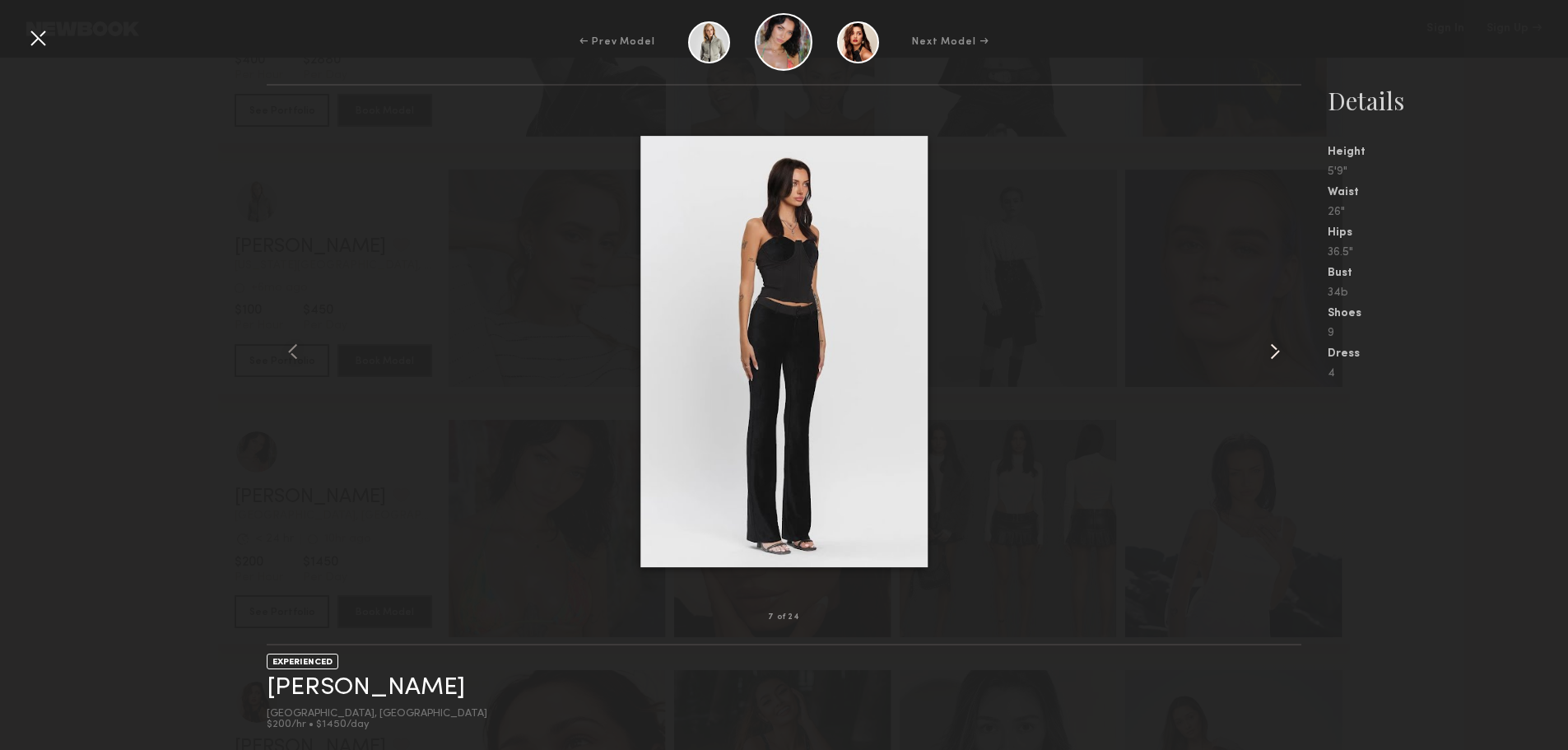
click at [1278, 351] on common-icon at bounding box center [1275, 351] width 26 height 26
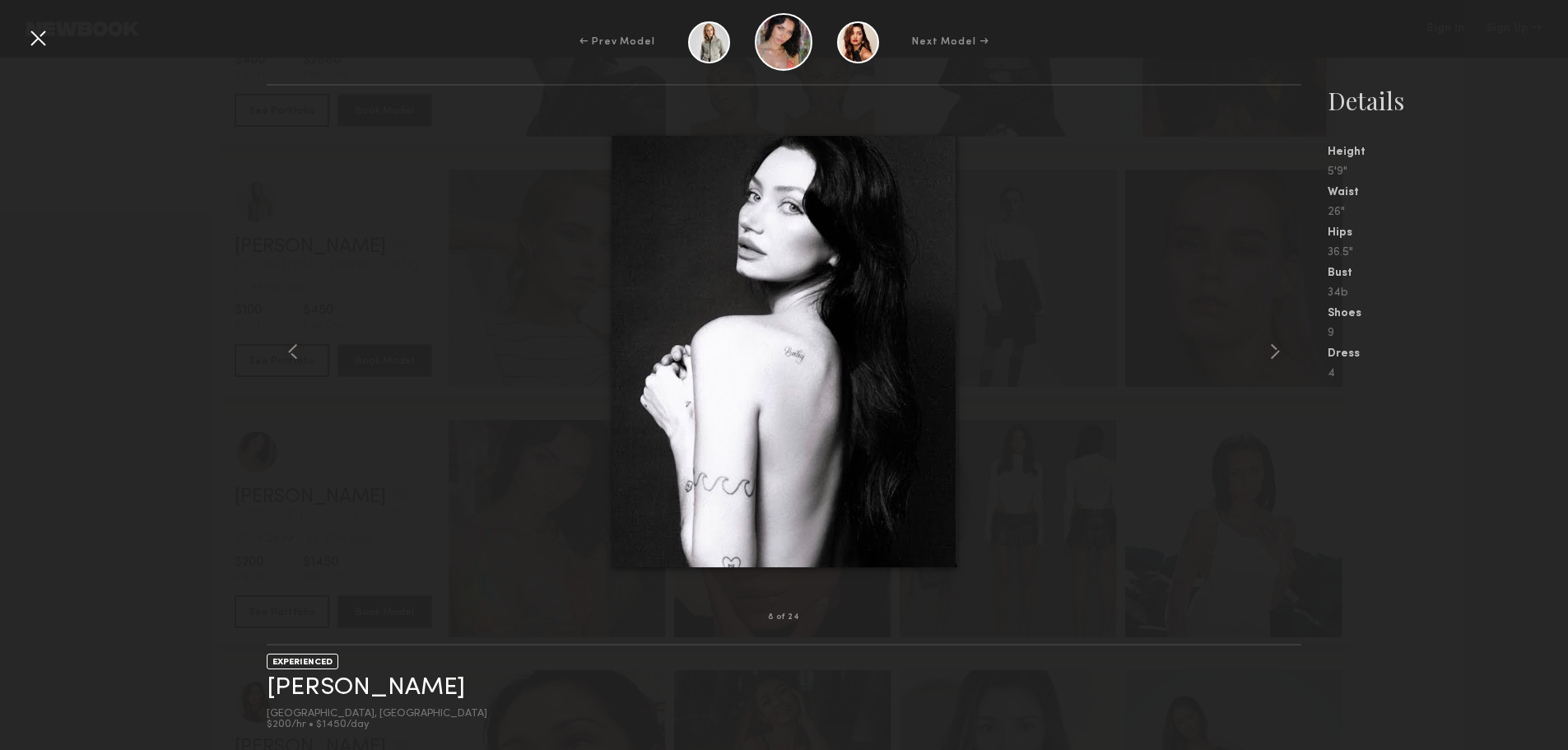
drag, startPoint x: 194, startPoint y: 202, endPoint x: 191, endPoint y: 169, distance: 33.1
click at [194, 201] on div "8 of 24 EXPERIENCED Cristina L. Los Angeles, CA $200/hr • $1450/day Details Hei…" at bounding box center [784, 416] width 1568 height 666
click at [27, 39] on div at bounding box center [38, 38] width 26 height 26
